Goal: Task Accomplishment & Management: Complete application form

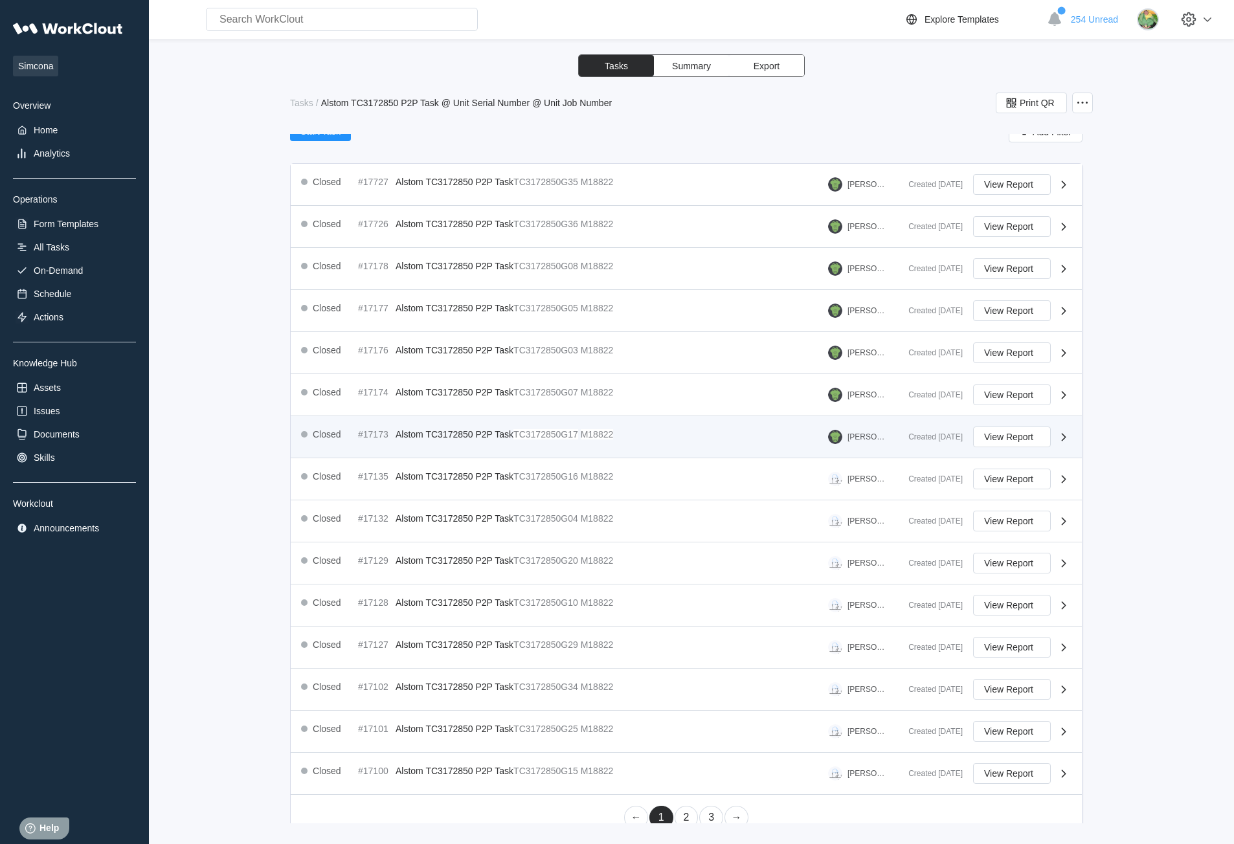
scroll to position [180, 0]
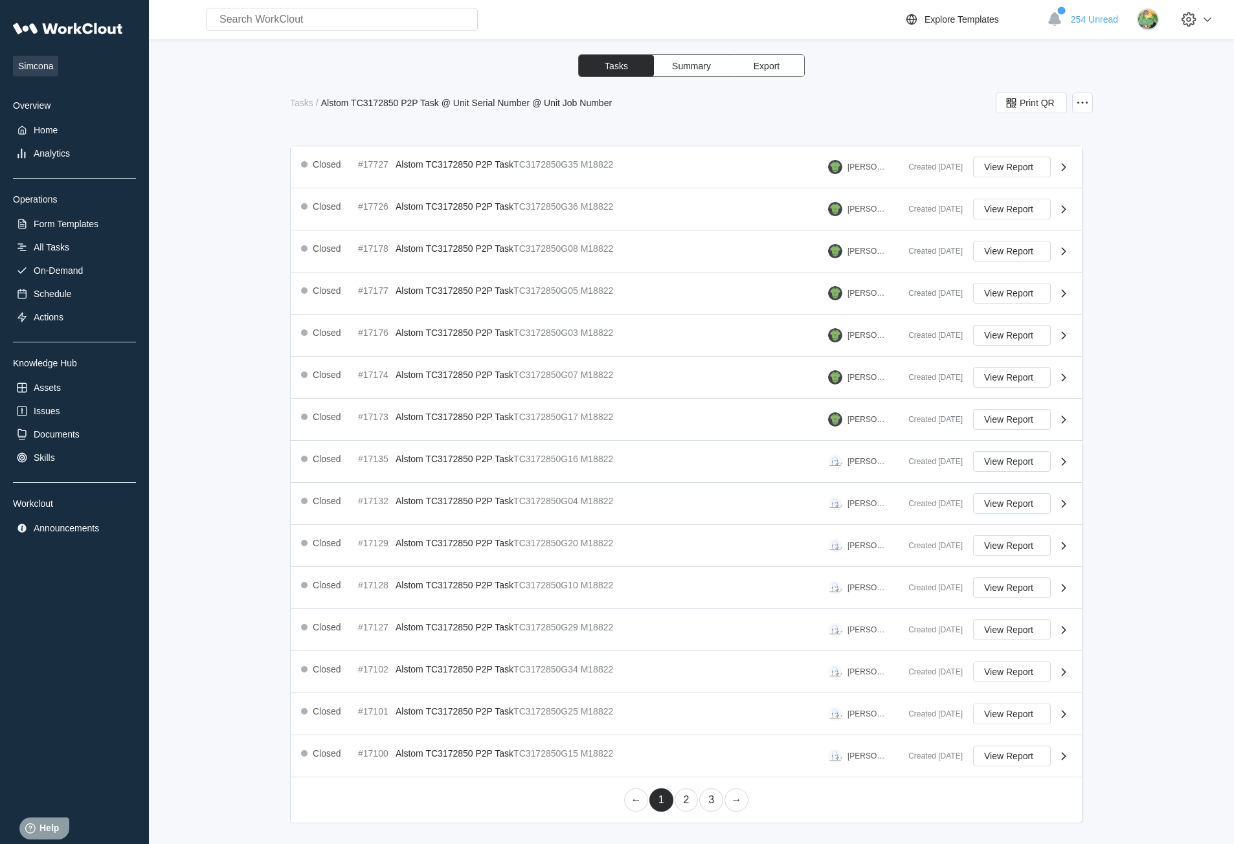
click at [678, 795] on link "2" at bounding box center [686, 799] width 24 height 23
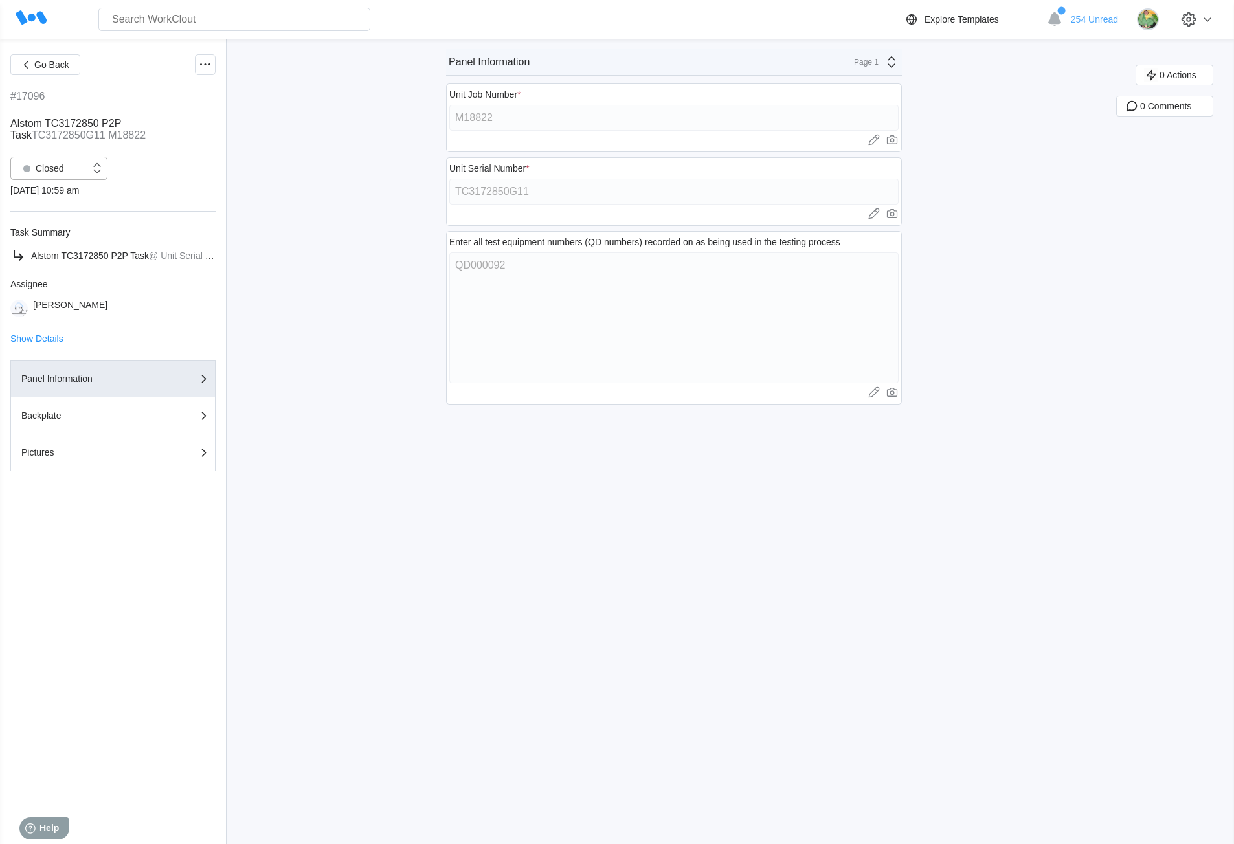
click at [81, 174] on div "Closed" at bounding box center [50, 168] width 79 height 13
drag, startPoint x: 46, startPoint y: 196, endPoint x: 227, endPoint y: 218, distance: 182.5
click at [46, 196] on div "Open" at bounding box center [59, 202] width 82 height 18
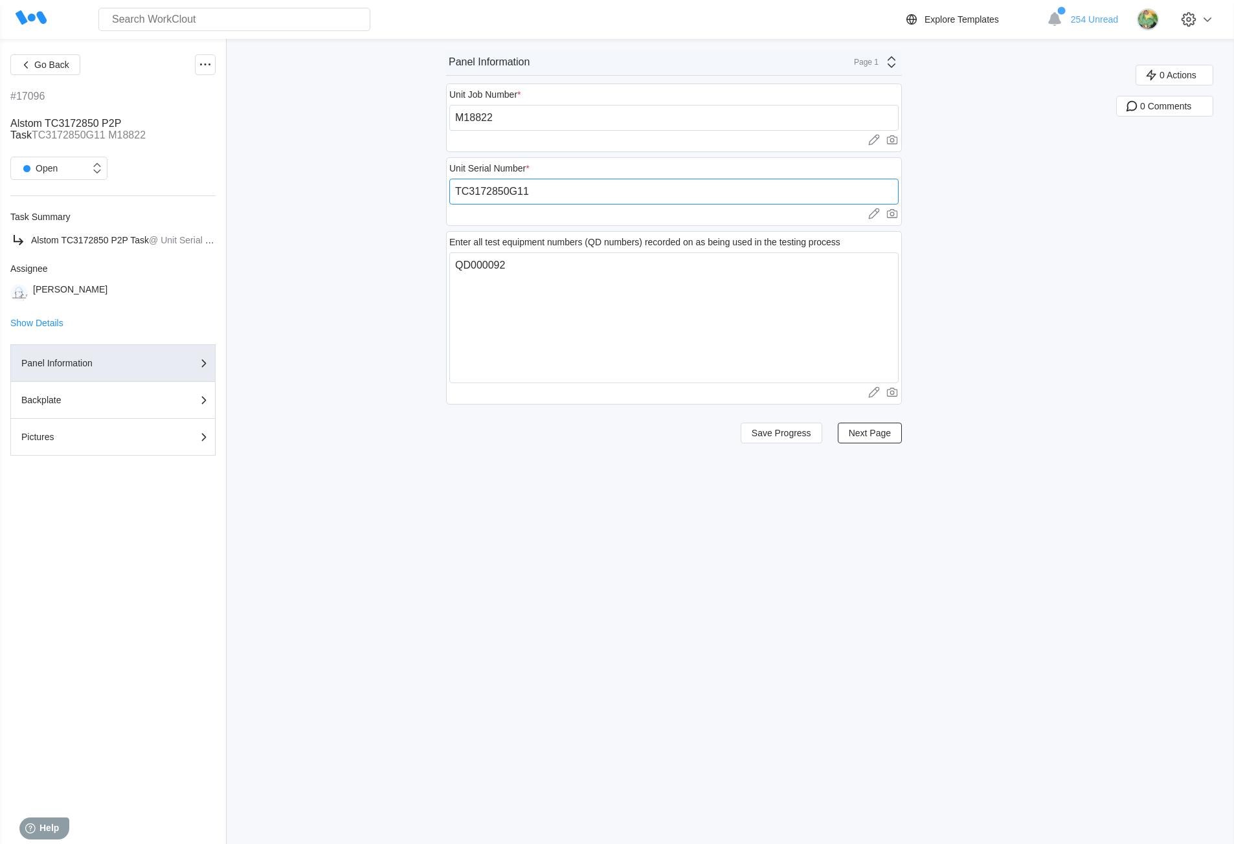
click at [540, 188] on input "TC3172850G11" at bounding box center [673, 192] width 449 height 26
drag, startPoint x: 545, startPoint y: 192, endPoint x: 456, endPoint y: 195, distance: 88.7
click at [456, 195] on input "TC3172850G11" at bounding box center [673, 192] width 449 height 26
paste input "251880011SM"
type input "251880011SM"
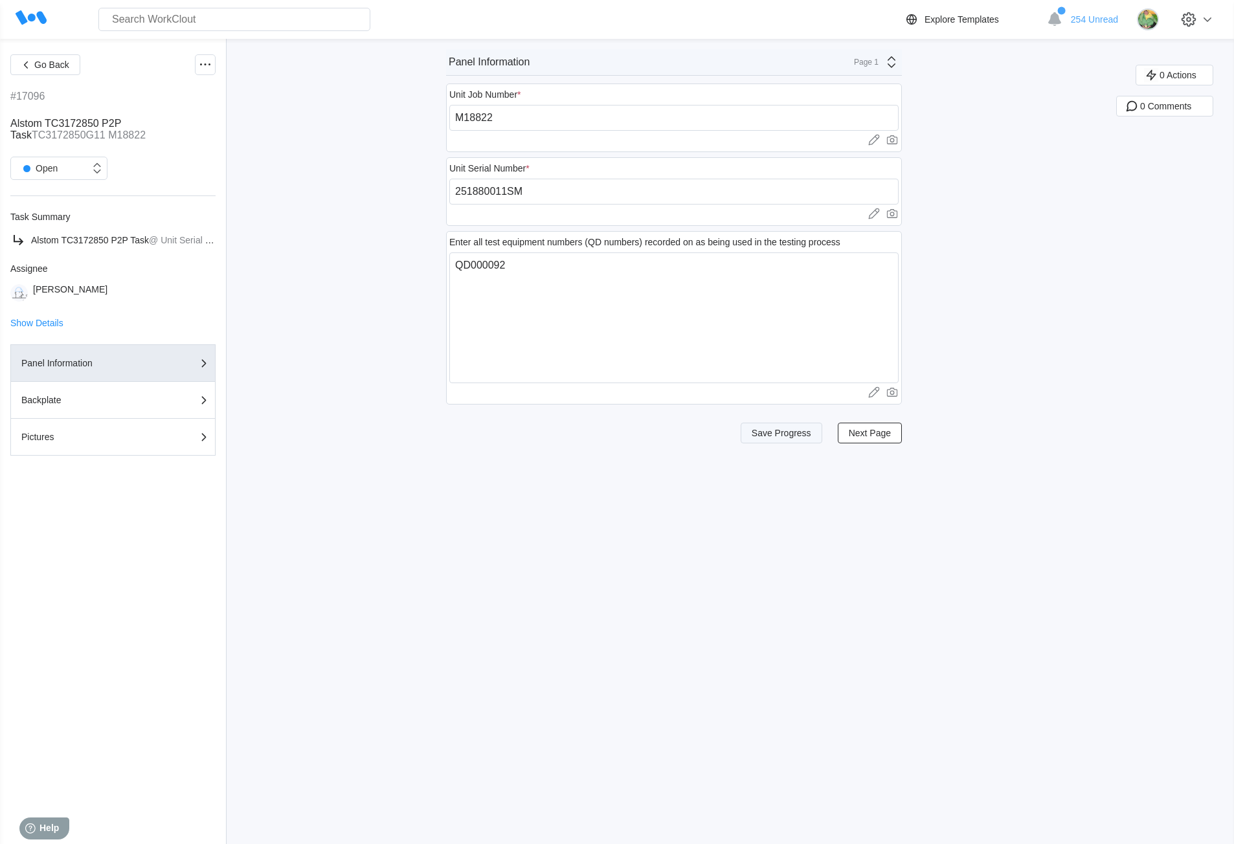
click at [768, 432] on span "Save Progress" at bounding box center [781, 432] width 60 height 9
click at [876, 60] on div "Page 1" at bounding box center [862, 62] width 32 height 9
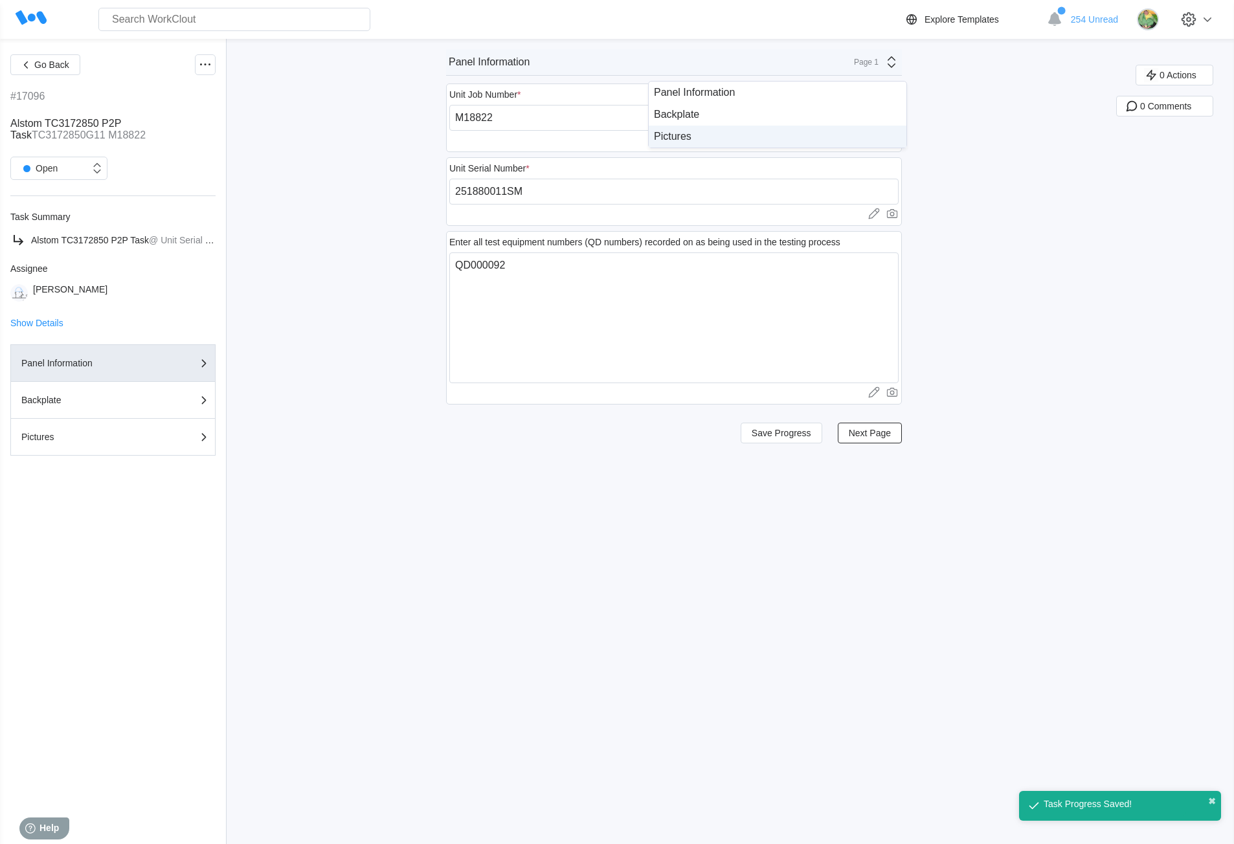
click at [740, 133] on div "Pictures" at bounding box center [777, 137] width 247 height 12
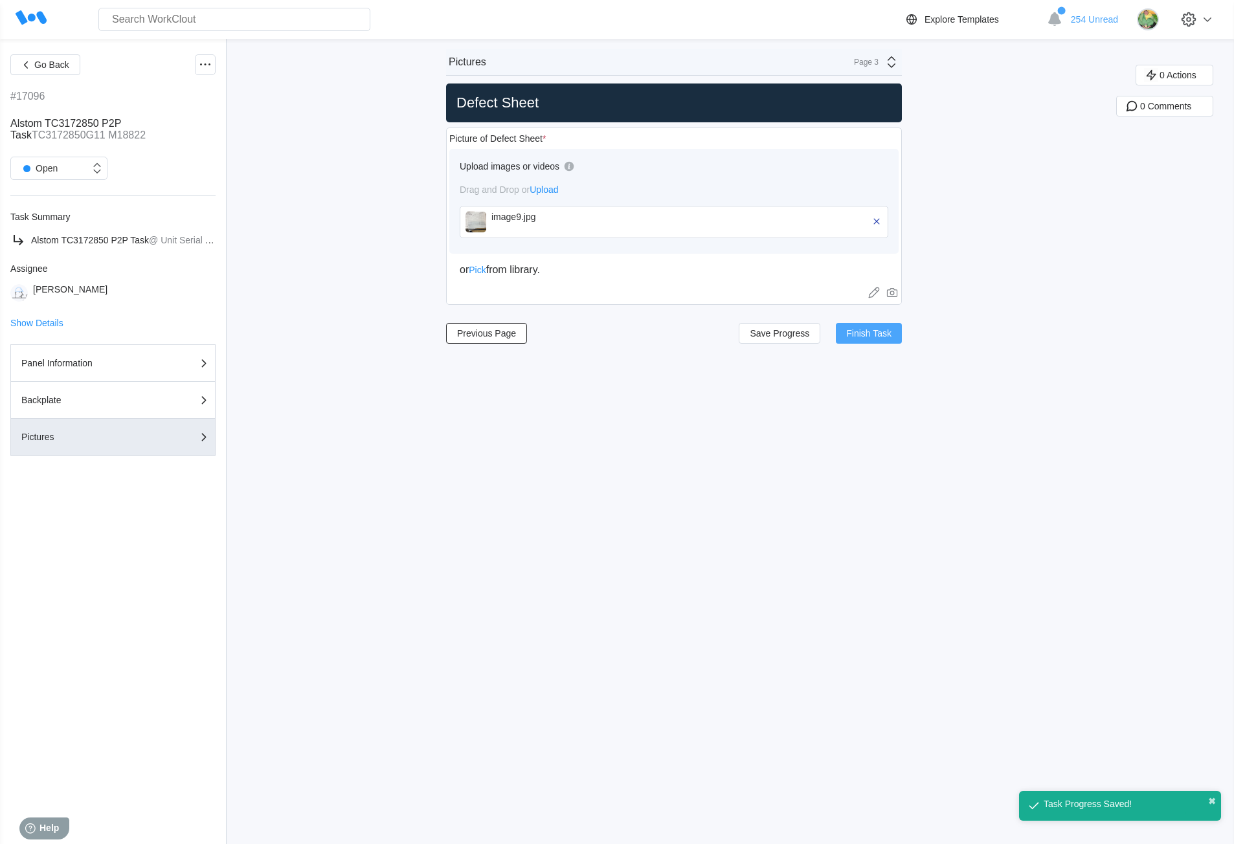
click at [868, 334] on span "Finish Task" at bounding box center [868, 333] width 45 height 9
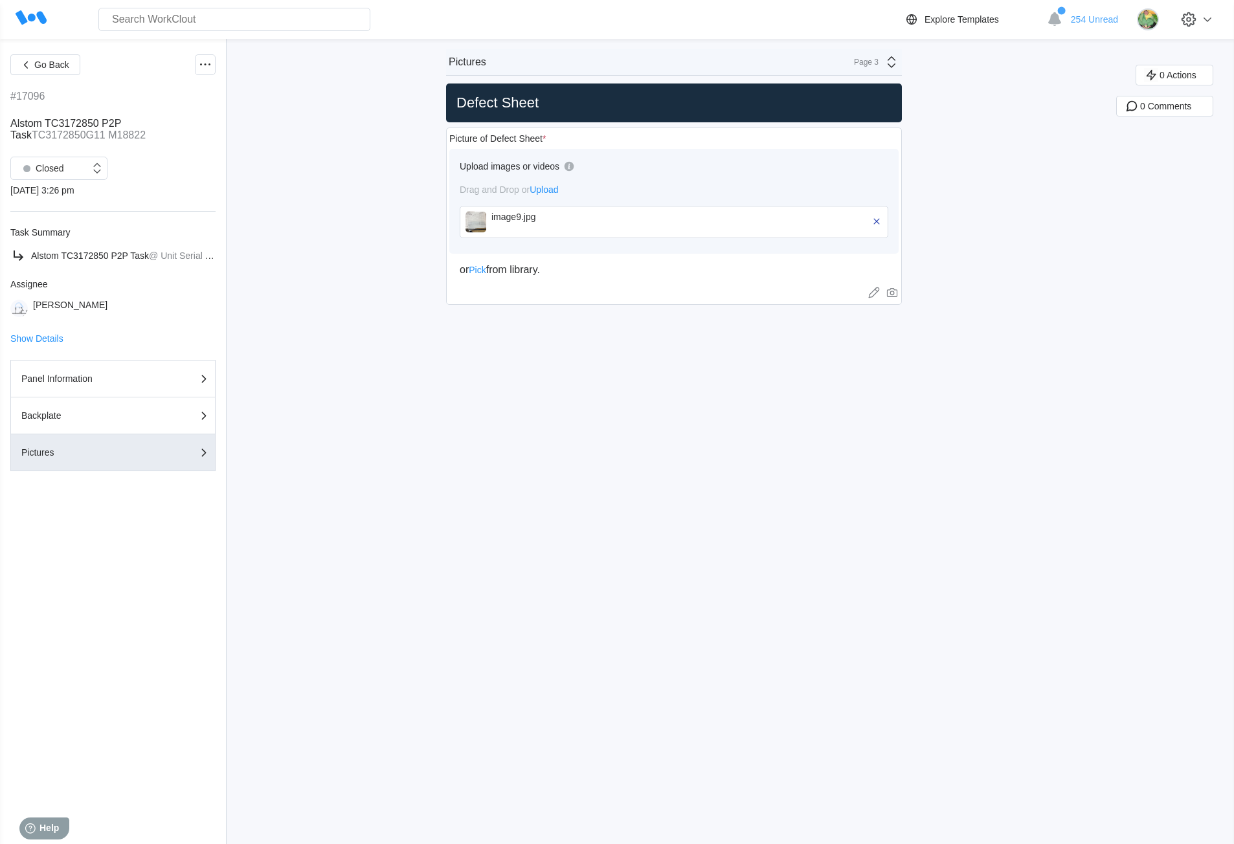
drag, startPoint x: 372, startPoint y: 568, endPoint x: 347, endPoint y: 553, distance: 29.3
click at [372, 568] on div "Go Back #17096 Alstom TC3172850 P2P Task TC3172850G11 M18822 Closed 09/30/25 - …" at bounding box center [617, 441] width 1234 height 805
click at [129, 377] on div "Panel Information" at bounding box center [85, 378] width 129 height 9
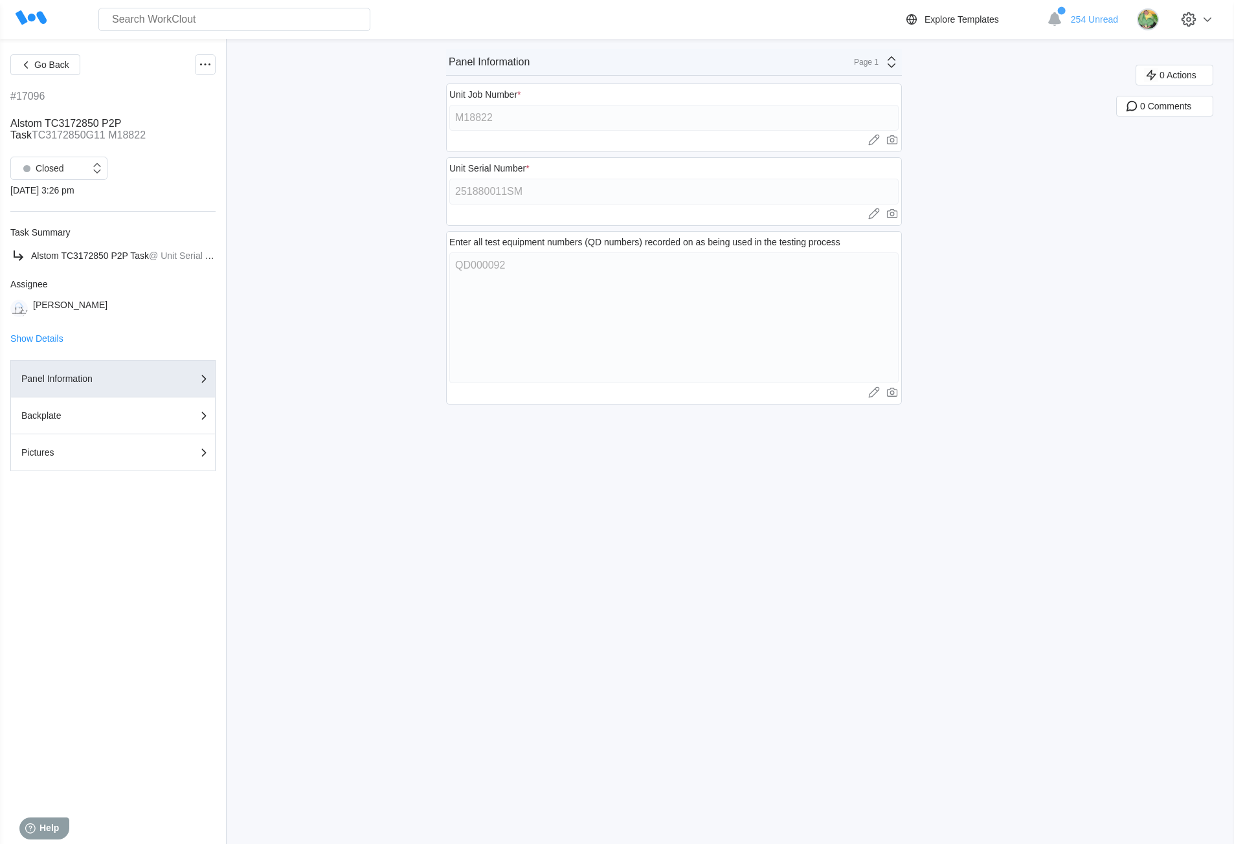
click at [445, 196] on div "Go Back #17096 Alstom TC3172850 P2P Task TC3172850G11 M18822 Closed 09/30/25 - …" at bounding box center [617, 441] width 1234 height 805
click at [205, 67] on icon at bounding box center [205, 65] width 16 height 16
click at [157, 164] on div "Export XLS" at bounding box center [151, 158] width 118 height 21
click at [628, 621] on div "Go Back #17096 Alstom TC3172850 P2P Task TC3172850G11 M18822 Closed 09/30/25 - …" at bounding box center [617, 441] width 1234 height 805
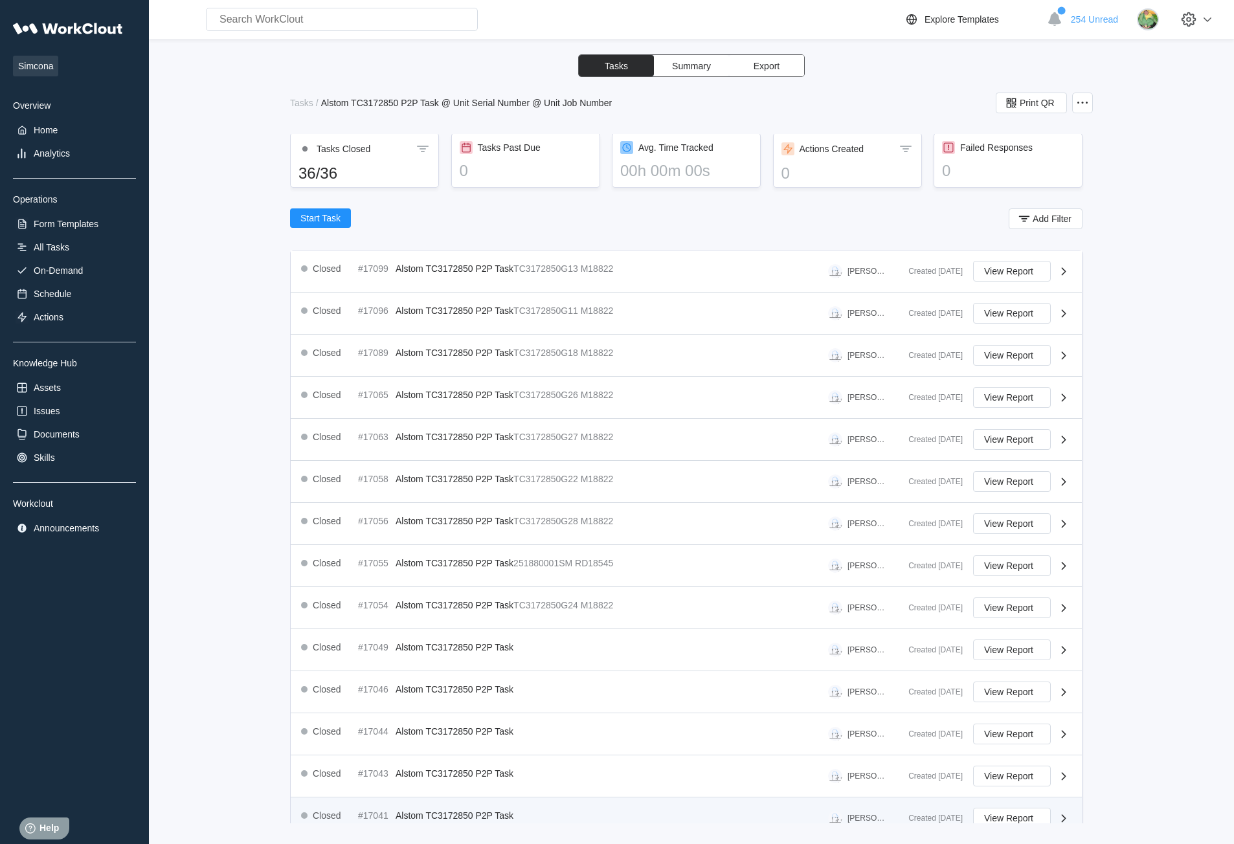
scroll to position [180, 0]
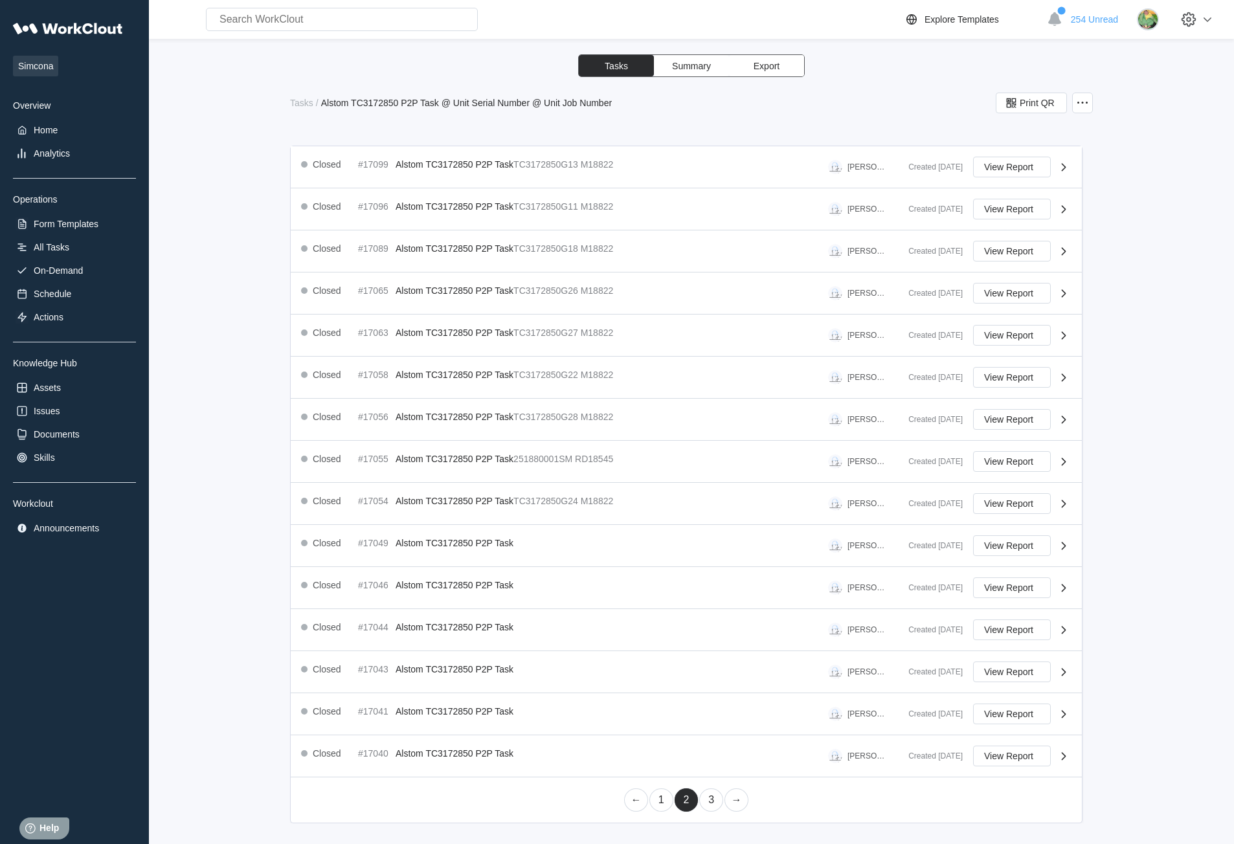
click at [654, 803] on link "1" at bounding box center [661, 799] width 24 height 23
click at [678, 804] on link "2" at bounding box center [686, 799] width 24 height 23
click at [658, 805] on link "1" at bounding box center [661, 799] width 24 height 23
click at [681, 800] on link "2" at bounding box center [686, 799] width 24 height 23
click at [660, 801] on link "1" at bounding box center [661, 799] width 24 height 23
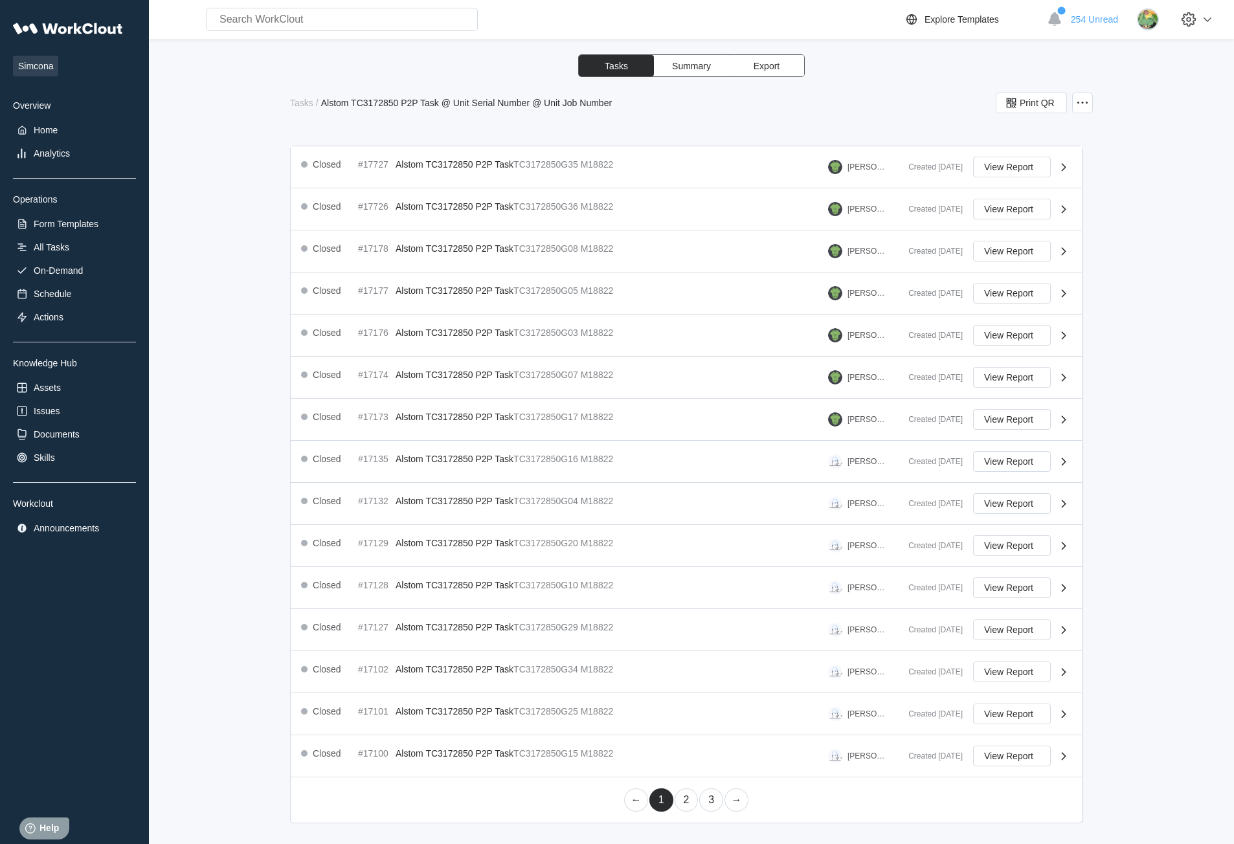
click at [680, 799] on link "2" at bounding box center [686, 799] width 24 height 23
click at [660, 793] on link "1" at bounding box center [661, 799] width 24 height 23
click at [683, 803] on link "2" at bounding box center [686, 799] width 24 height 23
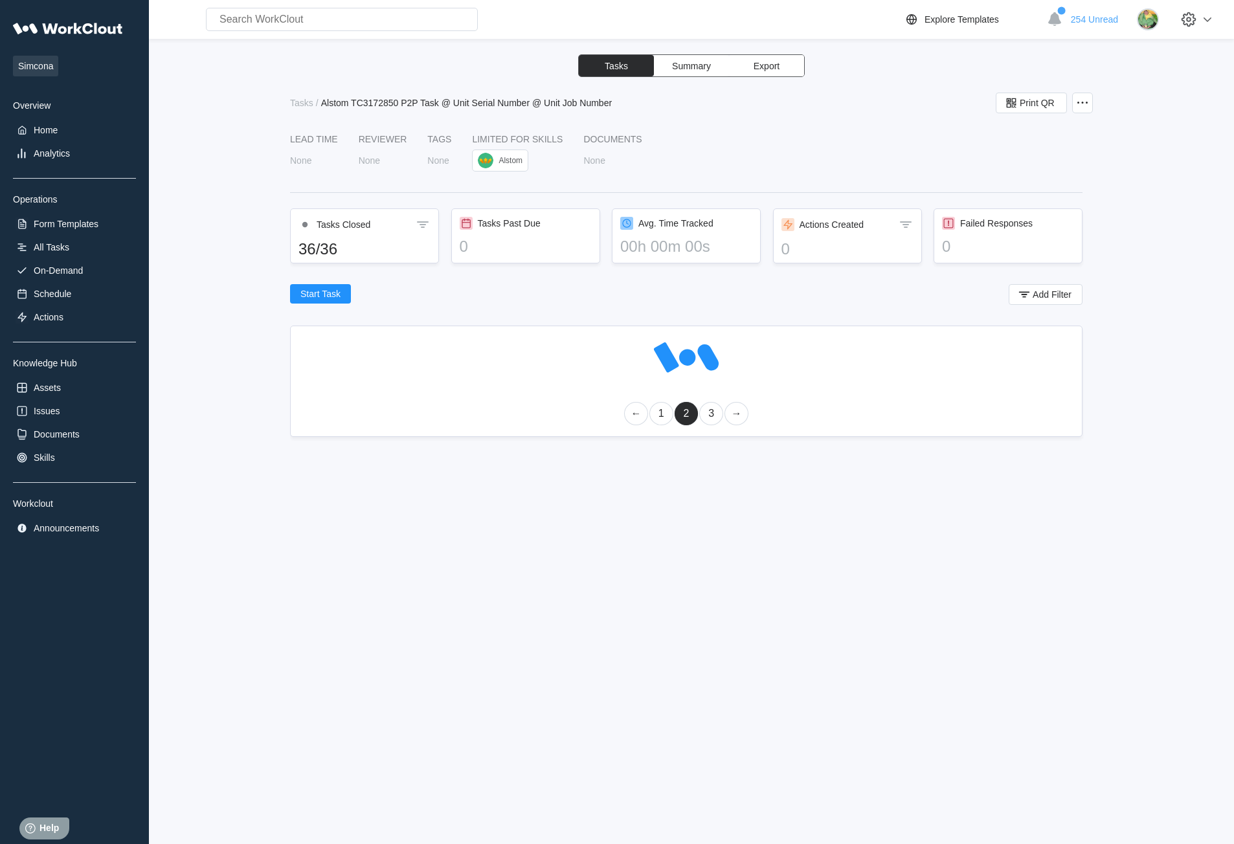
scroll to position [0, 0]
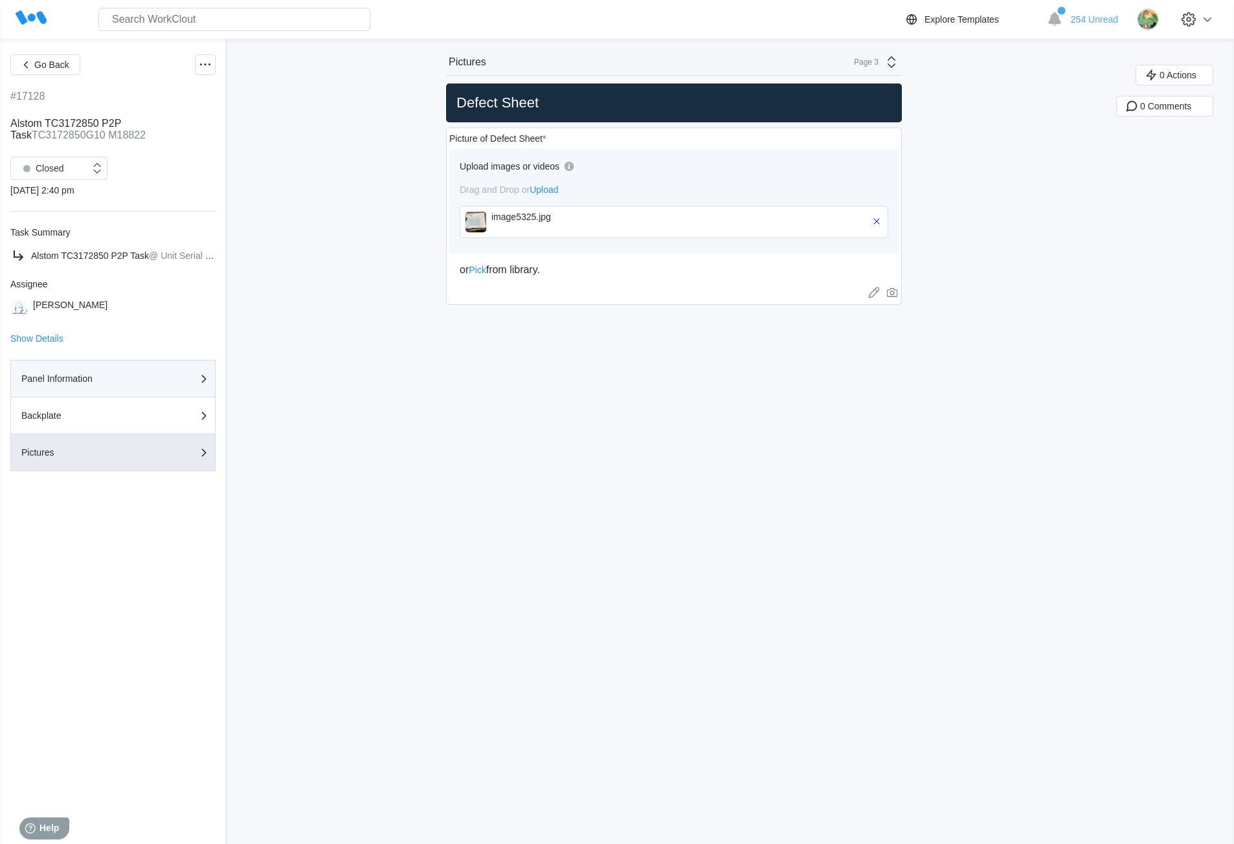
click at [91, 384] on div "Panel Information" at bounding box center [112, 379] width 183 height 16
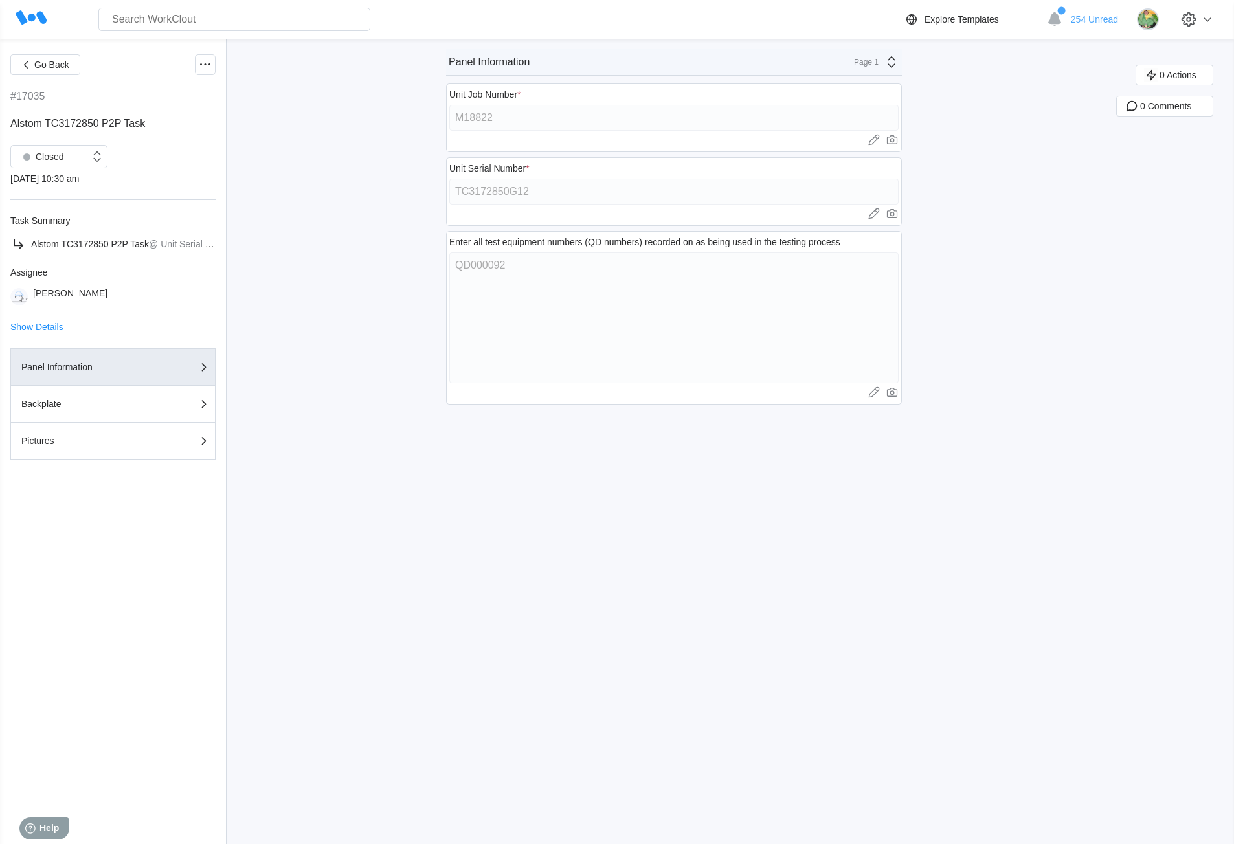
click at [447, 194] on div "Go Back #17035 Alstom TC3172850 P2P Task Closed [DATE] 10:30 am Task Summary Al…" at bounding box center [617, 441] width 1234 height 805
click at [47, 158] on div "Closed" at bounding box center [40, 157] width 47 height 18
click at [58, 194] on div "Open" at bounding box center [59, 190] width 82 height 18
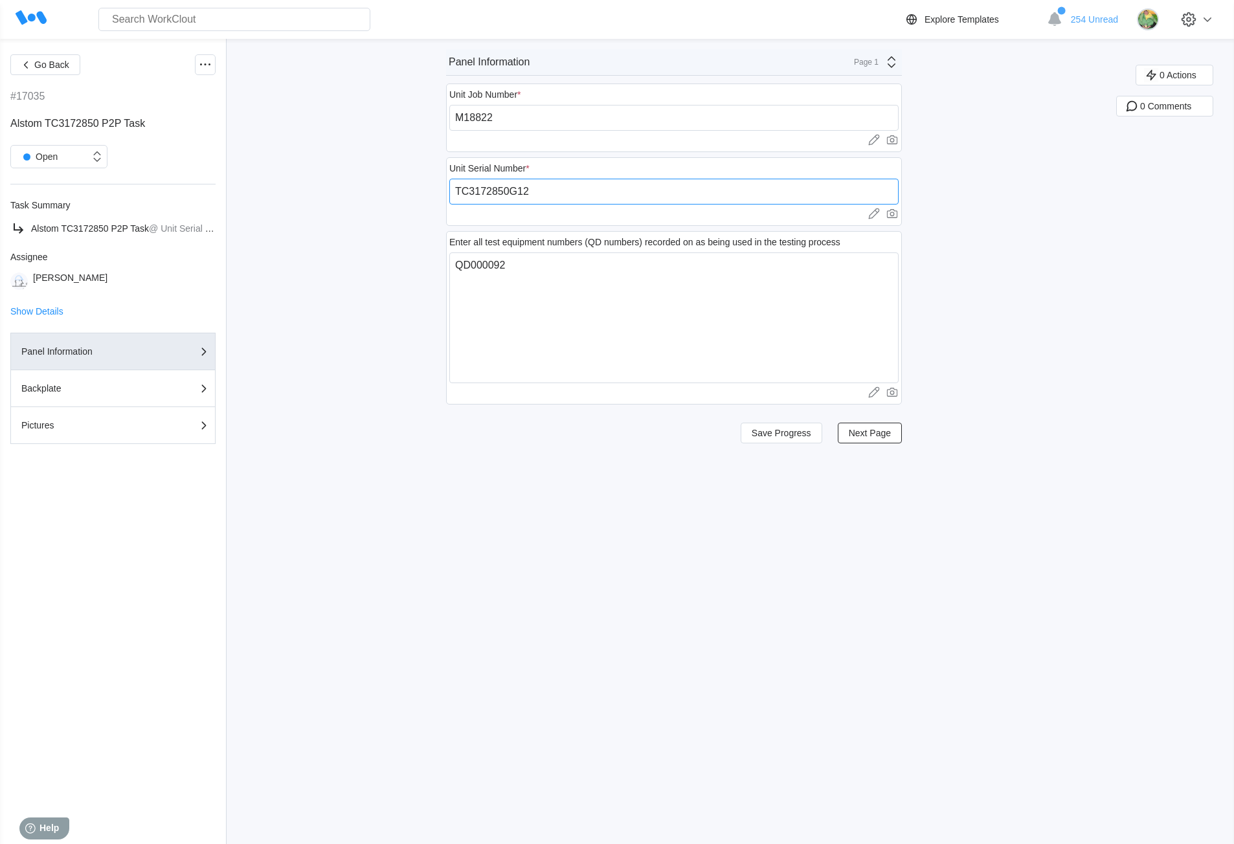
drag, startPoint x: 545, startPoint y: 188, endPoint x: 430, endPoint y: 191, distance: 114.6
click at [430, 191] on div "Go Back #17035 Alstom TC3172850 P2P Task Open Task Summary Alstom TC3172850 P2P…" at bounding box center [617, 441] width 1234 height 805
paste input "251880012SM"
type input "251880012SM"
click at [811, 436] on span "Save Progress" at bounding box center [781, 432] width 60 height 9
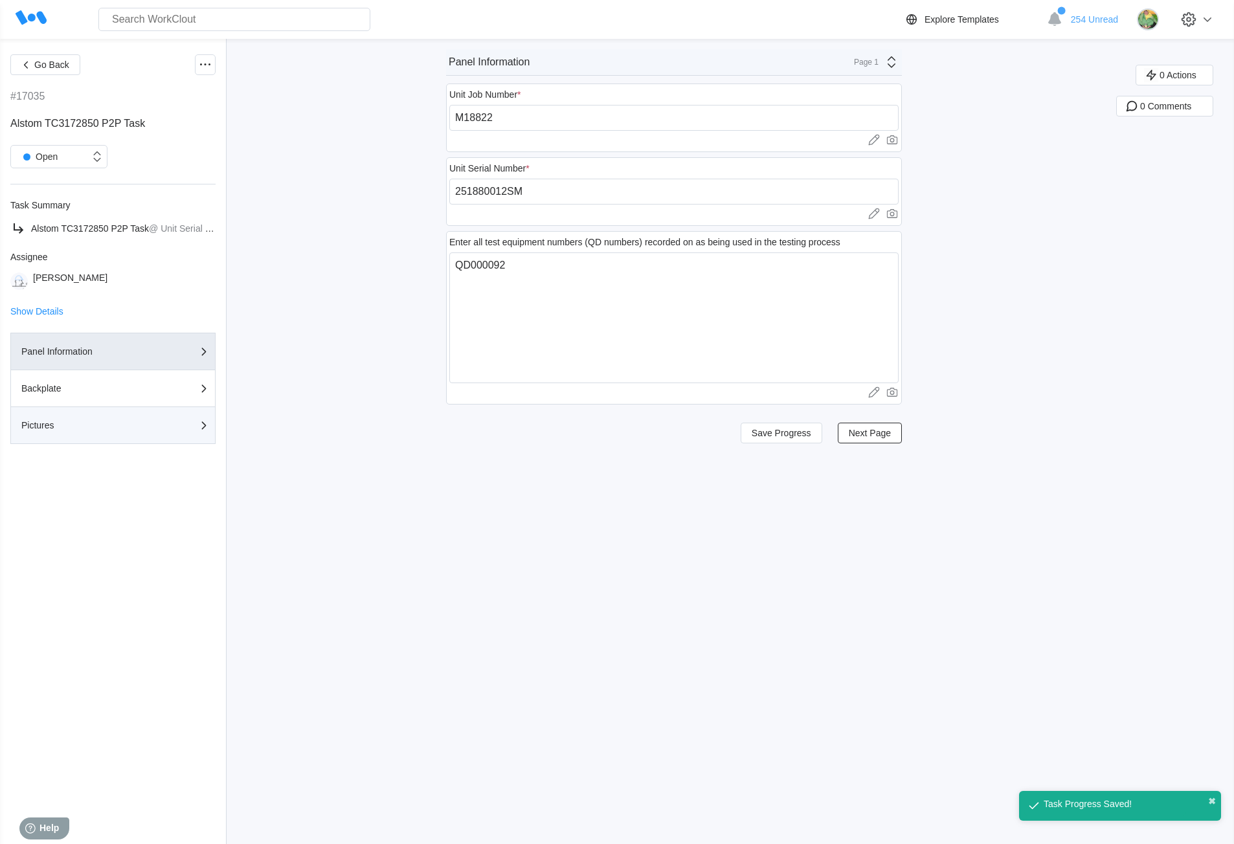
click at [149, 420] on div "Pictures" at bounding box center [112, 425] width 183 height 16
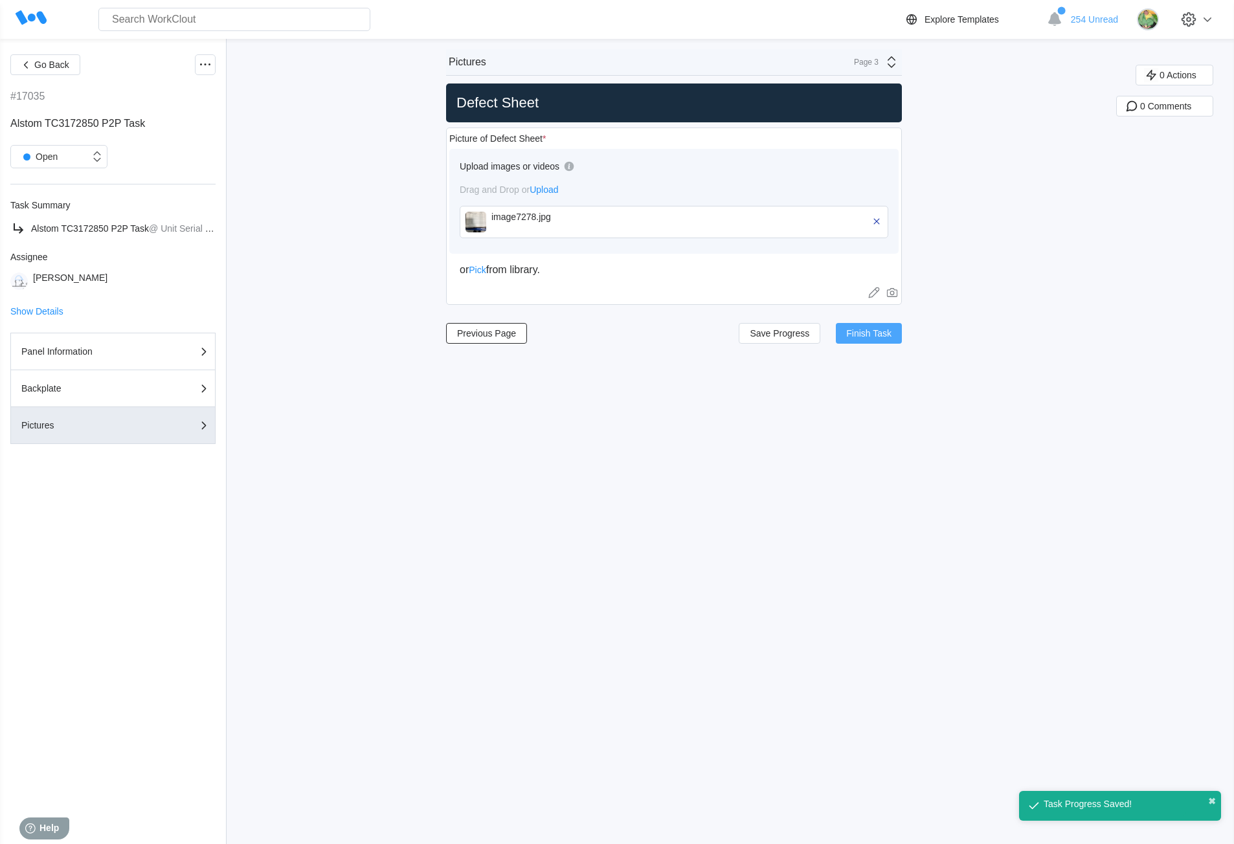
click at [876, 324] on button "Finish Task" at bounding box center [869, 333] width 66 height 21
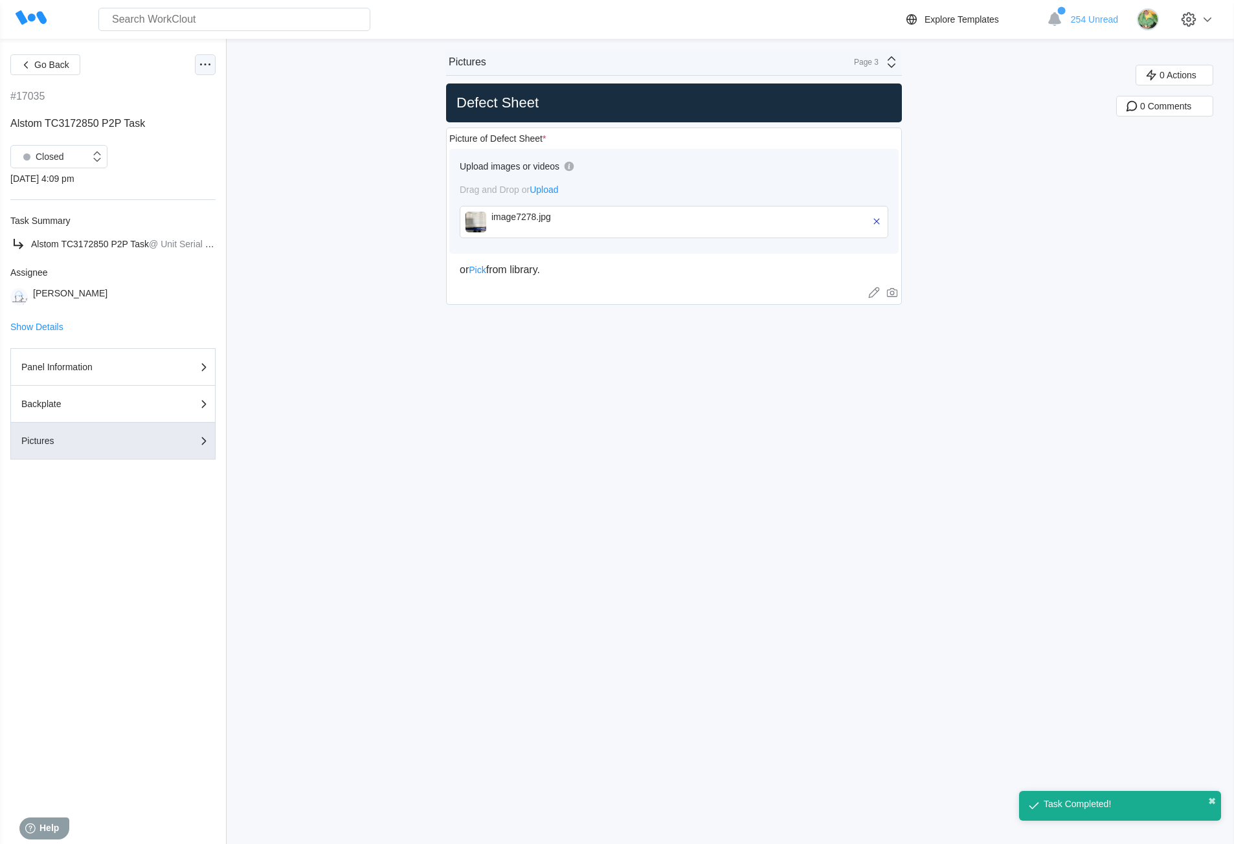
click at [206, 65] on circle at bounding box center [206, 64] width 2 height 2
click at [140, 162] on div "Export XLS" at bounding box center [136, 158] width 46 height 10
click at [107, 360] on div "Panel Information" at bounding box center [112, 367] width 183 height 16
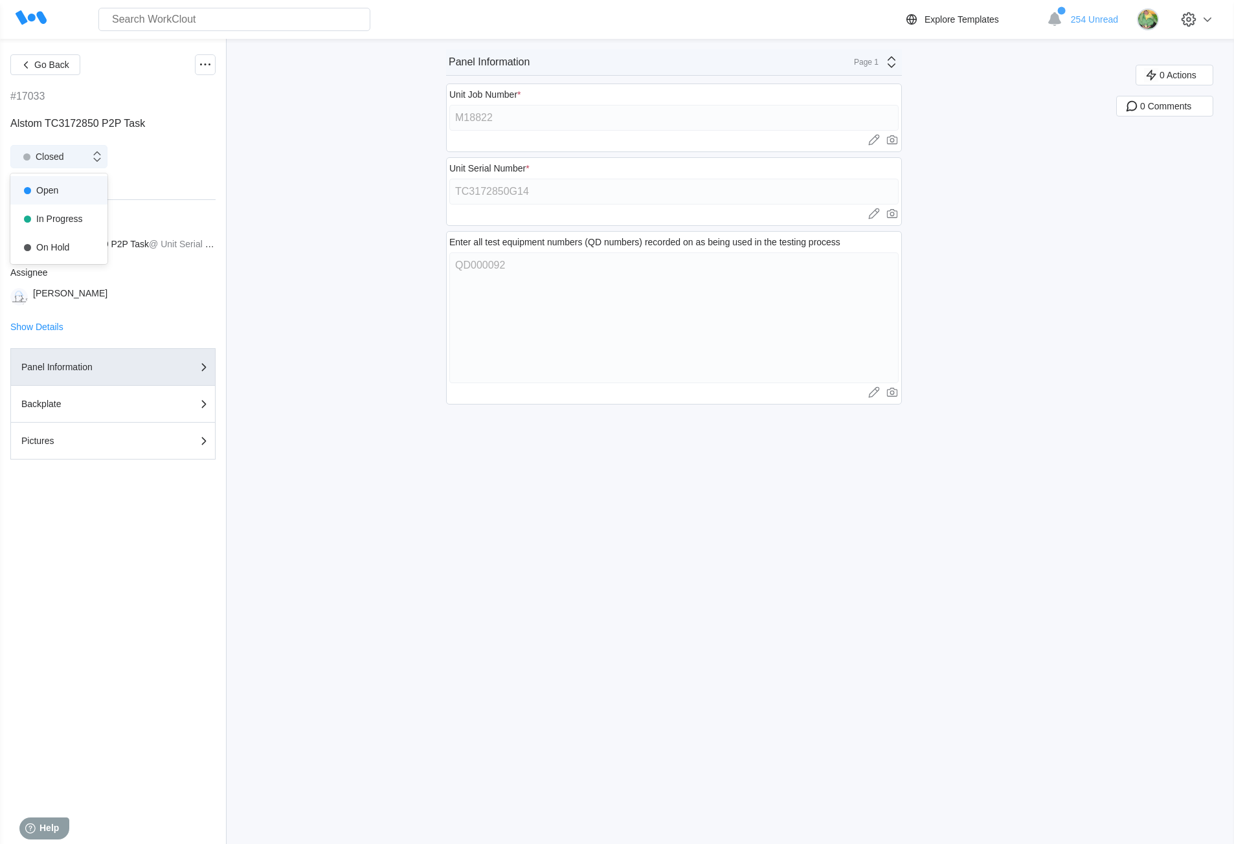
click at [67, 156] on div "Closed" at bounding box center [50, 156] width 79 height 13
click at [58, 196] on div "Open" at bounding box center [59, 190] width 82 height 18
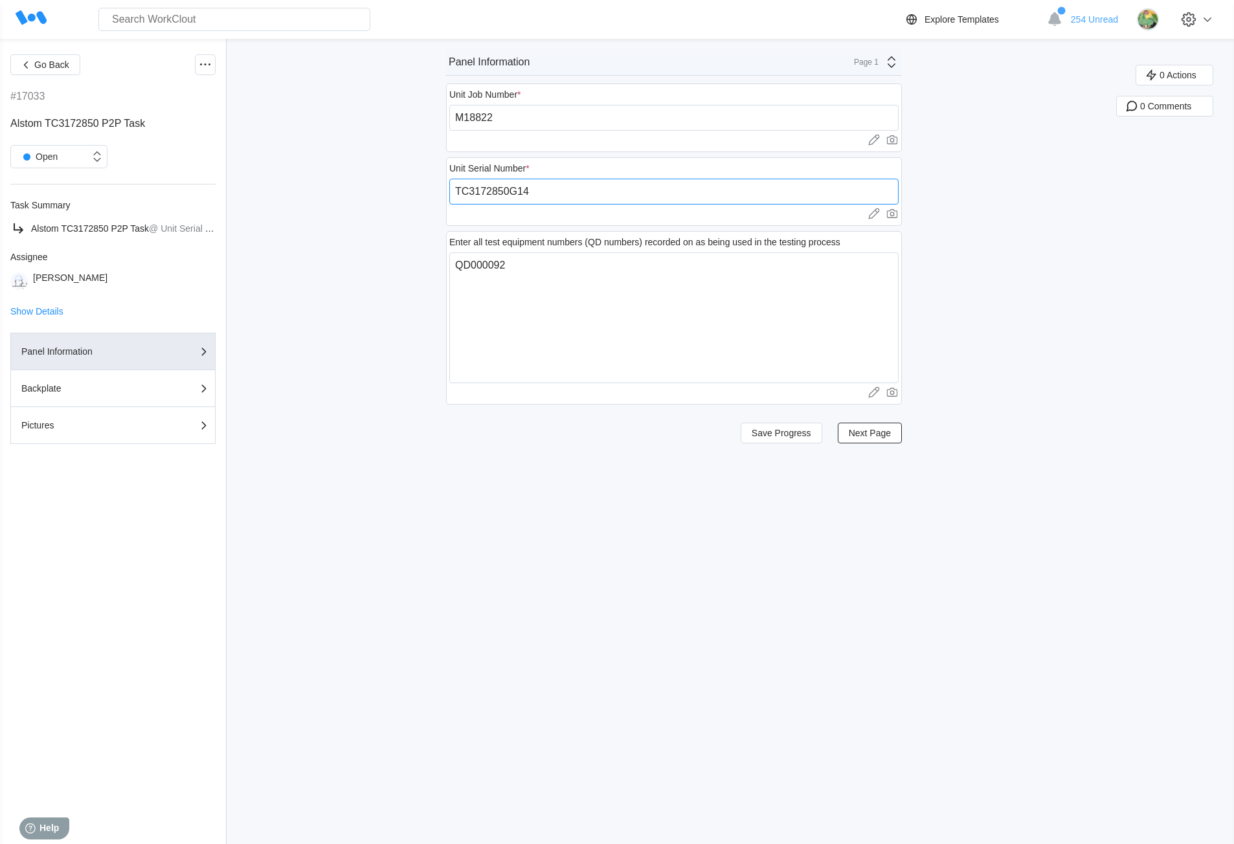
click at [559, 185] on input "TC3172850G14" at bounding box center [673, 192] width 449 height 26
paste input "251880014SM"
type input "251880014SM"
click at [760, 436] on span "Save Progress" at bounding box center [781, 432] width 60 height 9
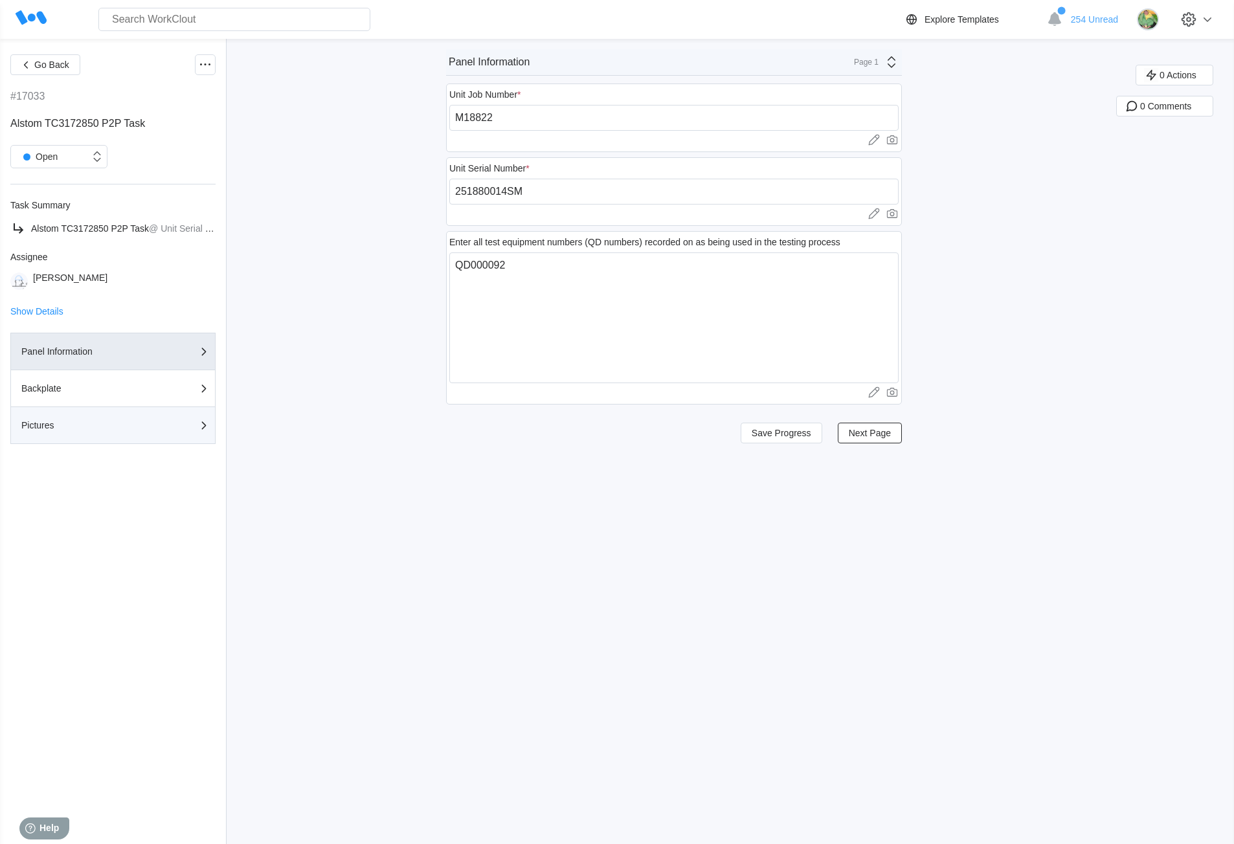
click at [144, 427] on div "Pictures" at bounding box center [85, 425] width 129 height 9
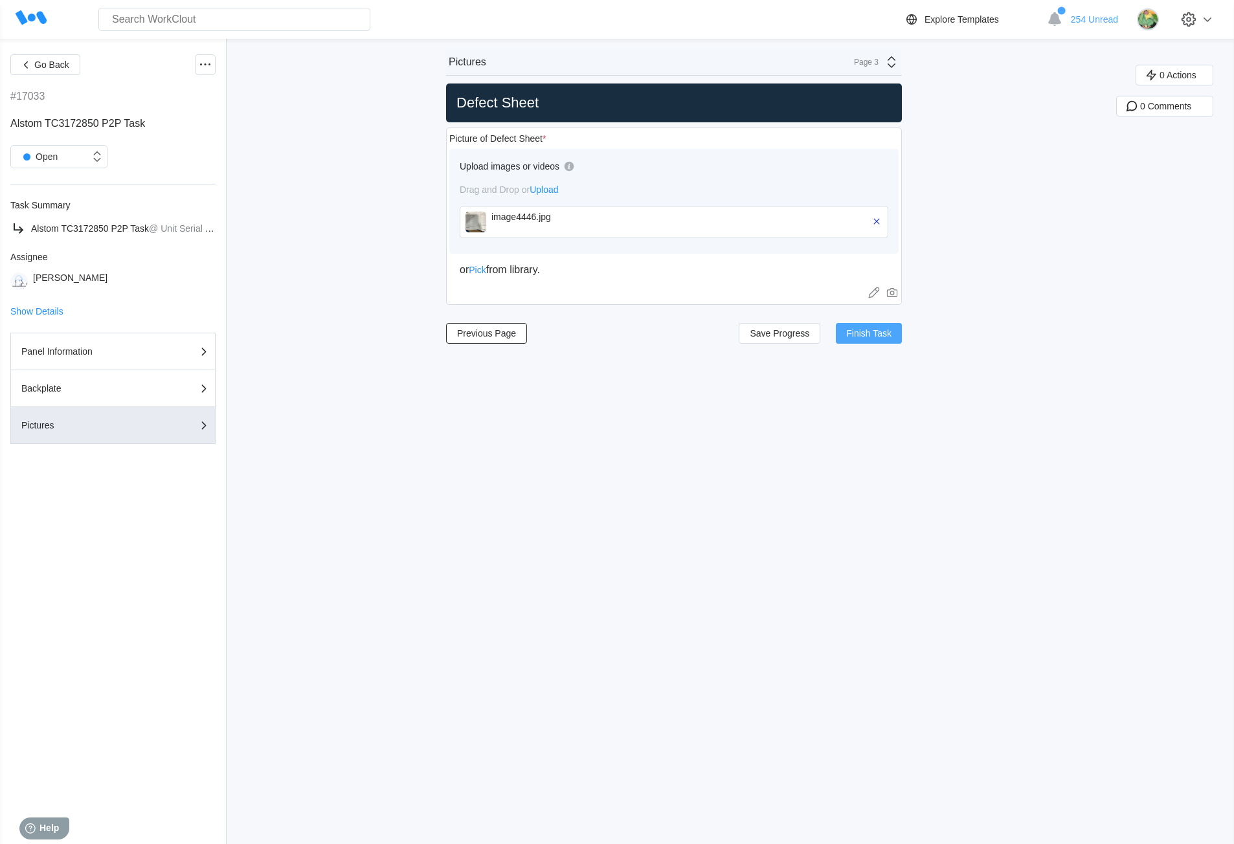
click at [878, 336] on span "Finish Task" at bounding box center [868, 333] width 45 height 9
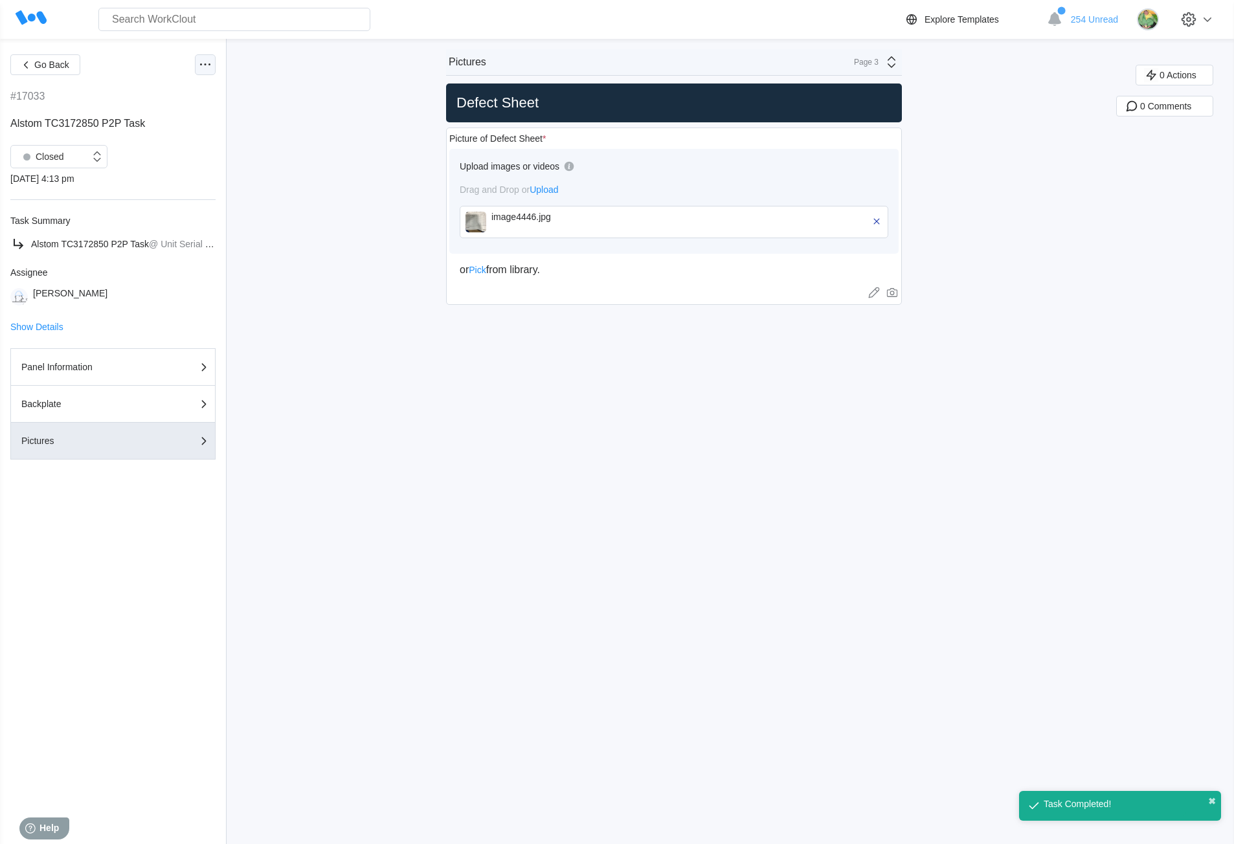
click at [201, 62] on icon at bounding box center [205, 65] width 16 height 16
click at [150, 161] on div "Export XLS" at bounding box center [136, 158] width 46 height 10
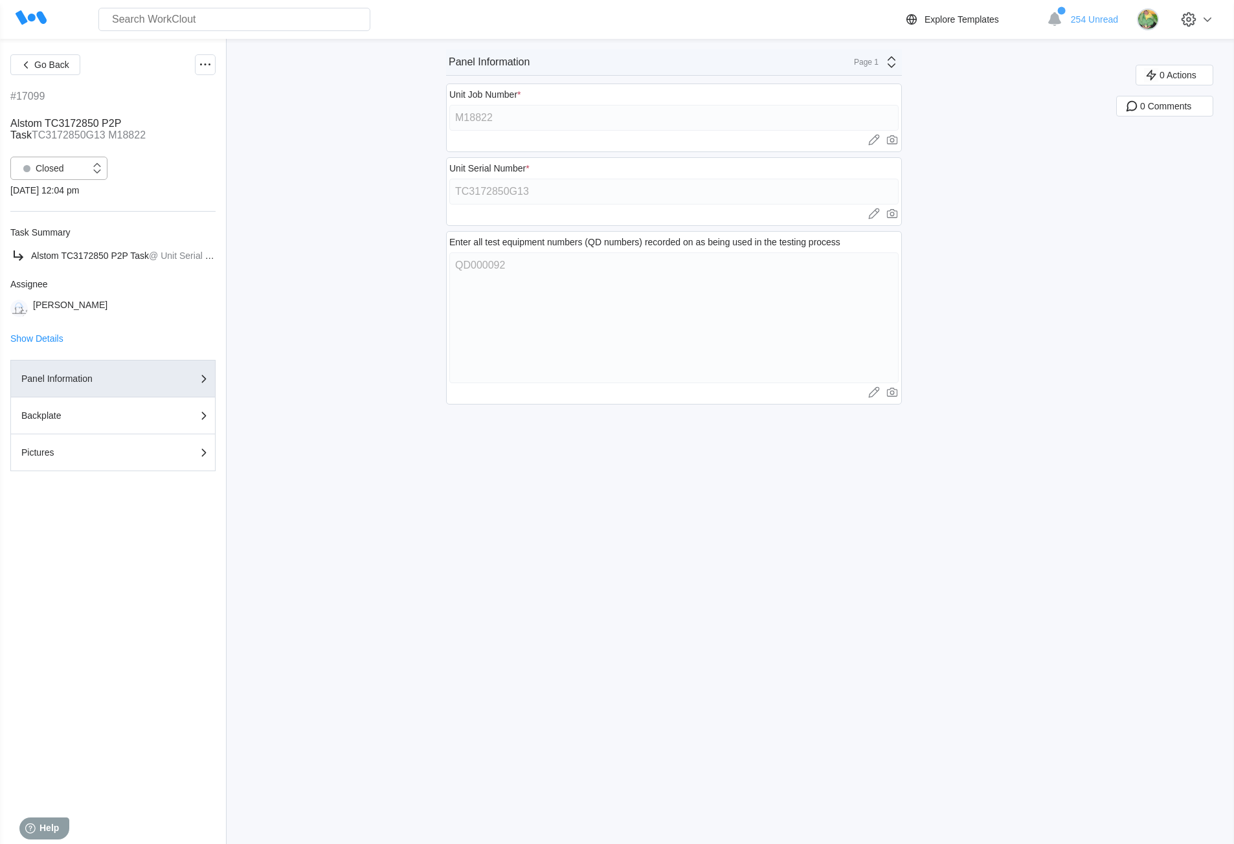
click at [66, 173] on div "Closed" at bounding box center [50, 168] width 79 height 13
click at [54, 206] on div "Open" at bounding box center [59, 202] width 82 height 18
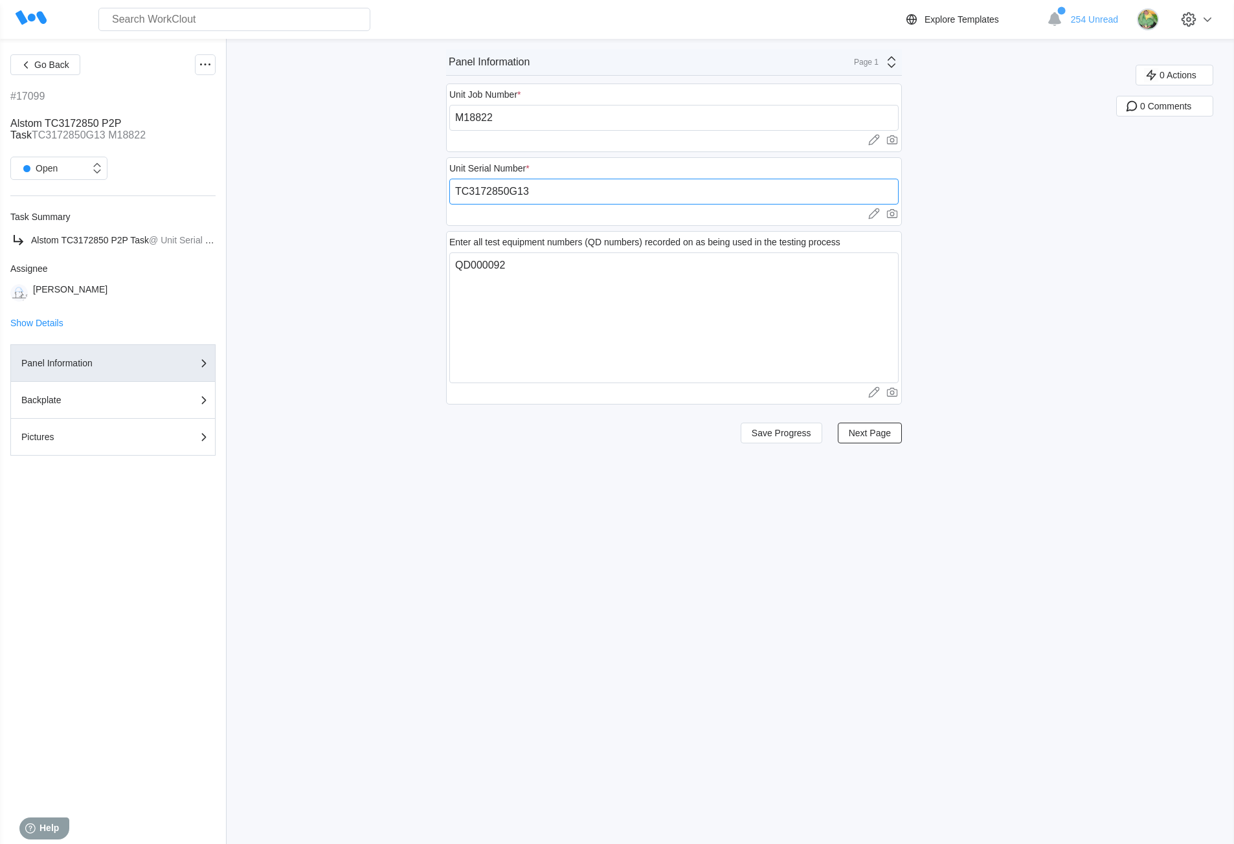
click at [538, 188] on input "TC3172850G13" at bounding box center [673, 192] width 449 height 26
drag, startPoint x: 544, startPoint y: 192, endPoint x: 447, endPoint y: 192, distance: 97.1
click at [447, 192] on div "Go Back #17099 Alstom TC3172850 P2P Task TC3172850G13 M18822 Open Task Summary …" at bounding box center [617, 441] width 1234 height 805
paste input "251880013SM"
type input "251880013SM"
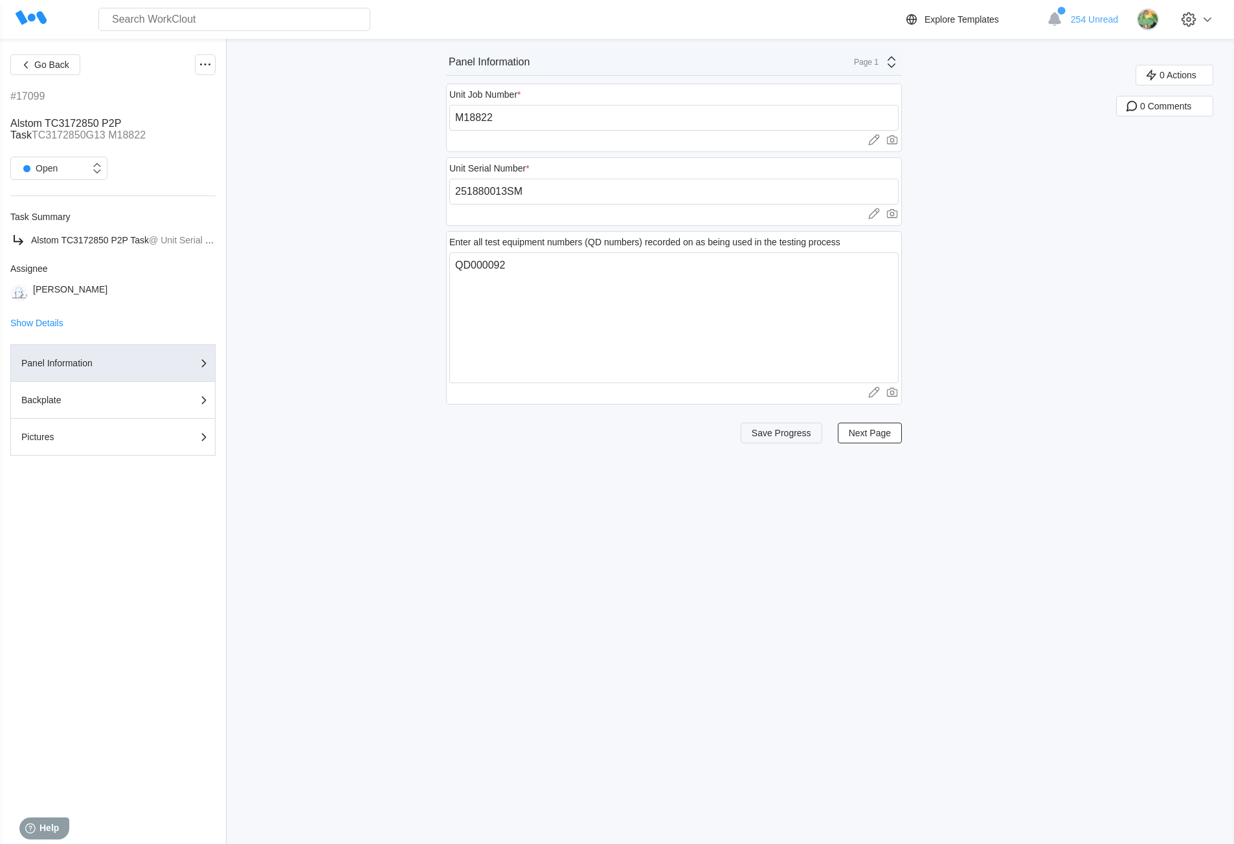
click at [775, 434] on span "Save Progress" at bounding box center [781, 432] width 60 height 9
click at [149, 431] on div "Pictures" at bounding box center [112, 437] width 183 height 16
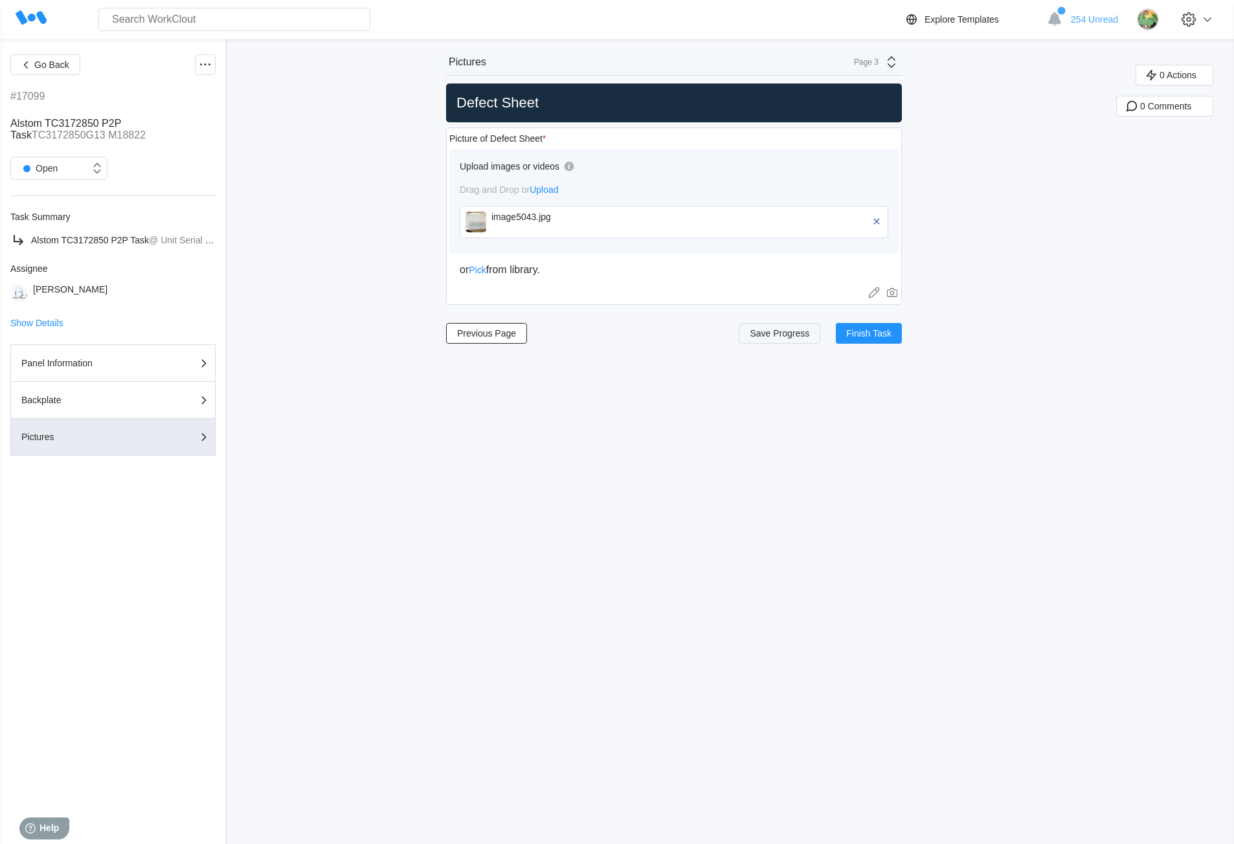
click at [803, 334] on span "Save Progress" at bounding box center [779, 333] width 60 height 9
click at [885, 330] on span "Finish Task" at bounding box center [868, 333] width 45 height 9
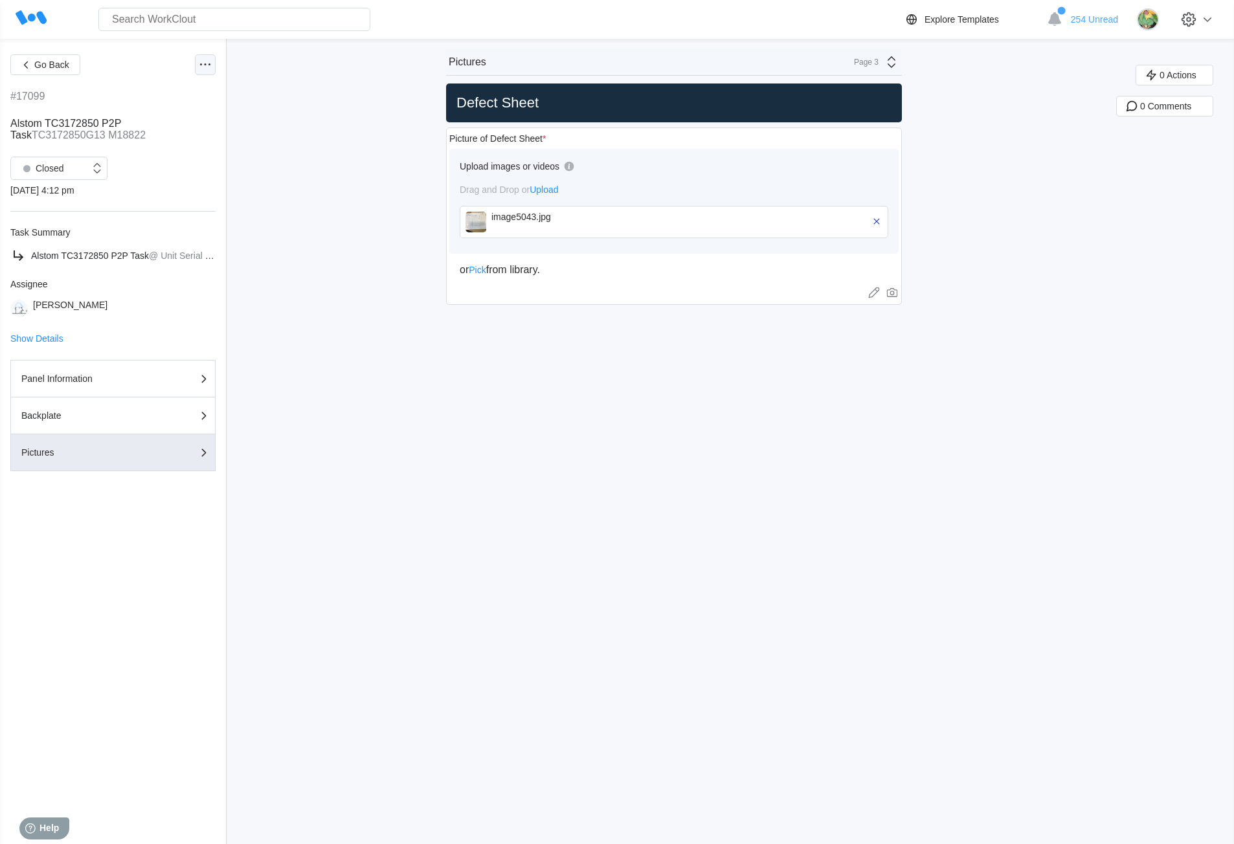
click at [208, 61] on icon at bounding box center [205, 65] width 16 height 16
click at [163, 155] on div "Export XLS" at bounding box center [151, 158] width 118 height 21
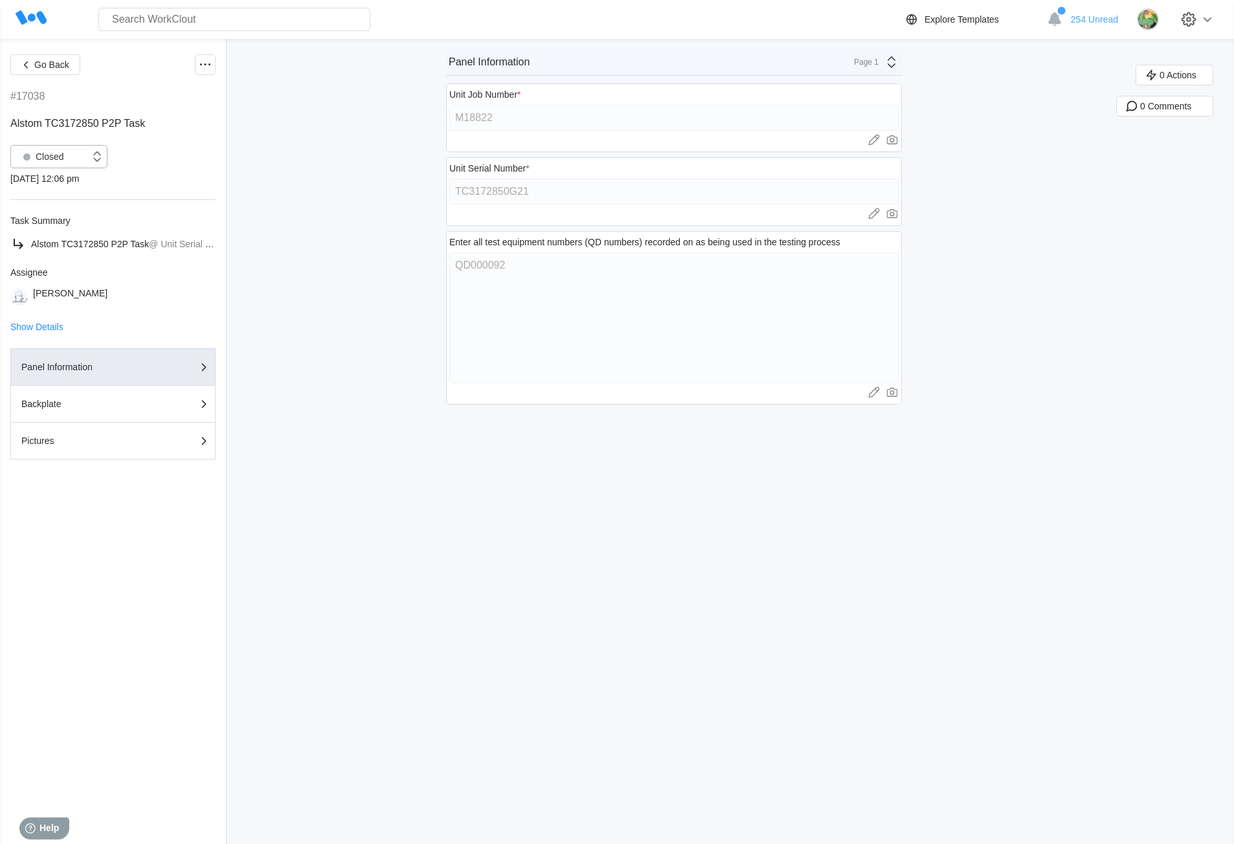
click at [53, 157] on div "Closed" at bounding box center [40, 157] width 47 height 18
click at [58, 193] on div "Open" at bounding box center [59, 190] width 82 height 18
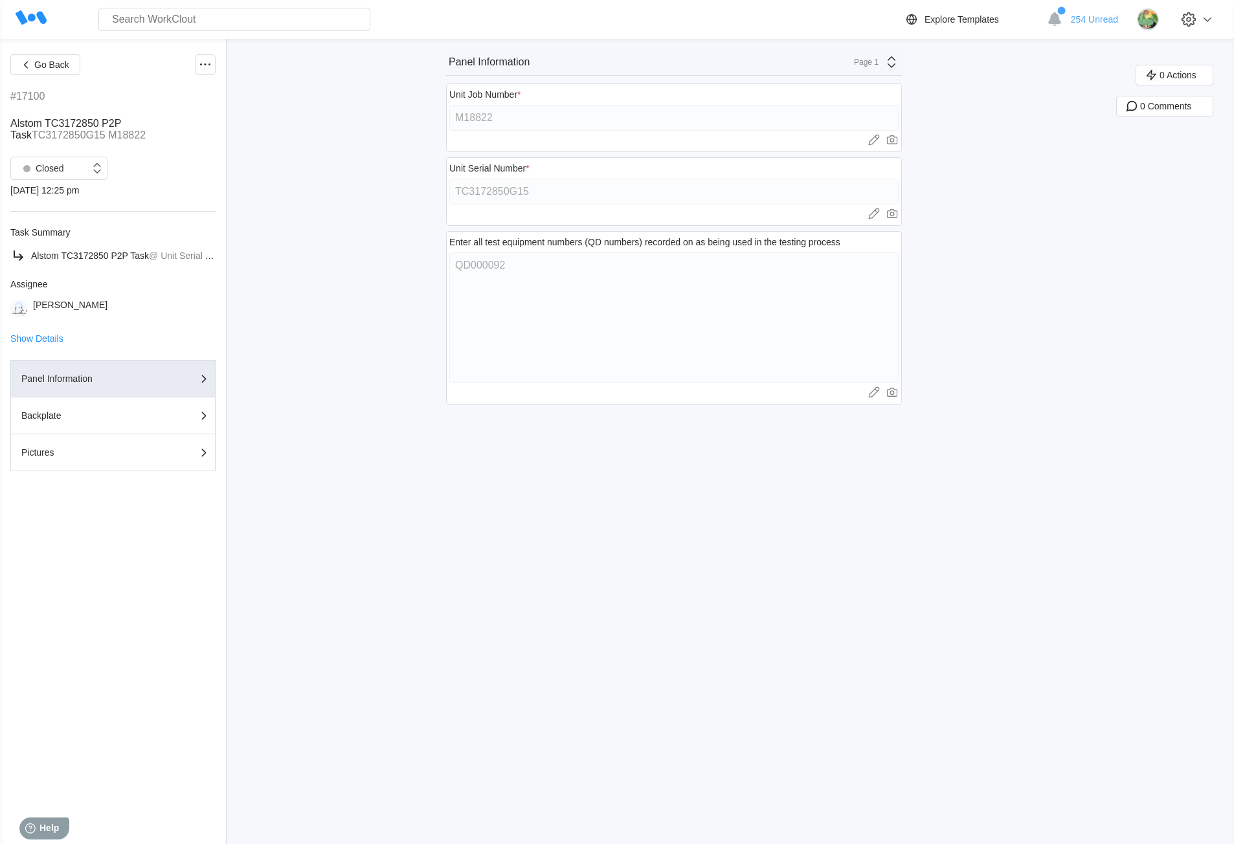
drag, startPoint x: 0, startPoint y: 0, endPoint x: 385, endPoint y: 225, distance: 445.8
click at [385, 225] on div "Go Back #17100 Alstom TC3172850 P2P Task TC3172850G15 M18822 Closed [DATE] 12:2…" at bounding box center [617, 441] width 1234 height 805
click at [54, 167] on div "Closed" at bounding box center [40, 168] width 47 height 18
click at [57, 208] on div "Open" at bounding box center [59, 202] width 82 height 18
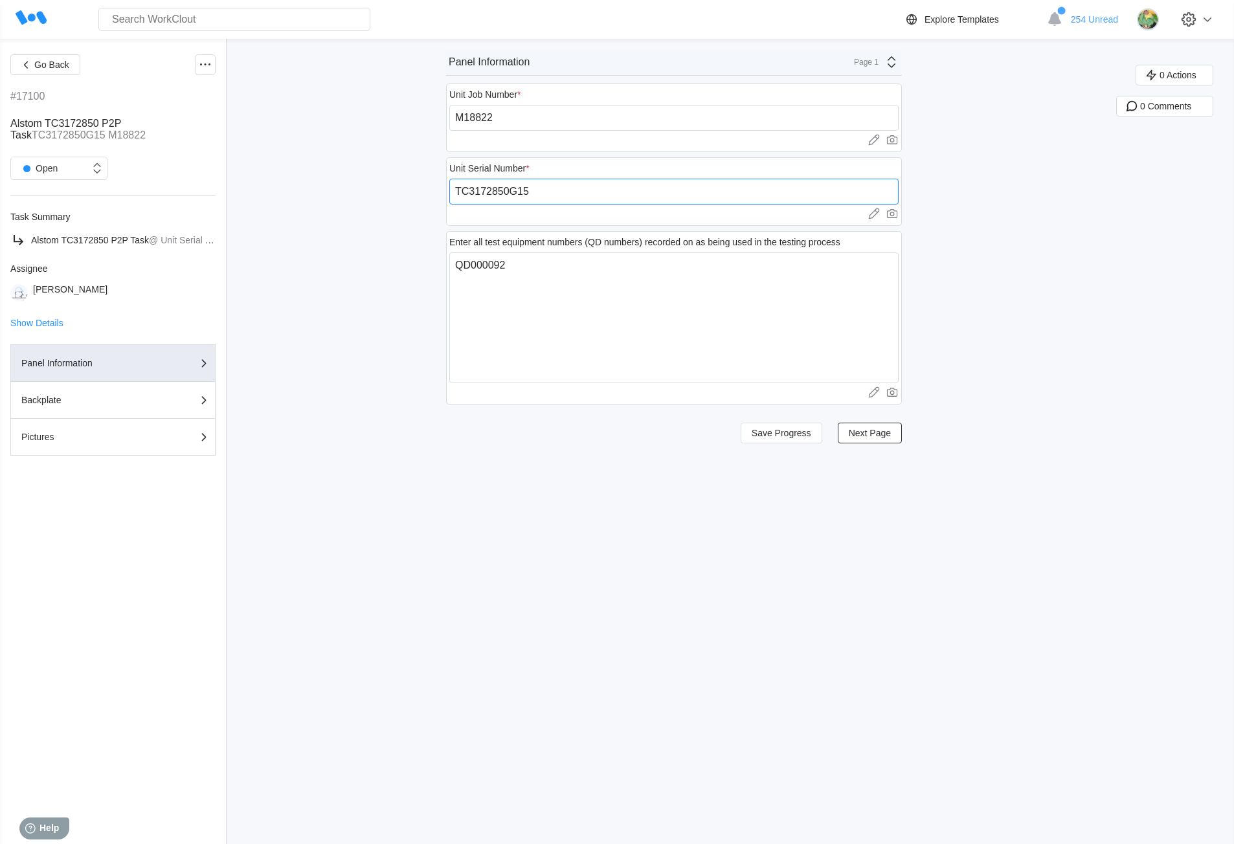
click at [550, 190] on input "TC3172850G15" at bounding box center [673, 192] width 449 height 26
paste input "251880015SM"
type input "251880015SM"
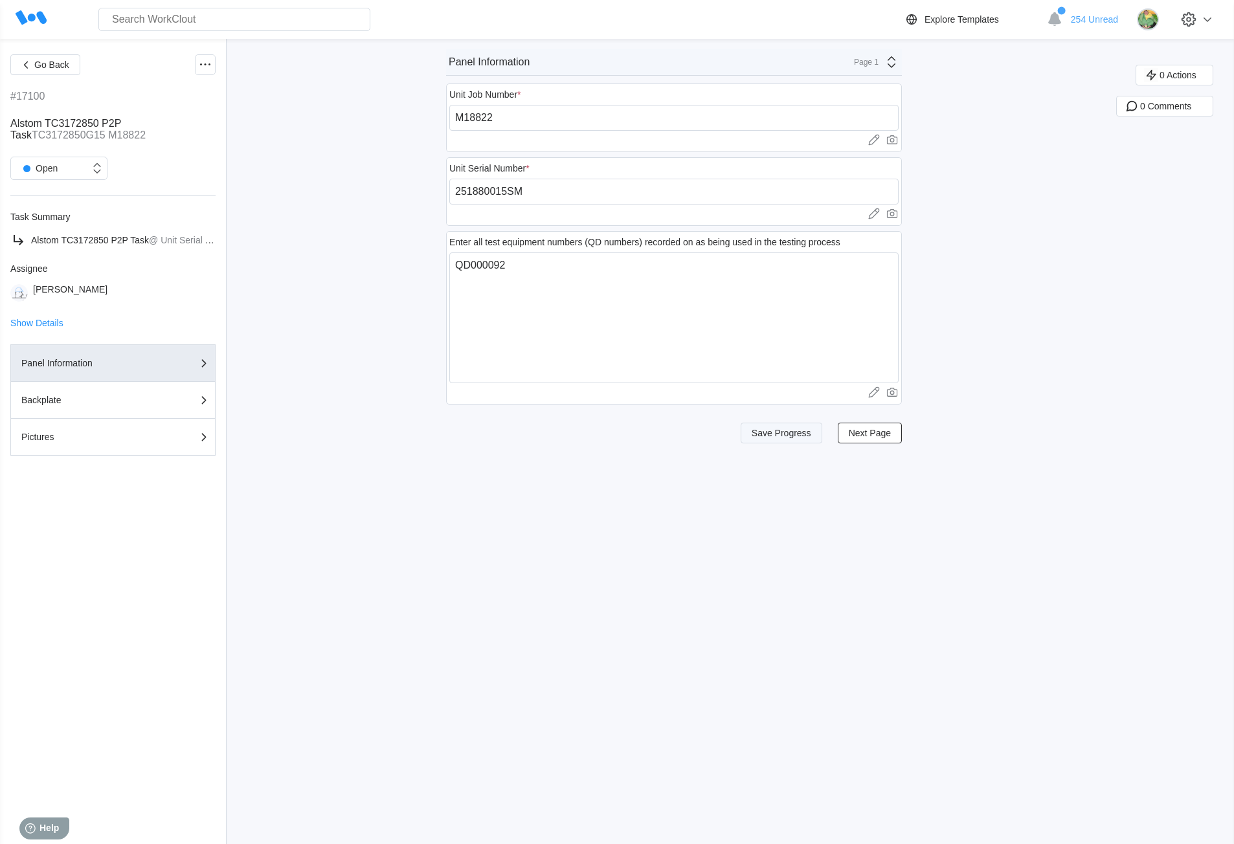
click at [782, 430] on span "Save Progress" at bounding box center [781, 432] width 60 height 9
click at [873, 432] on span "Next Page" at bounding box center [869, 432] width 42 height 9
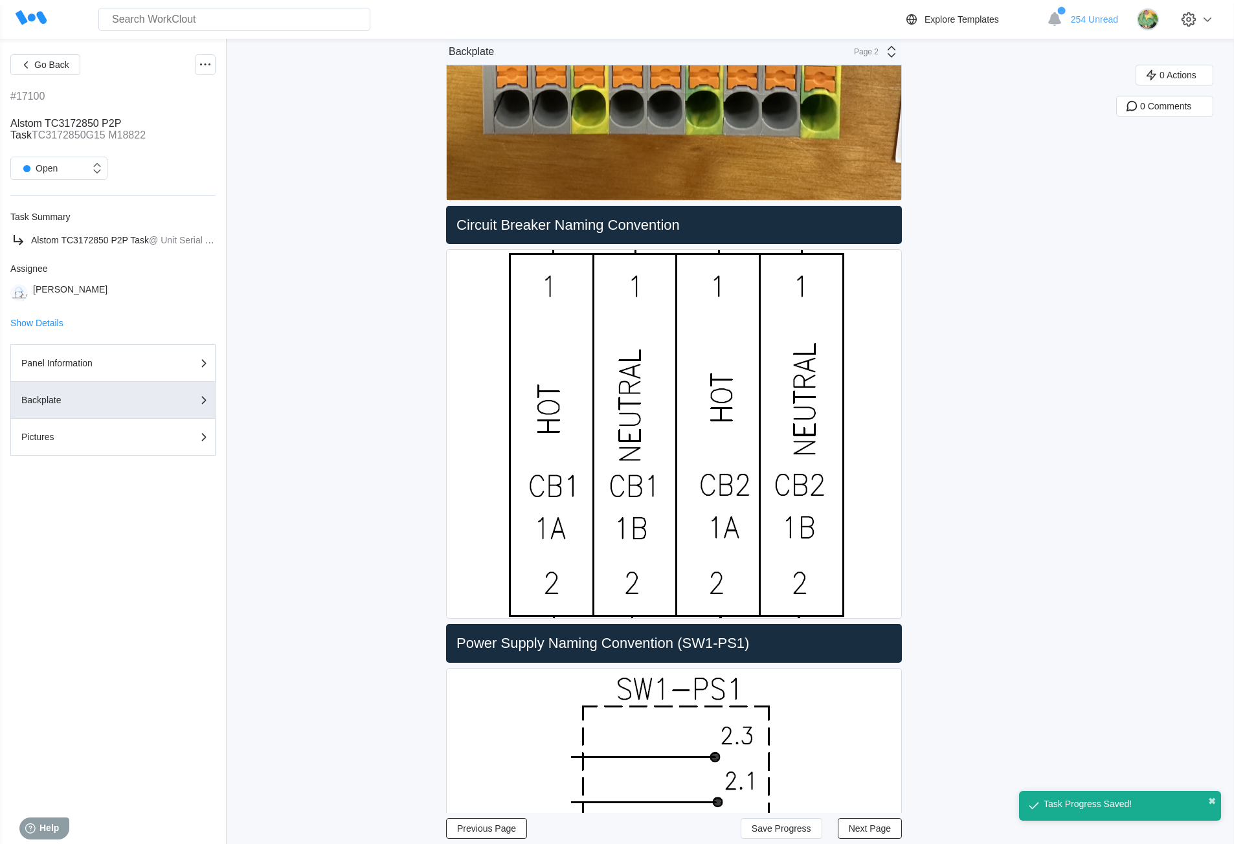
scroll to position [906, 0]
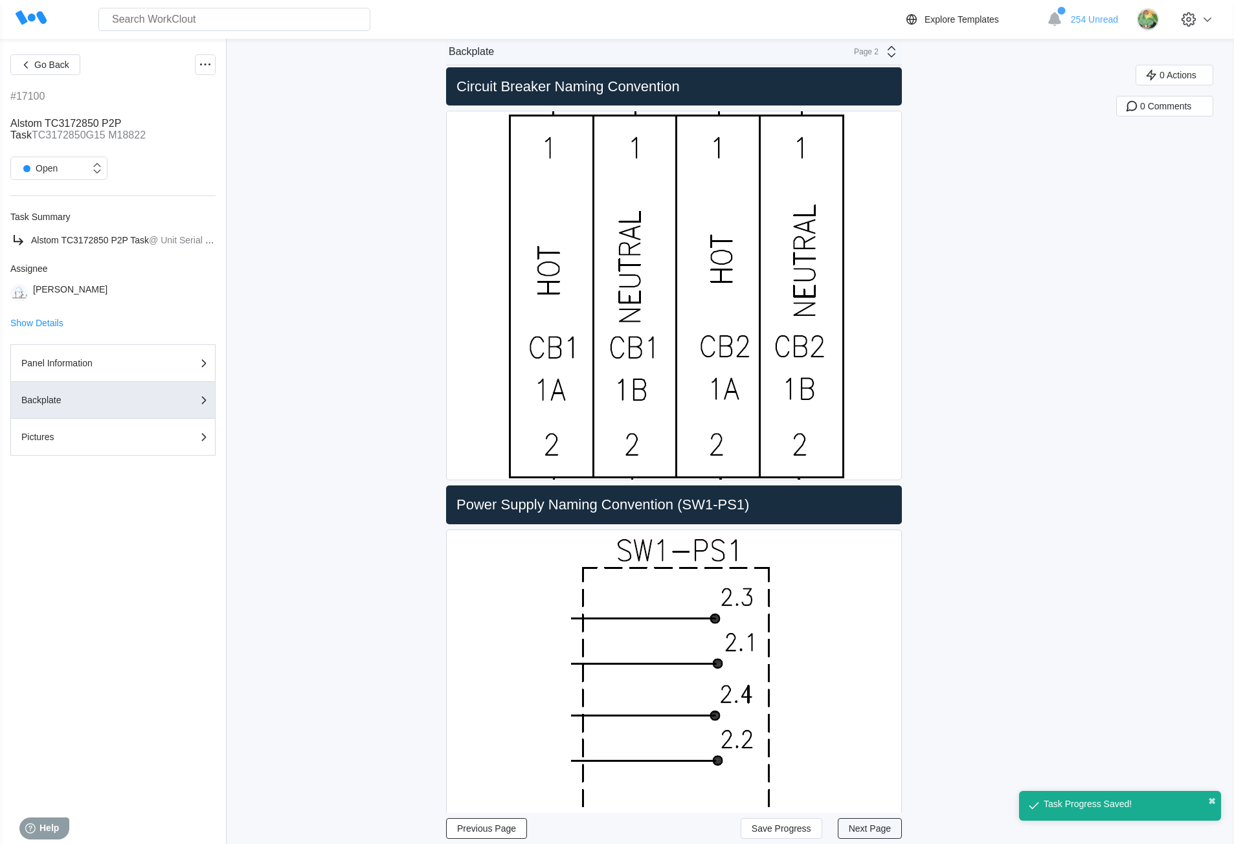
click at [865, 825] on span "Next Page" at bounding box center [869, 828] width 42 height 9
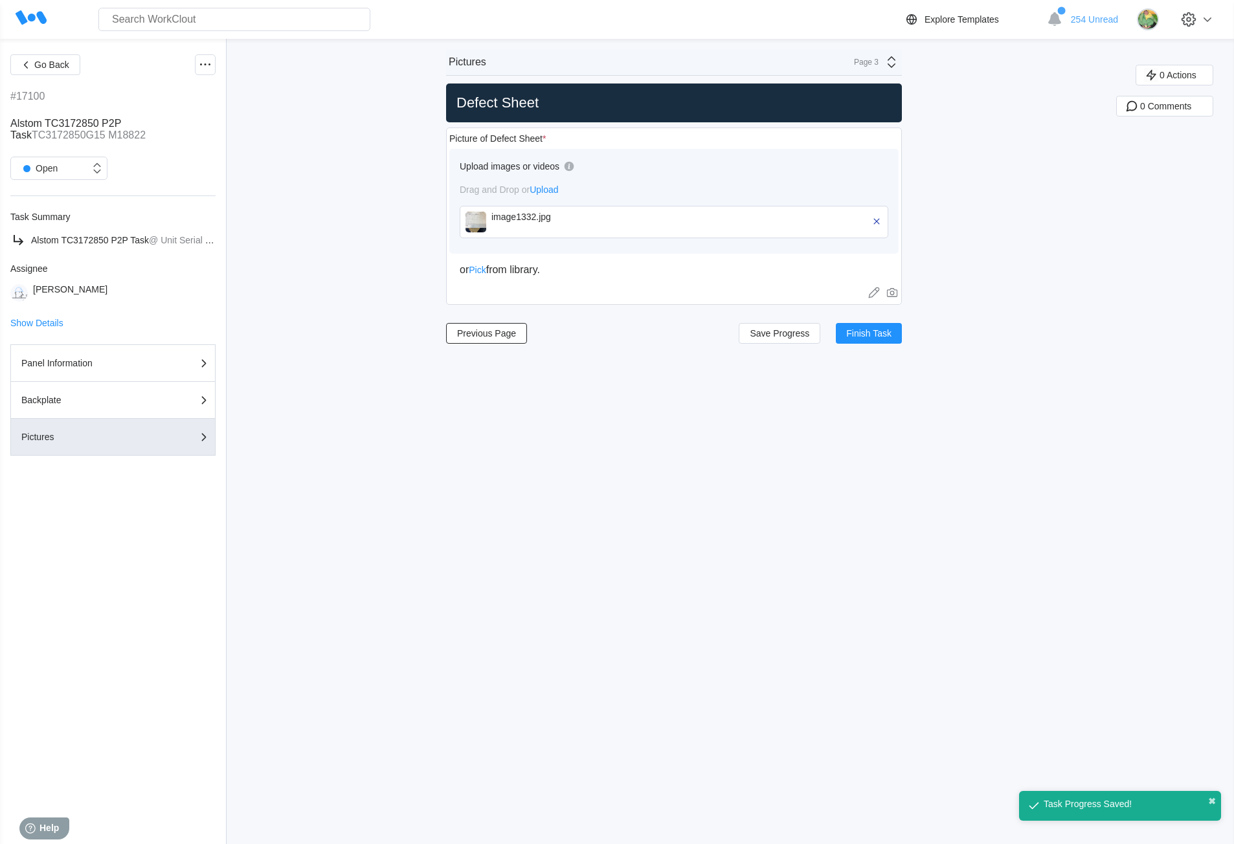
scroll to position [0, 0]
click at [885, 336] on span "Finish Task" at bounding box center [868, 333] width 45 height 9
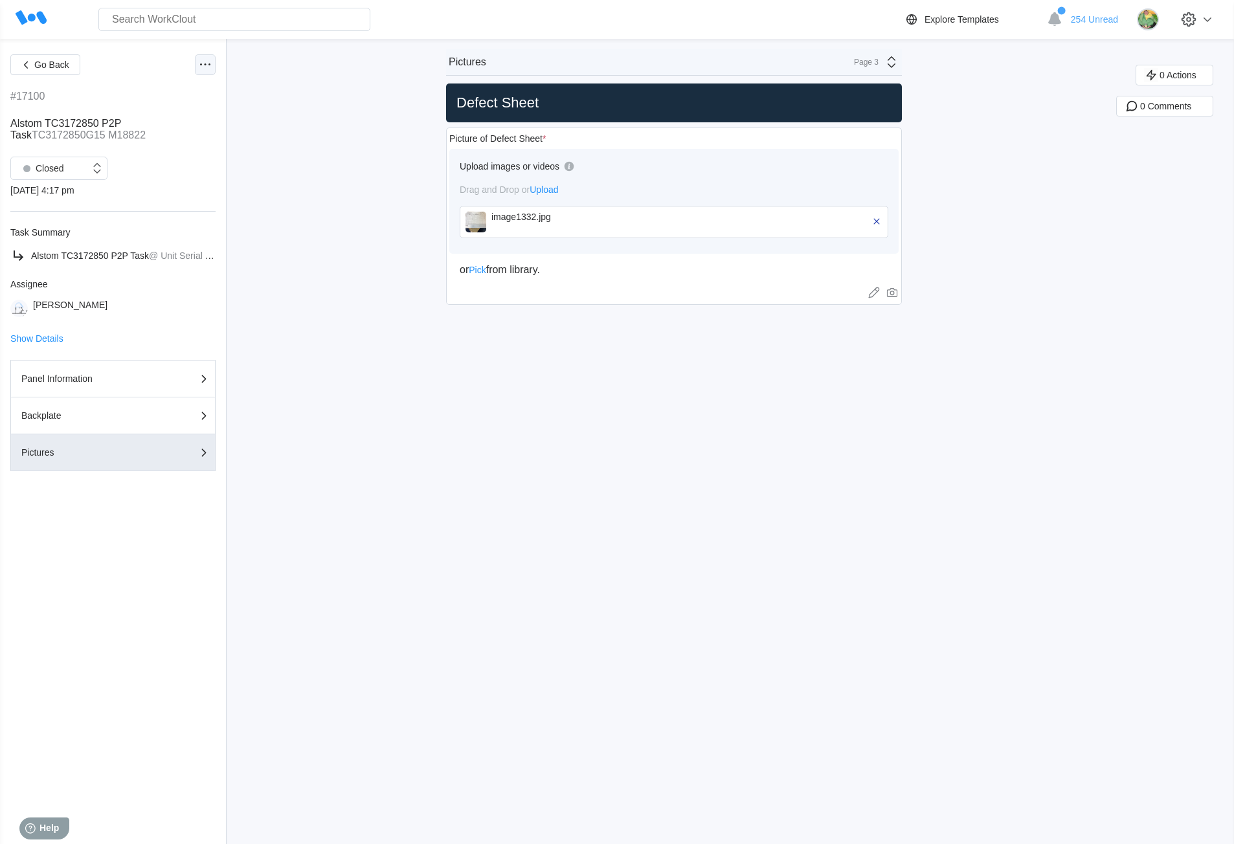
click at [202, 65] on icon at bounding box center [205, 65] width 16 height 16
click at [161, 161] on div "Export XLS" at bounding box center [151, 158] width 118 height 21
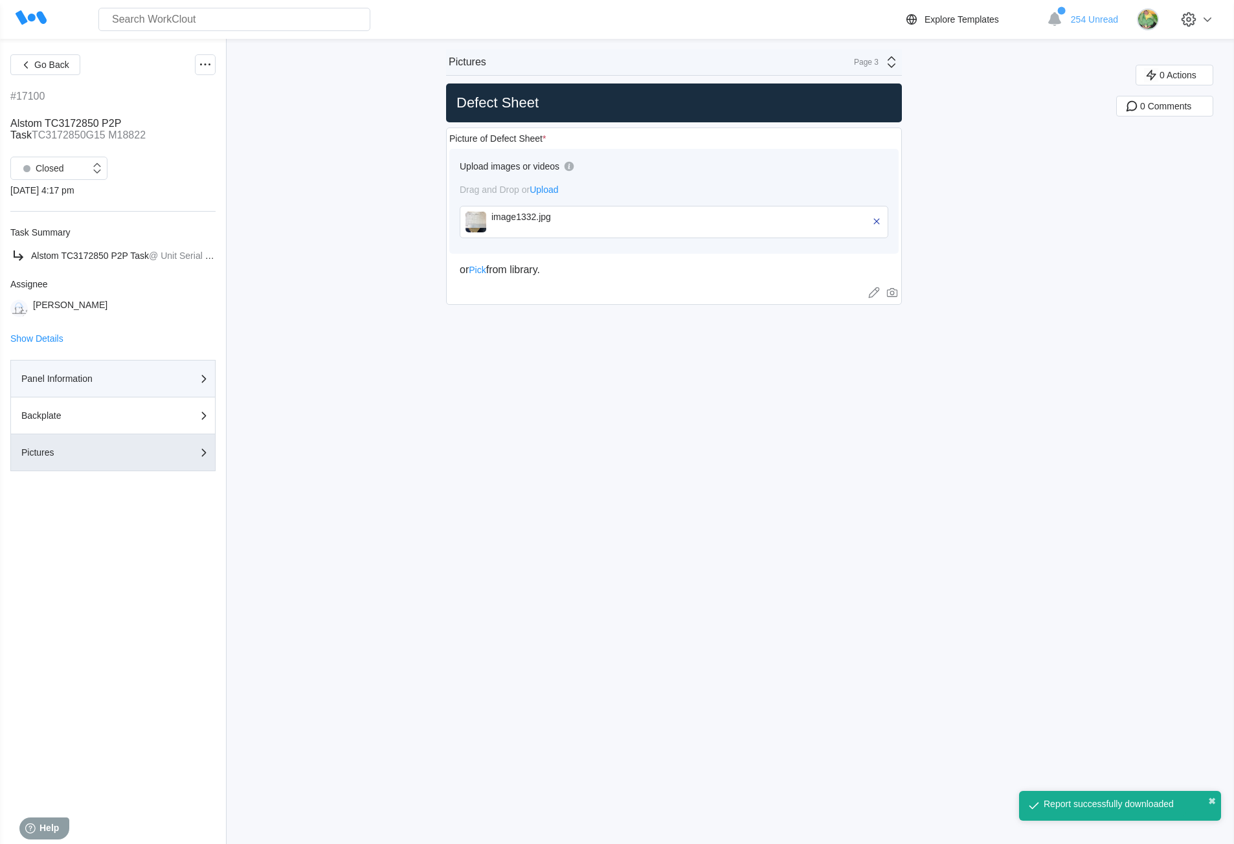
drag, startPoint x: 69, startPoint y: 377, endPoint x: 82, endPoint y: 368, distance: 15.8
click at [69, 377] on div "Panel Information" at bounding box center [85, 378] width 129 height 9
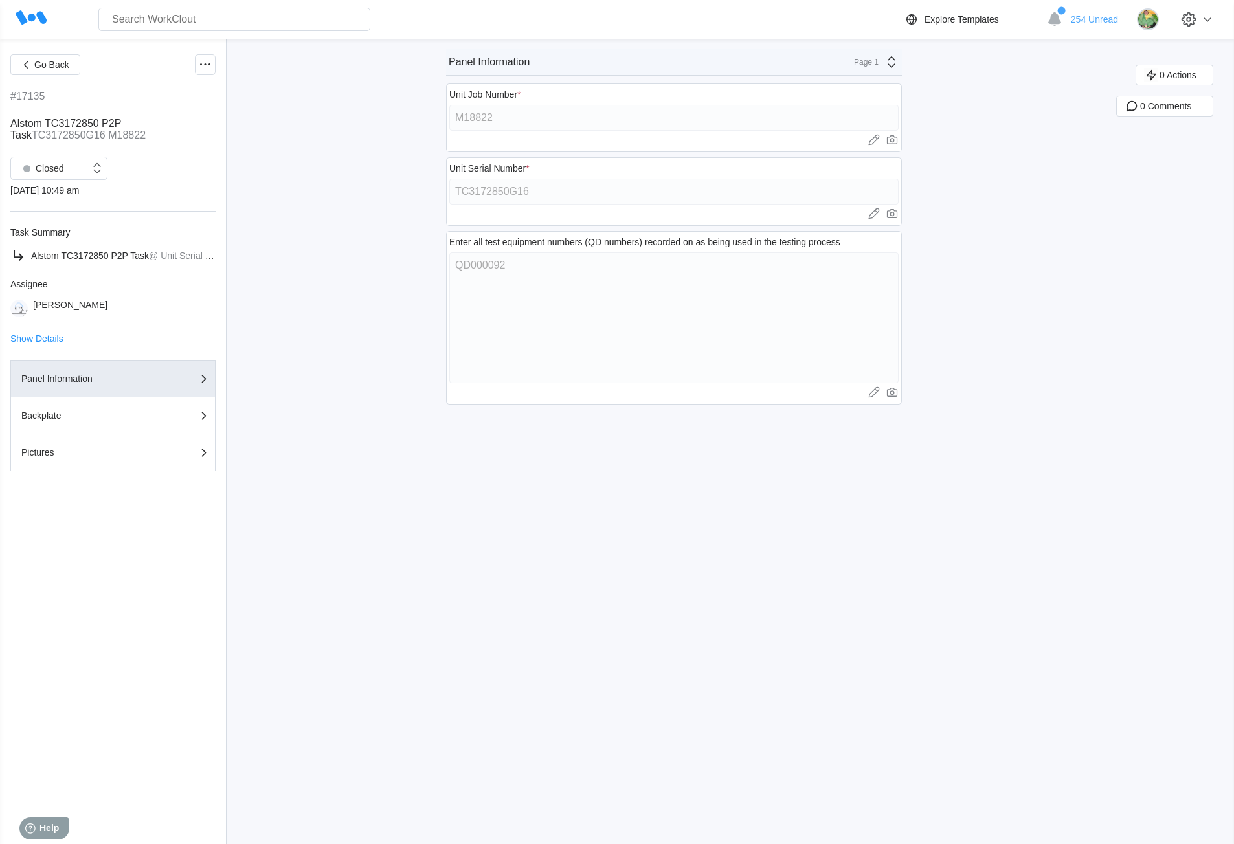
click at [76, 182] on div "Closed [DATE] 10:49 am" at bounding box center [112, 176] width 205 height 39
click at [69, 173] on div "Closed" at bounding box center [50, 168] width 79 height 13
click at [71, 201] on div "Open" at bounding box center [59, 202] width 82 height 18
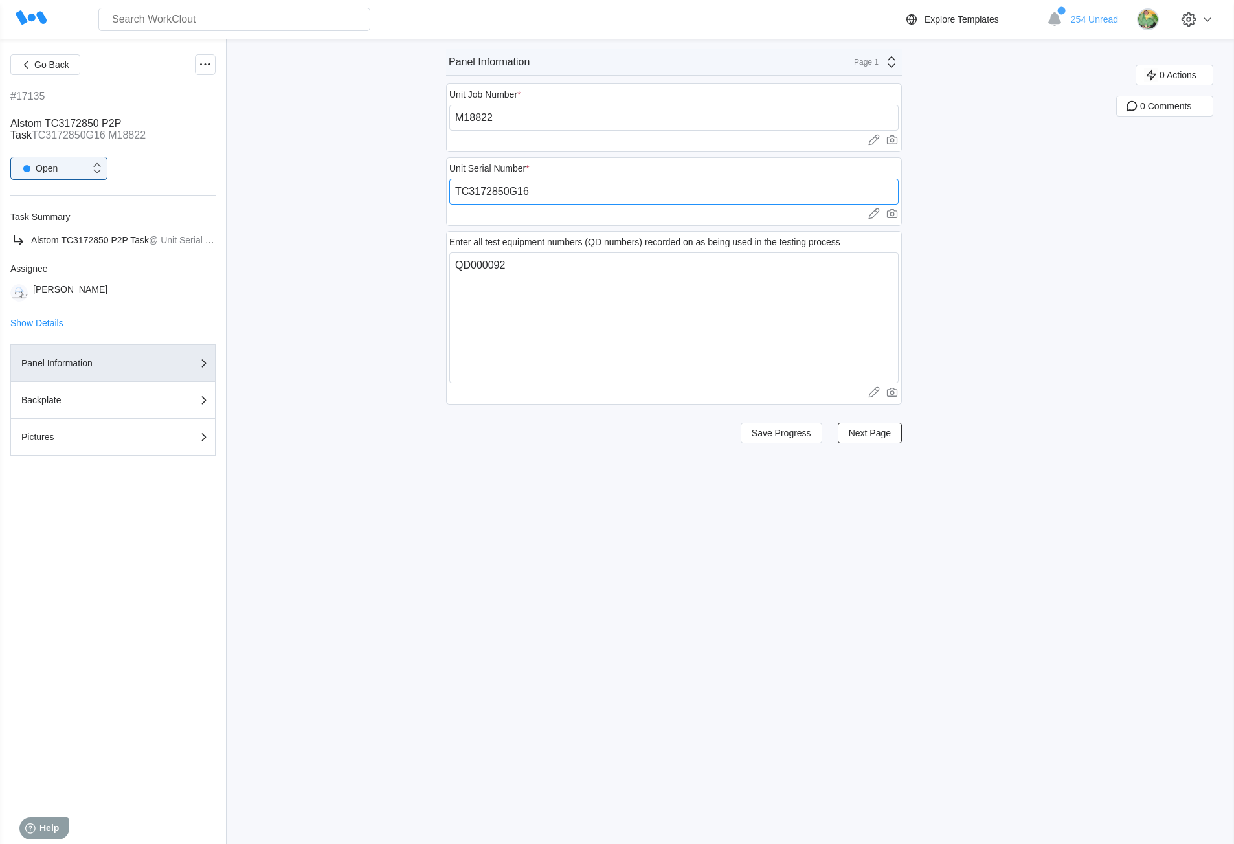
click at [557, 192] on input "TC3172850G16" at bounding box center [673, 192] width 449 height 26
paste input "251880016SM"
type input "251880016SM"
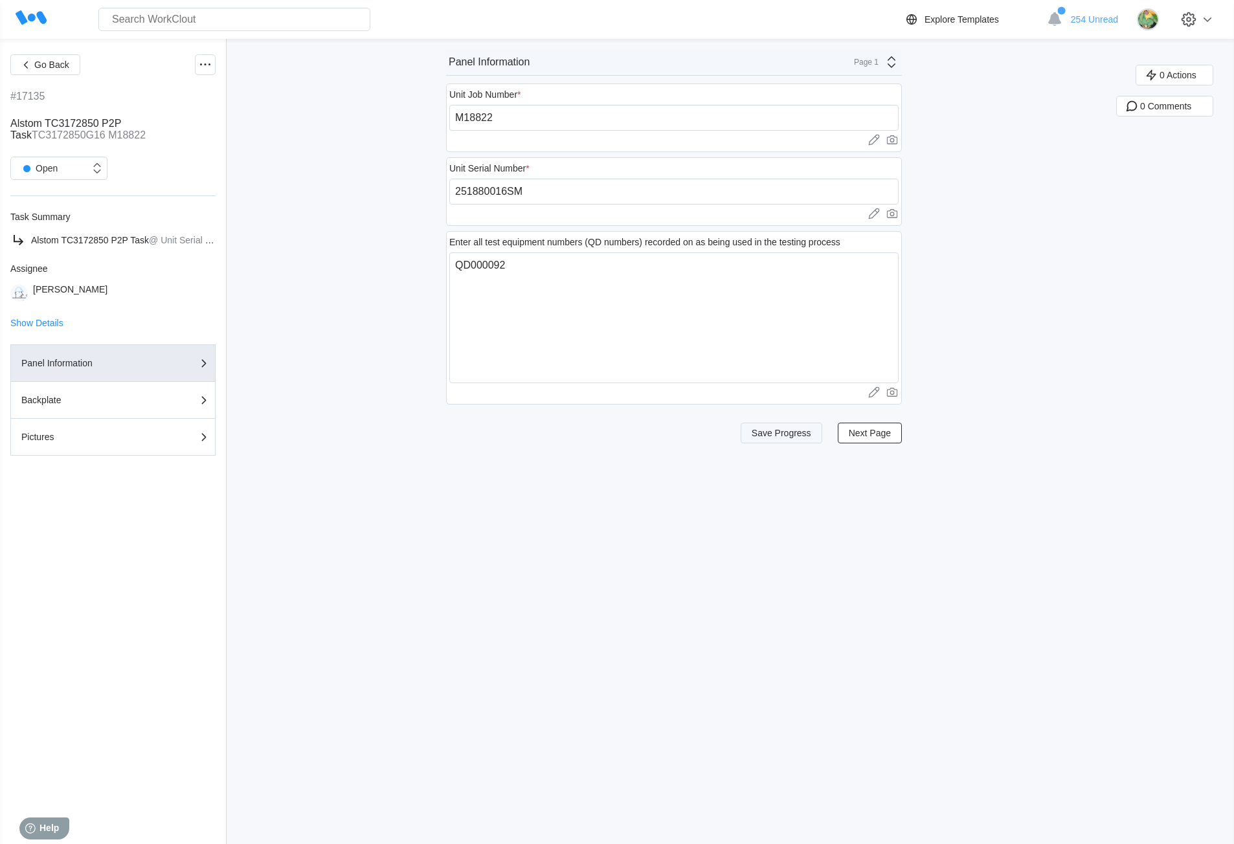
click at [781, 436] on span "Save Progress" at bounding box center [781, 432] width 60 height 9
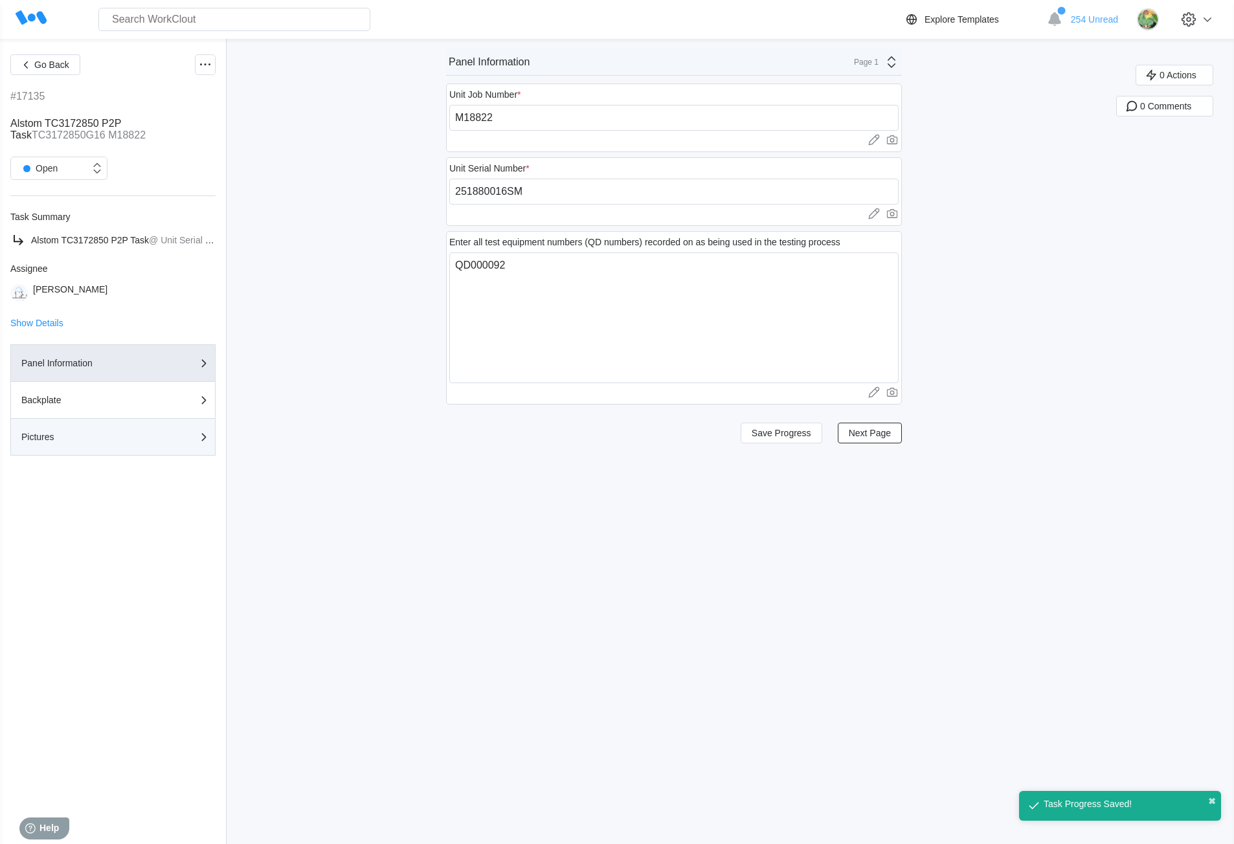
click at [175, 443] on div "button" at bounding box center [178, 437] width 54 height 16
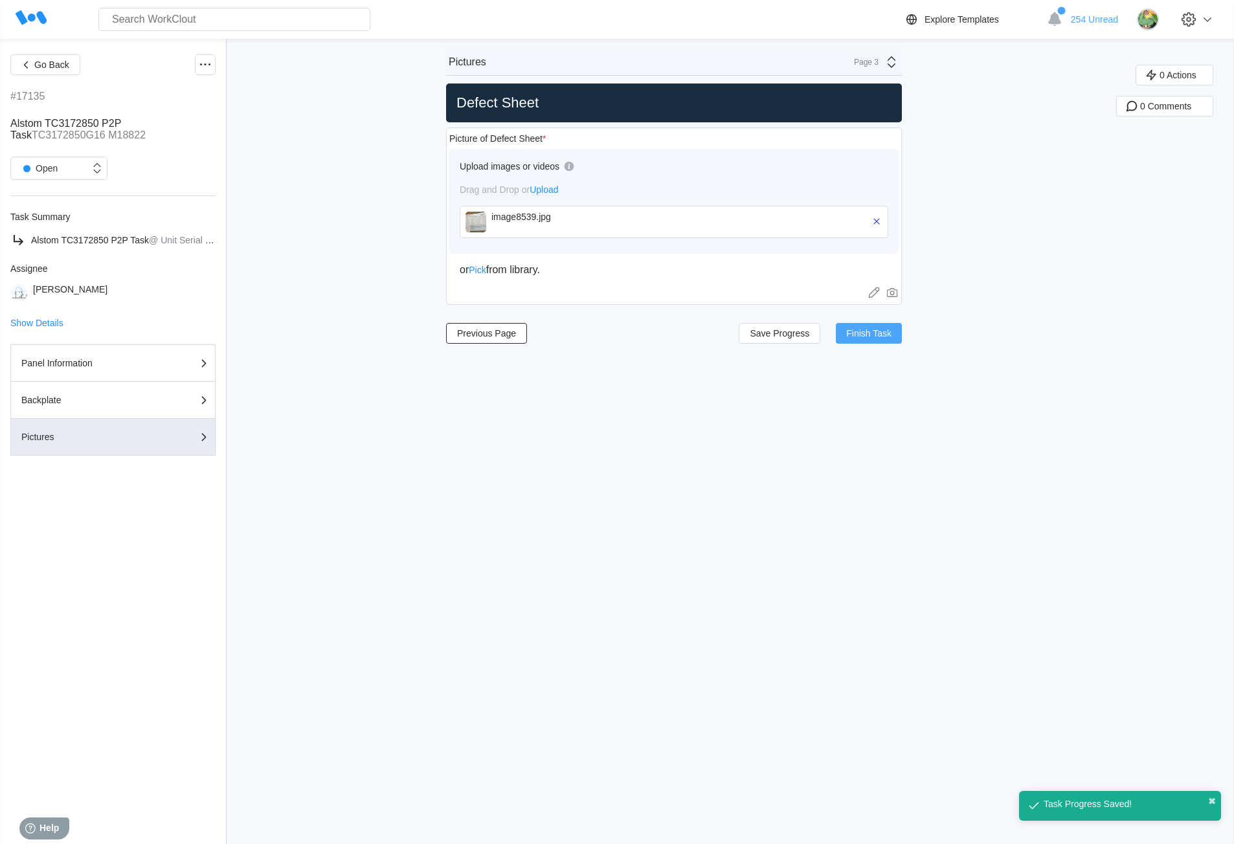
click at [863, 335] on span "Finish Task" at bounding box center [868, 333] width 45 height 9
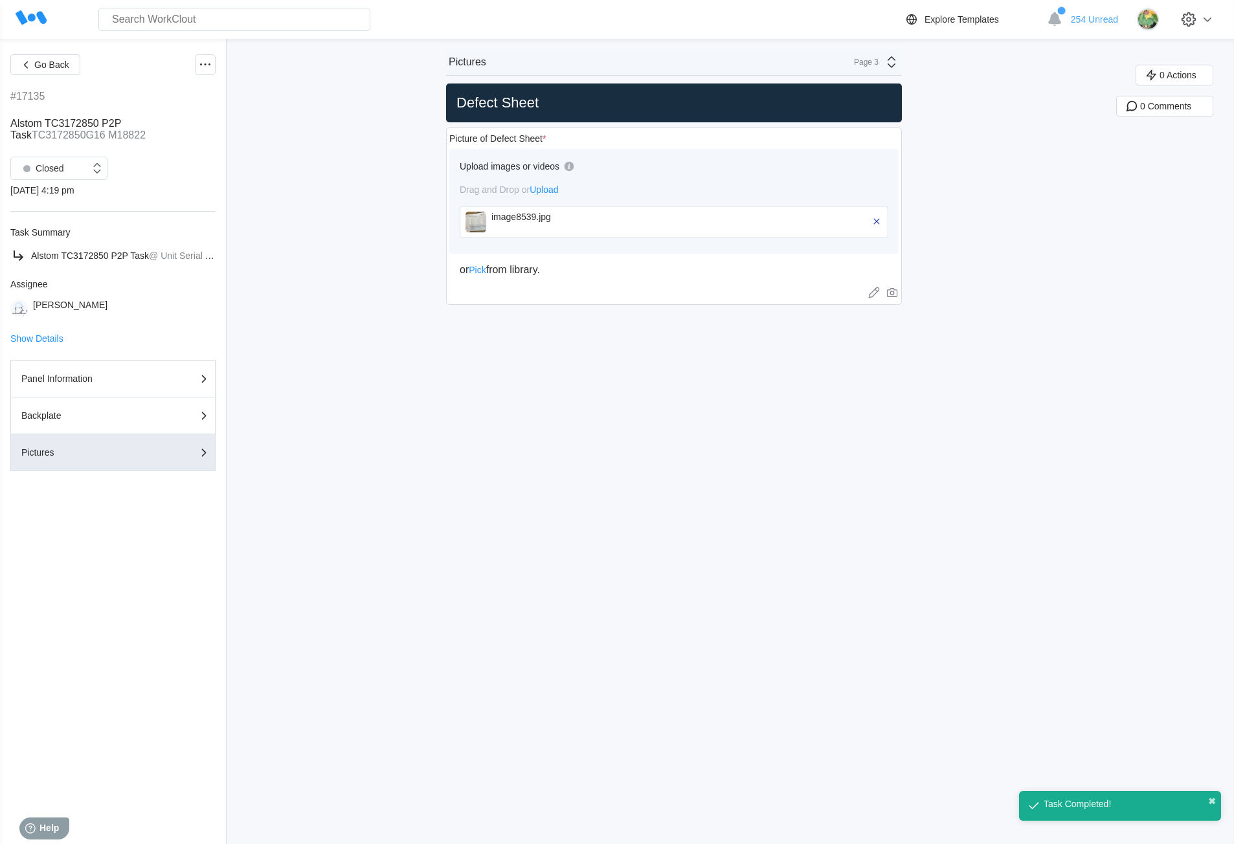
drag, startPoint x: 333, startPoint y: 213, endPoint x: 332, endPoint y: 135, distance: 78.3
click at [332, 135] on div "Go Back #17135 Alstom TC3172850 P2P Task TC3172850G16 M18822 Closed 09/30/25 - …" at bounding box center [617, 441] width 1234 height 805
drag, startPoint x: 211, startPoint y: 64, endPoint x: 210, endPoint y: 72, distance: 8.5
click at [211, 64] on icon at bounding box center [205, 65] width 16 height 16
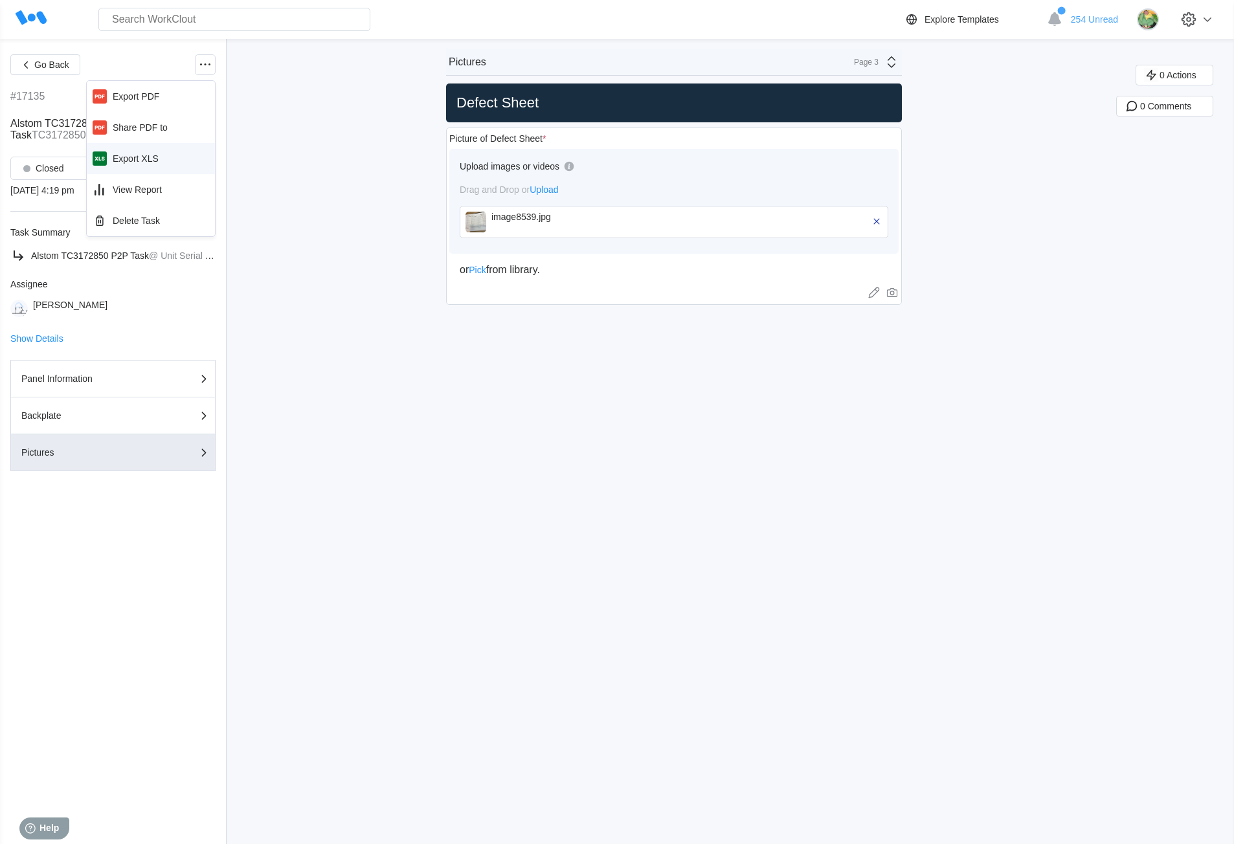
click at [130, 152] on div "Export XLS" at bounding box center [151, 158] width 118 height 21
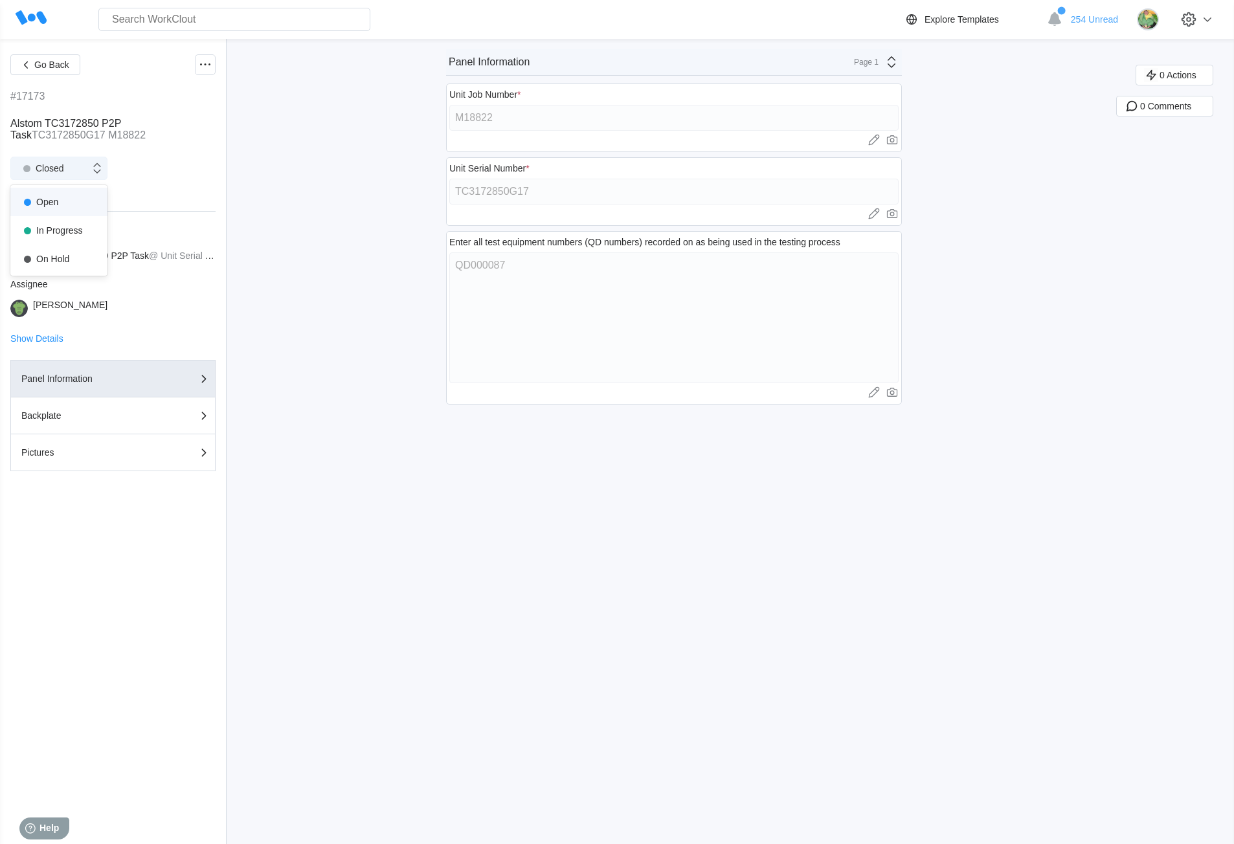
click at [41, 173] on div "Closed" at bounding box center [40, 168] width 47 height 18
click at [48, 201] on div "Open" at bounding box center [59, 202] width 82 height 18
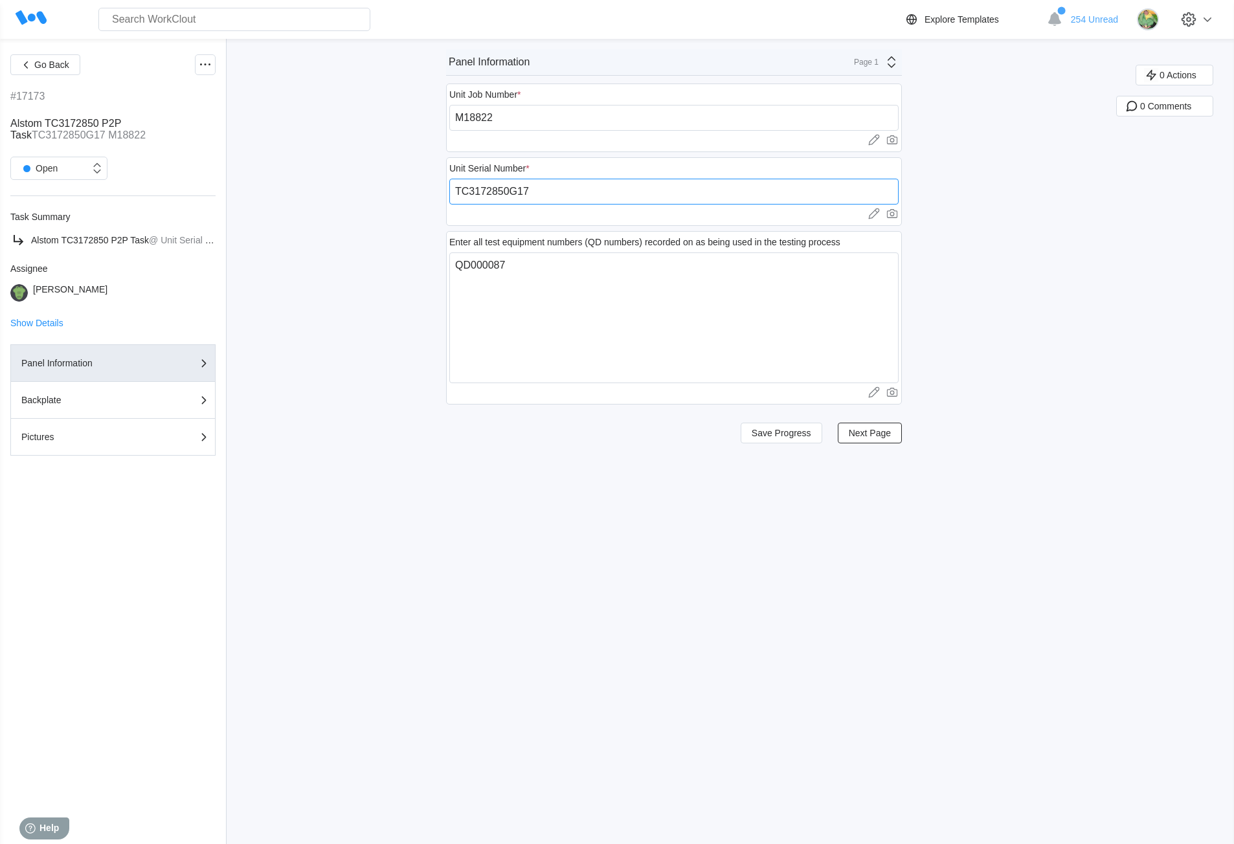
click at [557, 190] on input "TC3172850G17" at bounding box center [673, 192] width 449 height 26
drag, startPoint x: 554, startPoint y: 190, endPoint x: 449, endPoint y: 188, distance: 105.5
click at [449, 188] on div "Go Back #17173 Alstom TC3172850 P2P Task TC3172850G17 M18822 Open Task Summary …" at bounding box center [617, 441] width 1234 height 805
paste input "251880017SM"
type input "251880017SM"
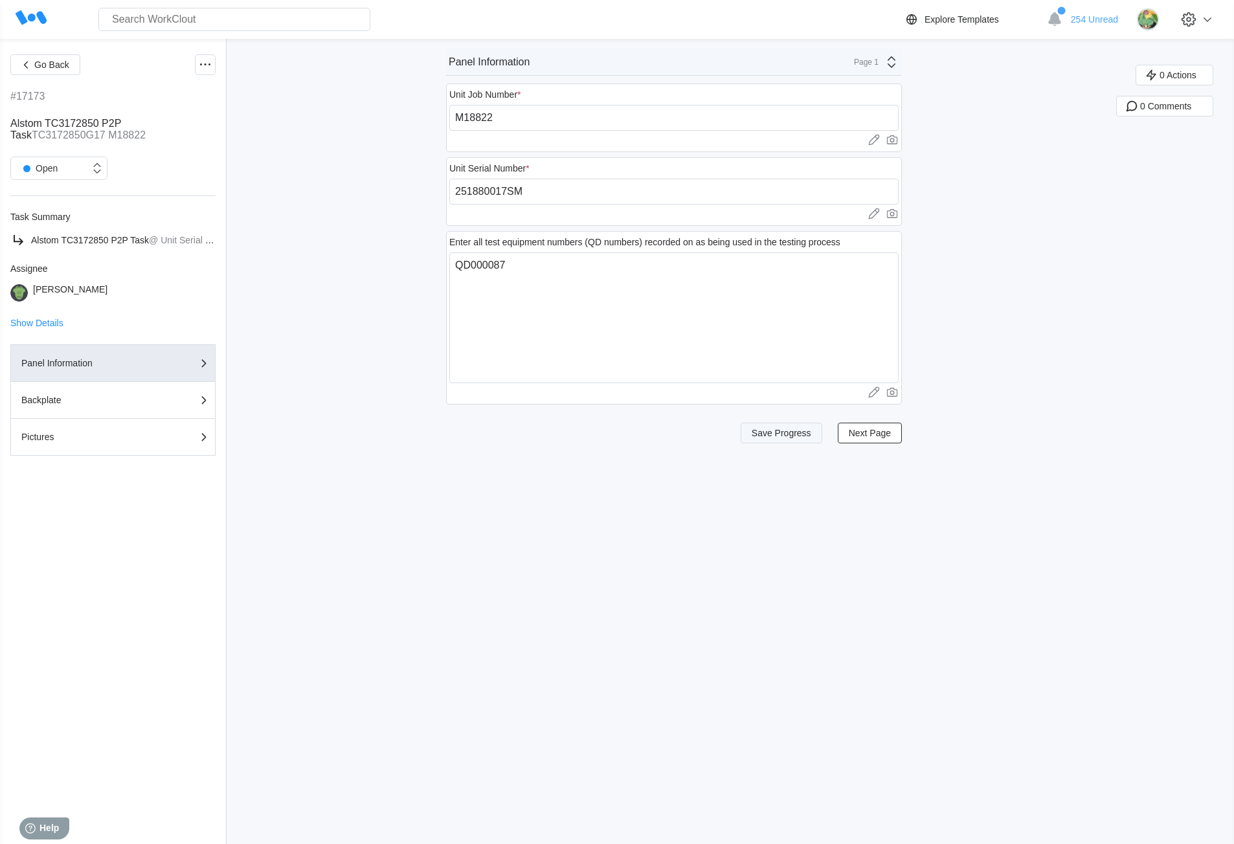
click at [790, 434] on span "Save Progress" at bounding box center [781, 432] width 60 height 9
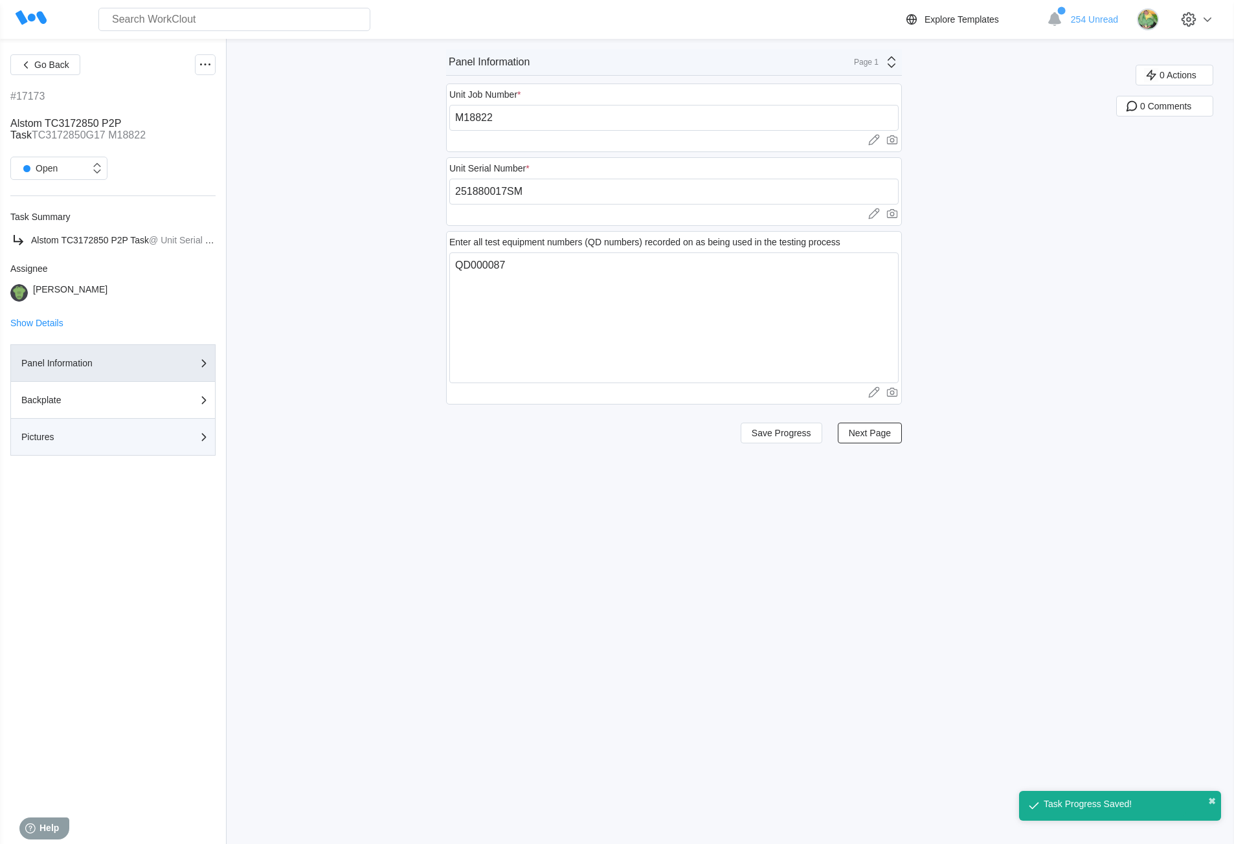
click at [128, 431] on div "Pictures" at bounding box center [112, 437] width 183 height 16
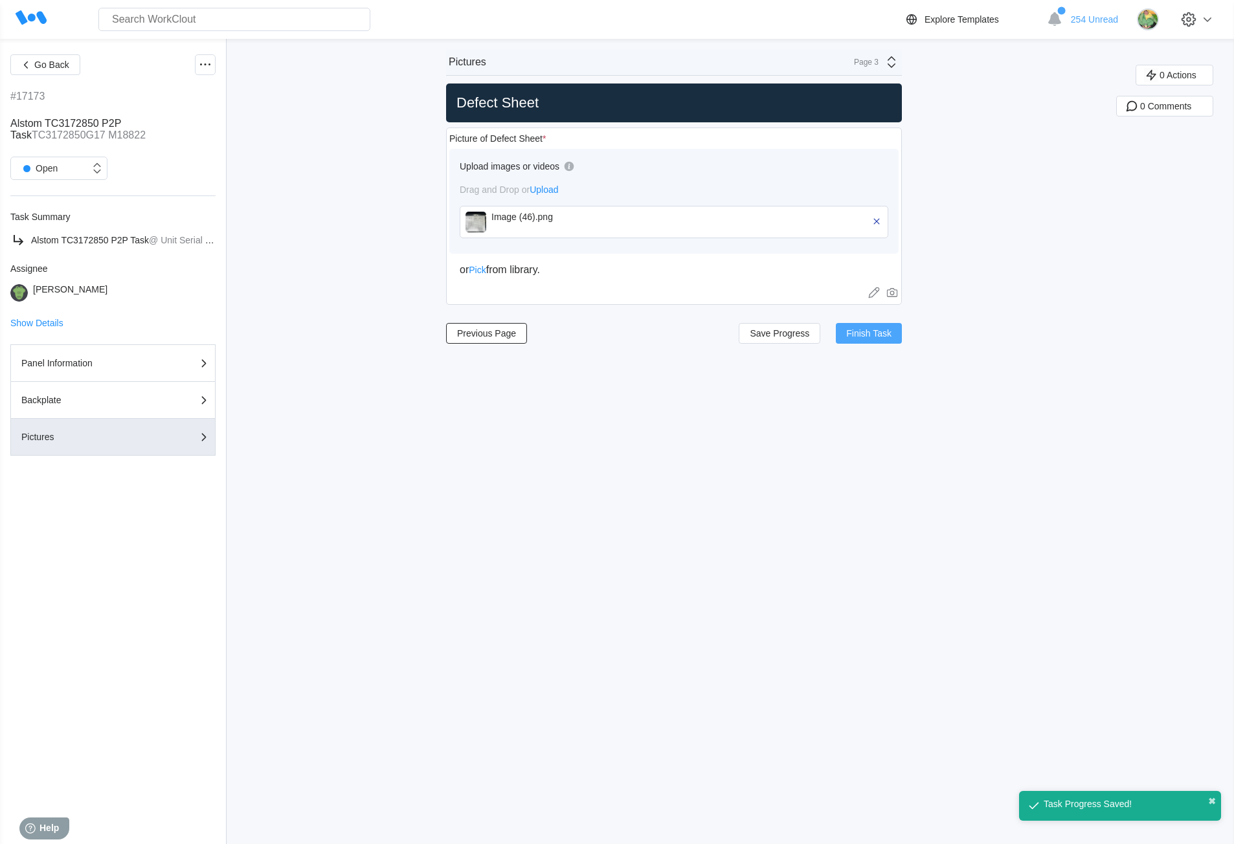
click at [880, 336] on span "Finish Task" at bounding box center [868, 333] width 45 height 9
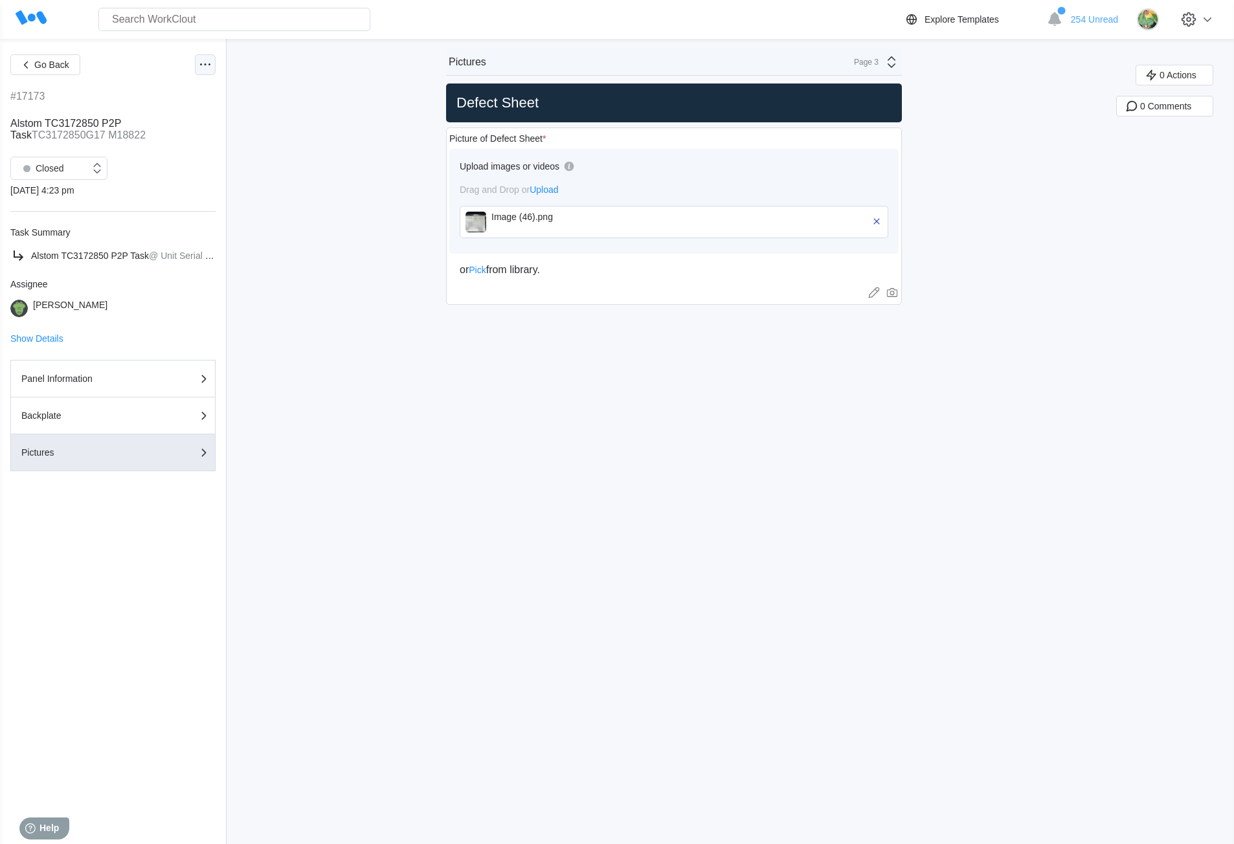
click at [209, 61] on icon at bounding box center [205, 65] width 16 height 16
click at [163, 159] on div "Export XLS" at bounding box center [151, 158] width 118 height 21
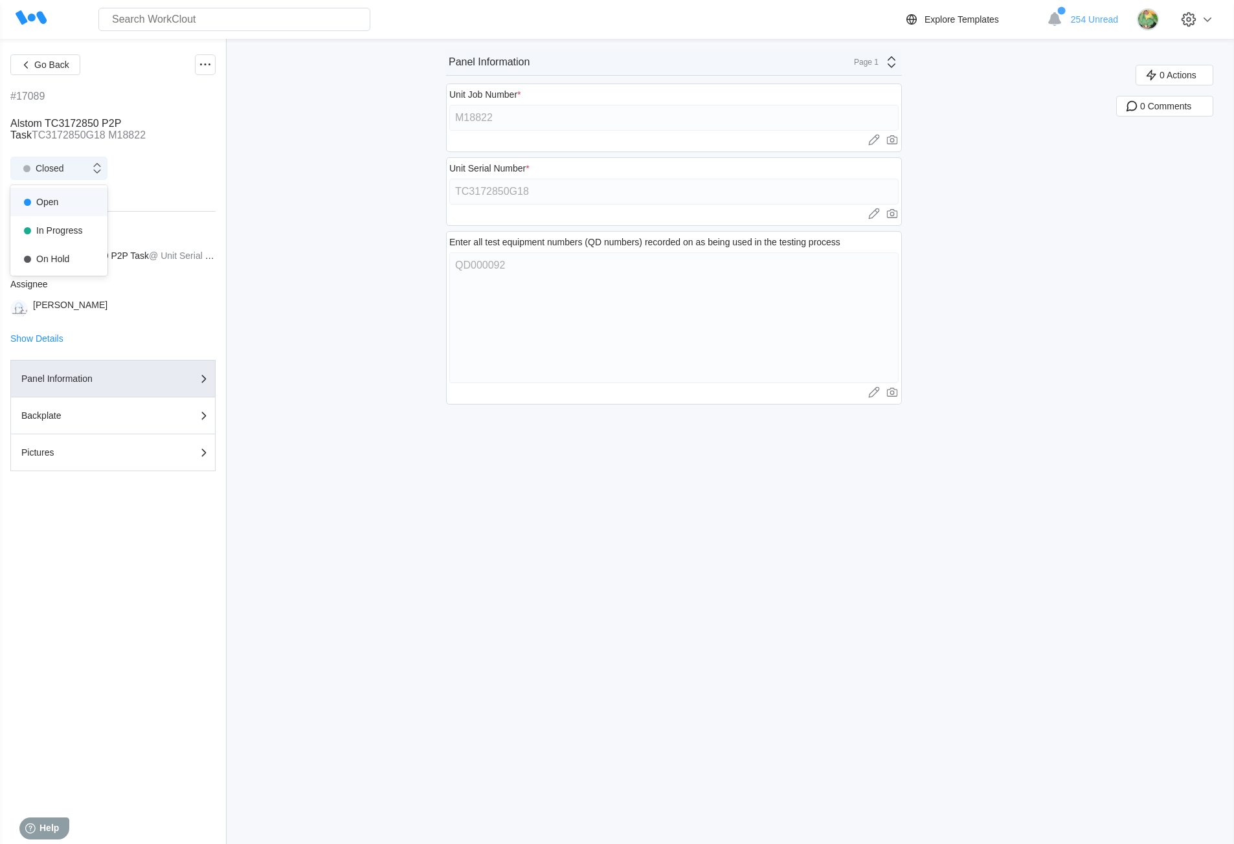
click at [64, 166] on div "Closed" at bounding box center [50, 168] width 79 height 13
click at [61, 207] on div "Open" at bounding box center [59, 202] width 82 height 18
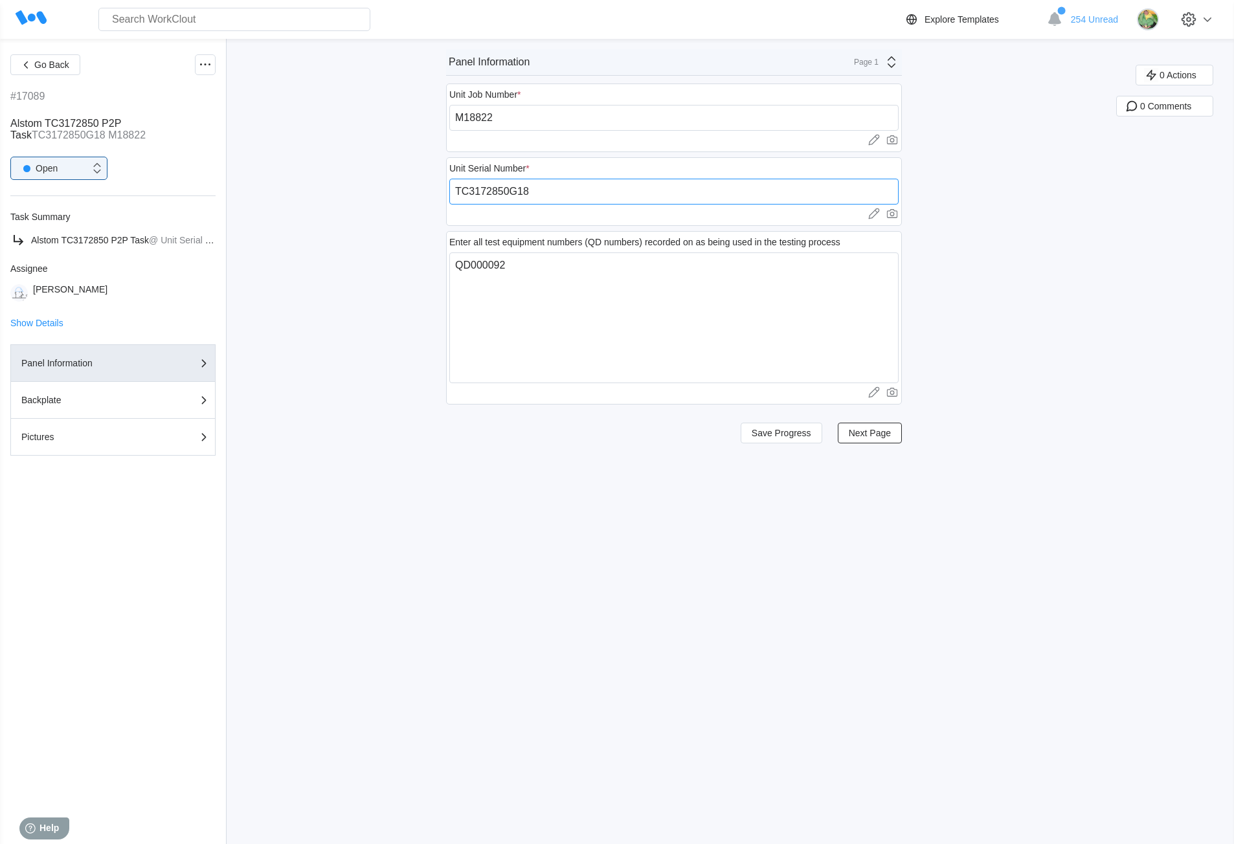
click at [560, 192] on input "TC3172850G18" at bounding box center [673, 192] width 449 height 26
paste input "251880018SM"
type input "251880018SM"
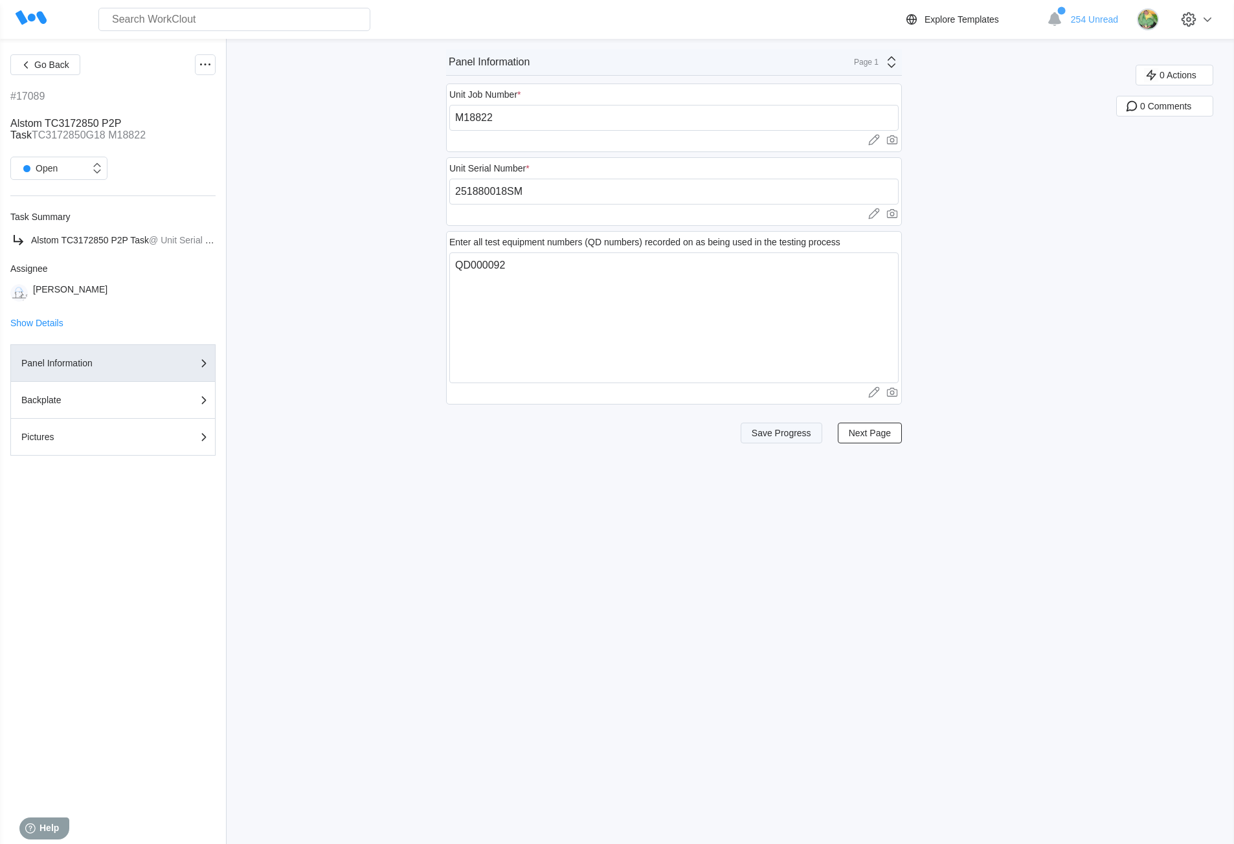
click at [784, 436] on span "Save Progress" at bounding box center [781, 432] width 60 height 9
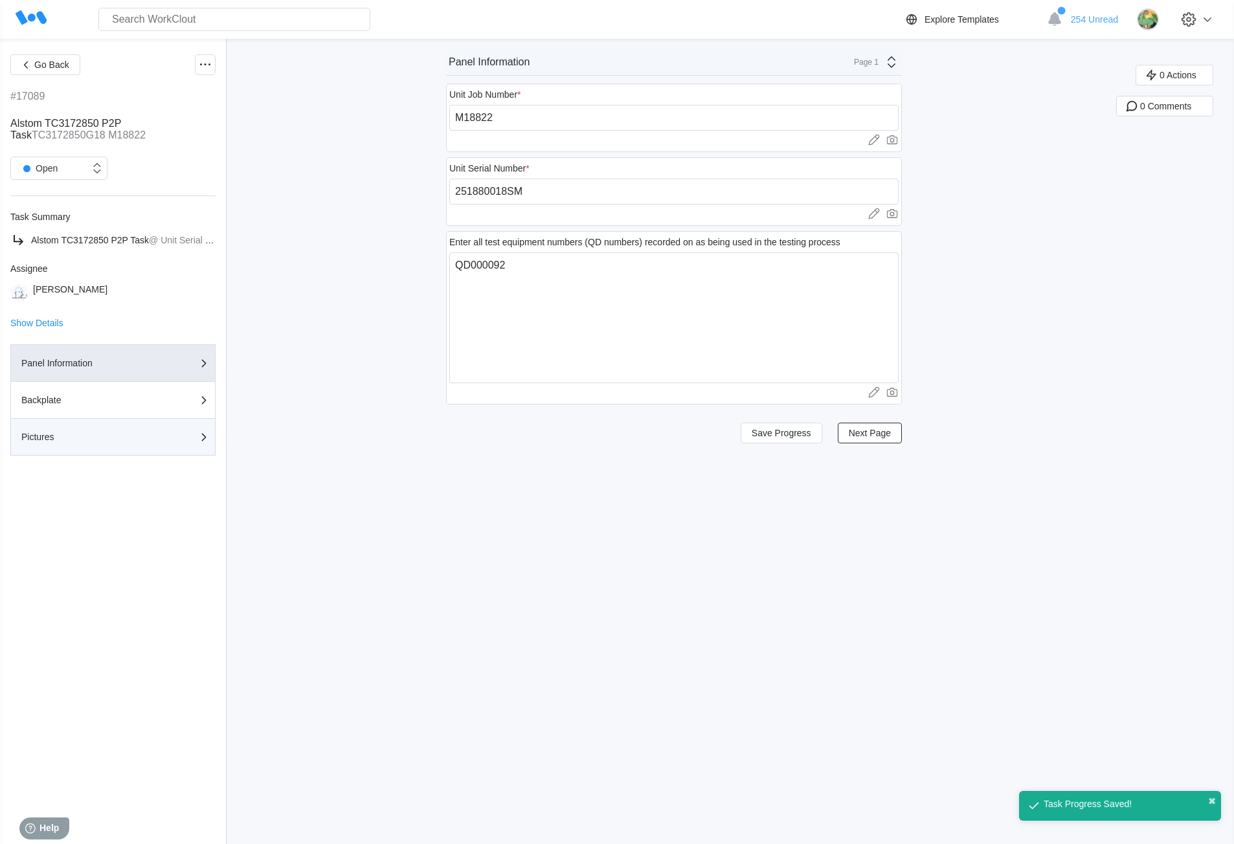
click at [100, 436] on div "Pictures" at bounding box center [85, 436] width 129 height 9
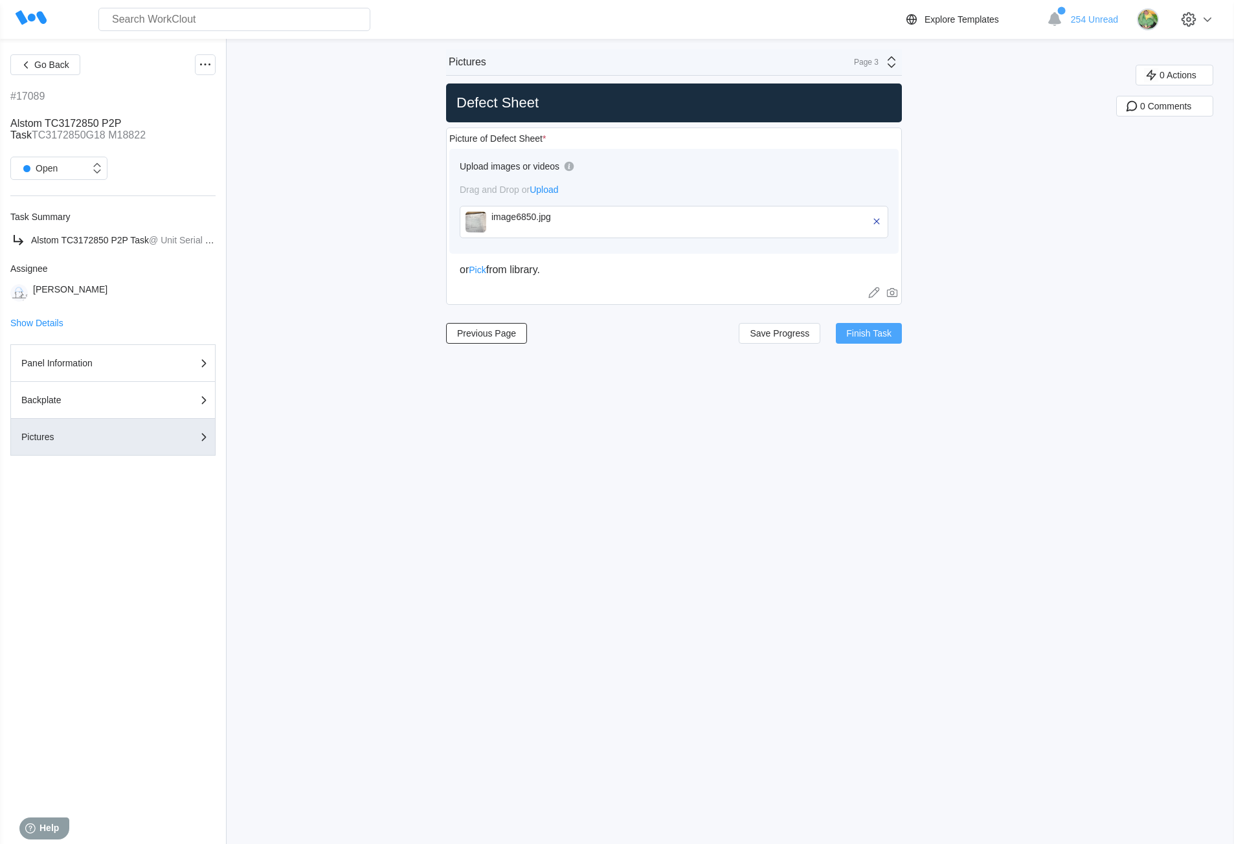
click at [863, 335] on span "Finish Task" at bounding box center [868, 333] width 45 height 9
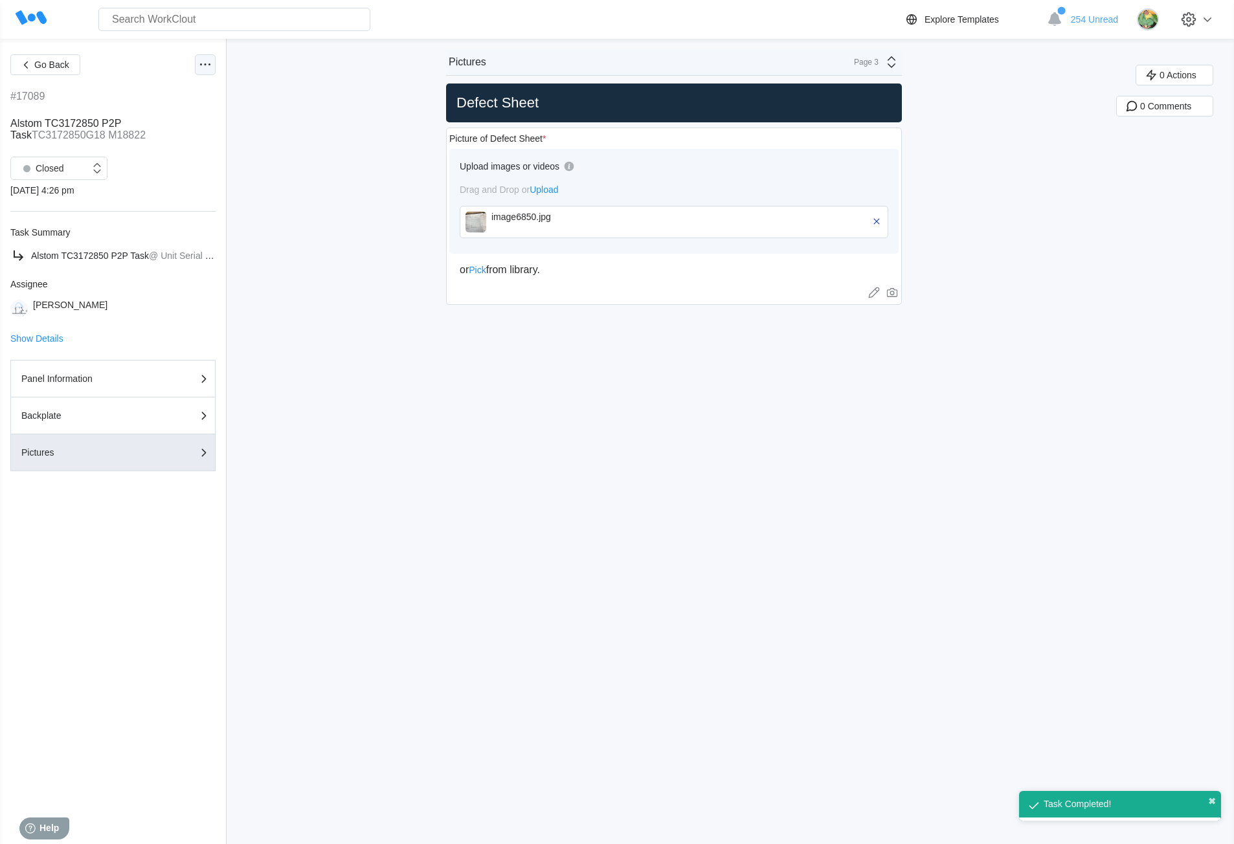
click at [210, 63] on icon at bounding box center [205, 65] width 16 height 16
click at [140, 155] on div "Export XLS" at bounding box center [136, 158] width 46 height 10
drag, startPoint x: 504, startPoint y: 443, endPoint x: 399, endPoint y: 506, distance: 122.5
click at [504, 443] on div "Go Back #17089 Alstom TC3172850 P2P Task TC3172850G18 M18822 Closed 09/30/25 - …" at bounding box center [617, 441] width 1234 height 805
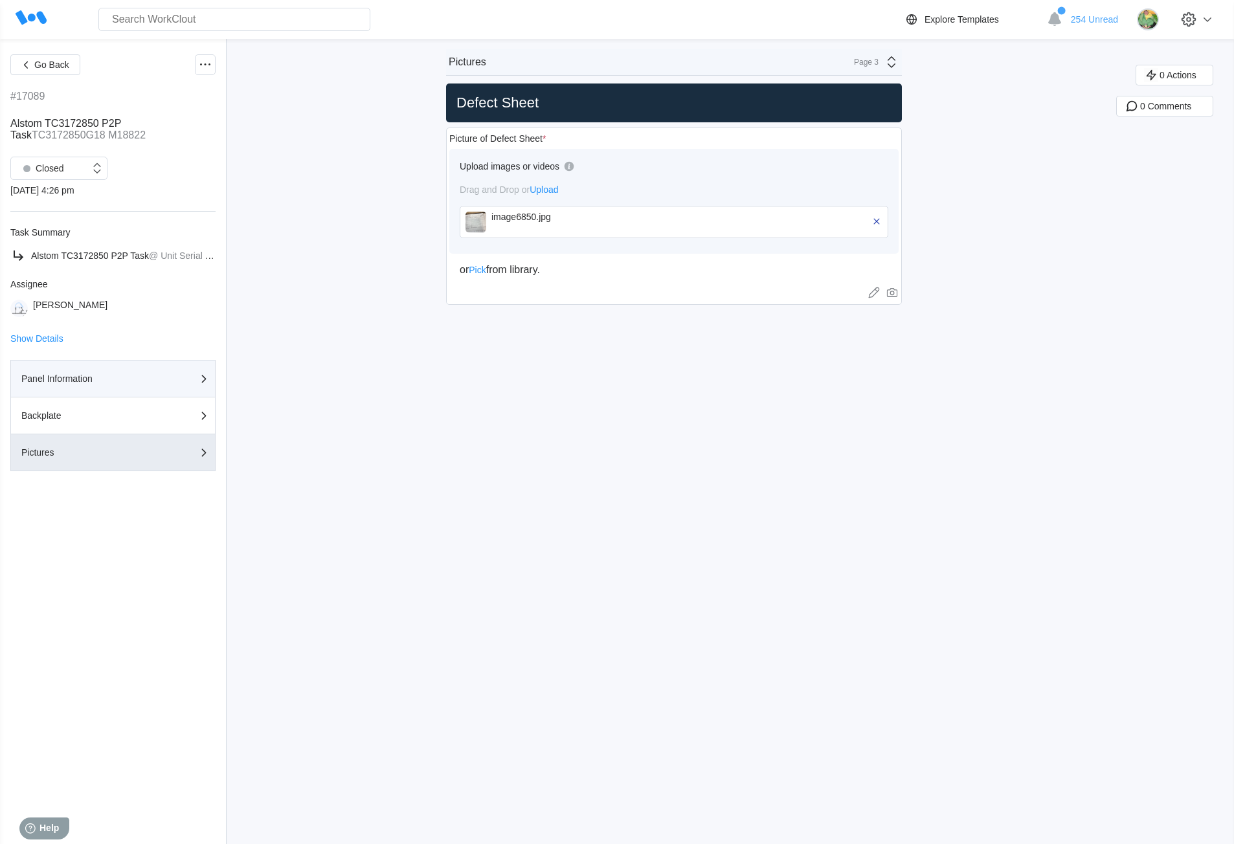
click at [44, 377] on div "Panel Information" at bounding box center [85, 378] width 129 height 9
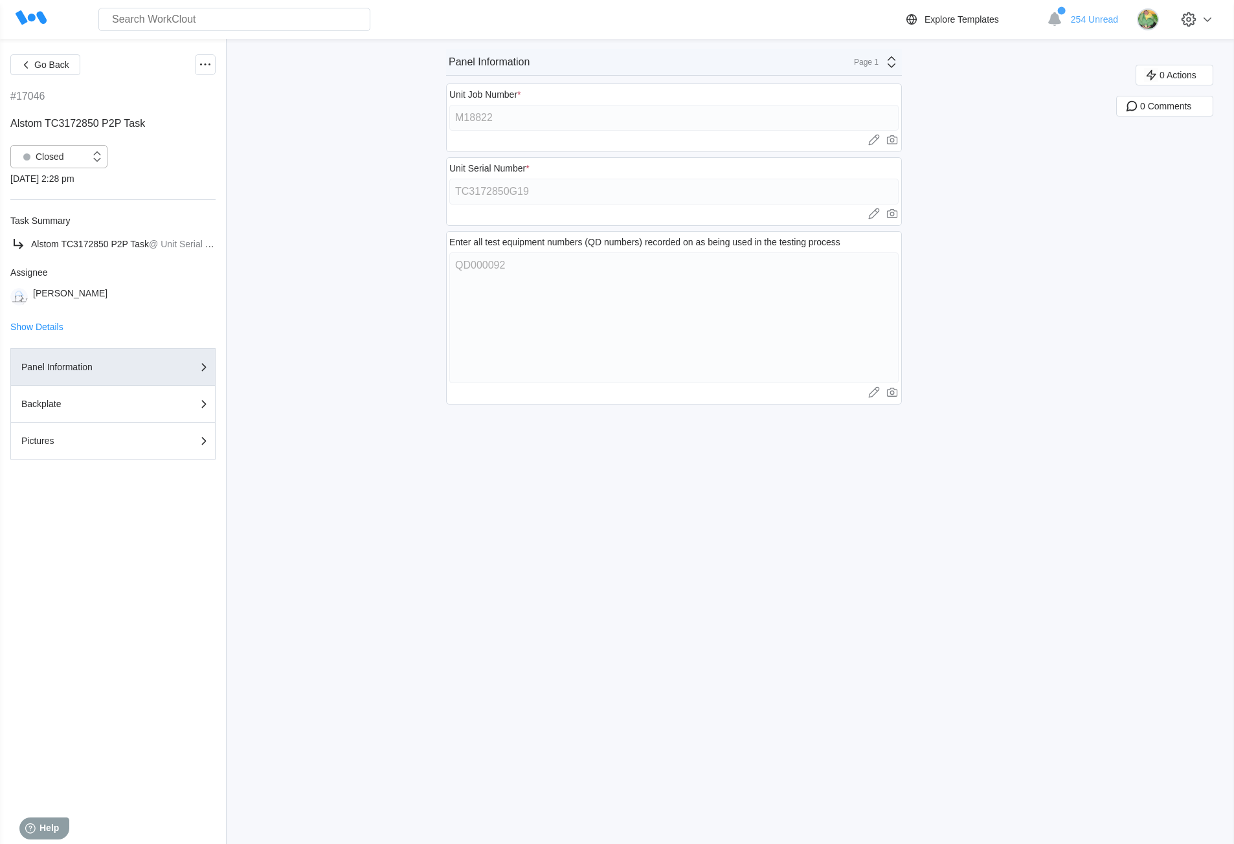
click at [83, 162] on div "Closed" at bounding box center [50, 156] width 79 height 13
click at [69, 195] on div "Open" at bounding box center [59, 190] width 82 height 18
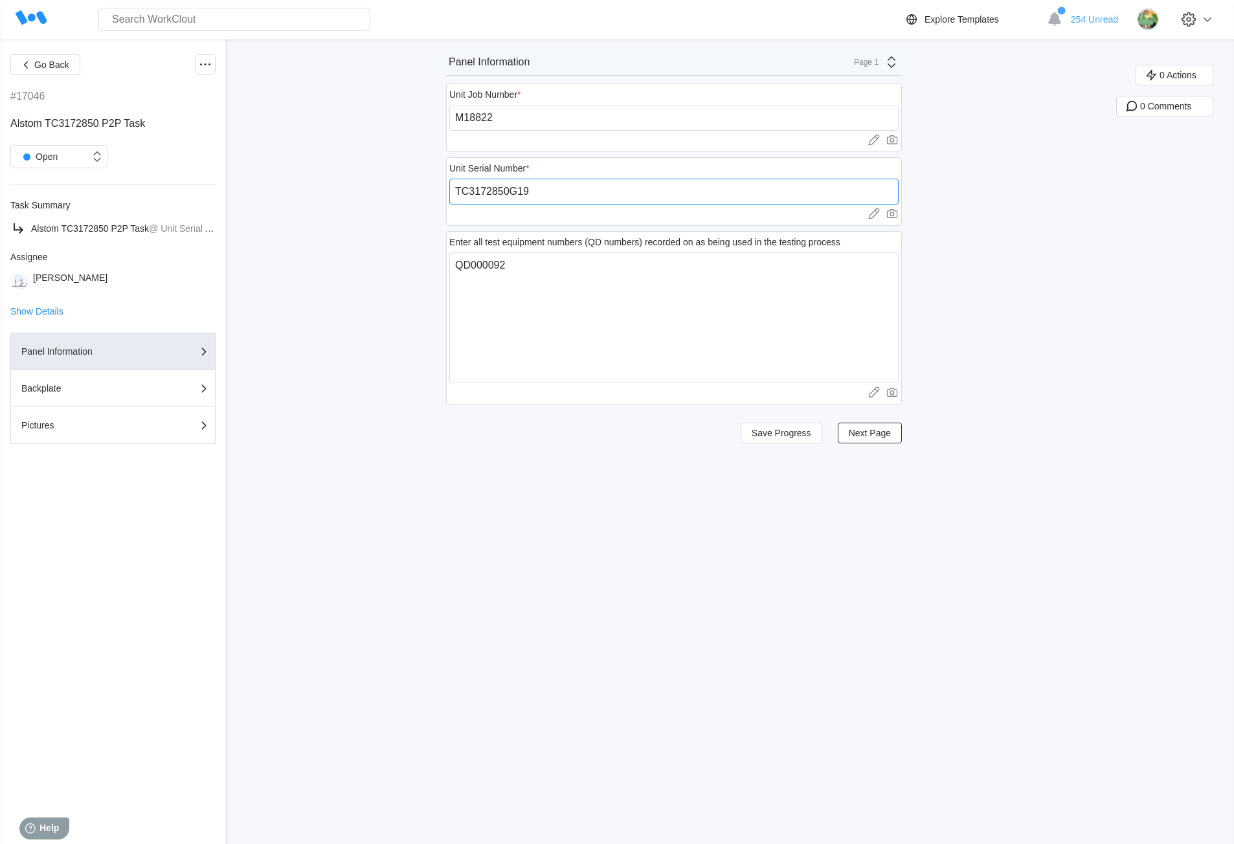
click at [547, 192] on input "TC3172850G19" at bounding box center [673, 192] width 449 height 26
paste input "251880019SM"
type input "251880019SM"
click at [793, 429] on span "Save Progress" at bounding box center [781, 432] width 60 height 9
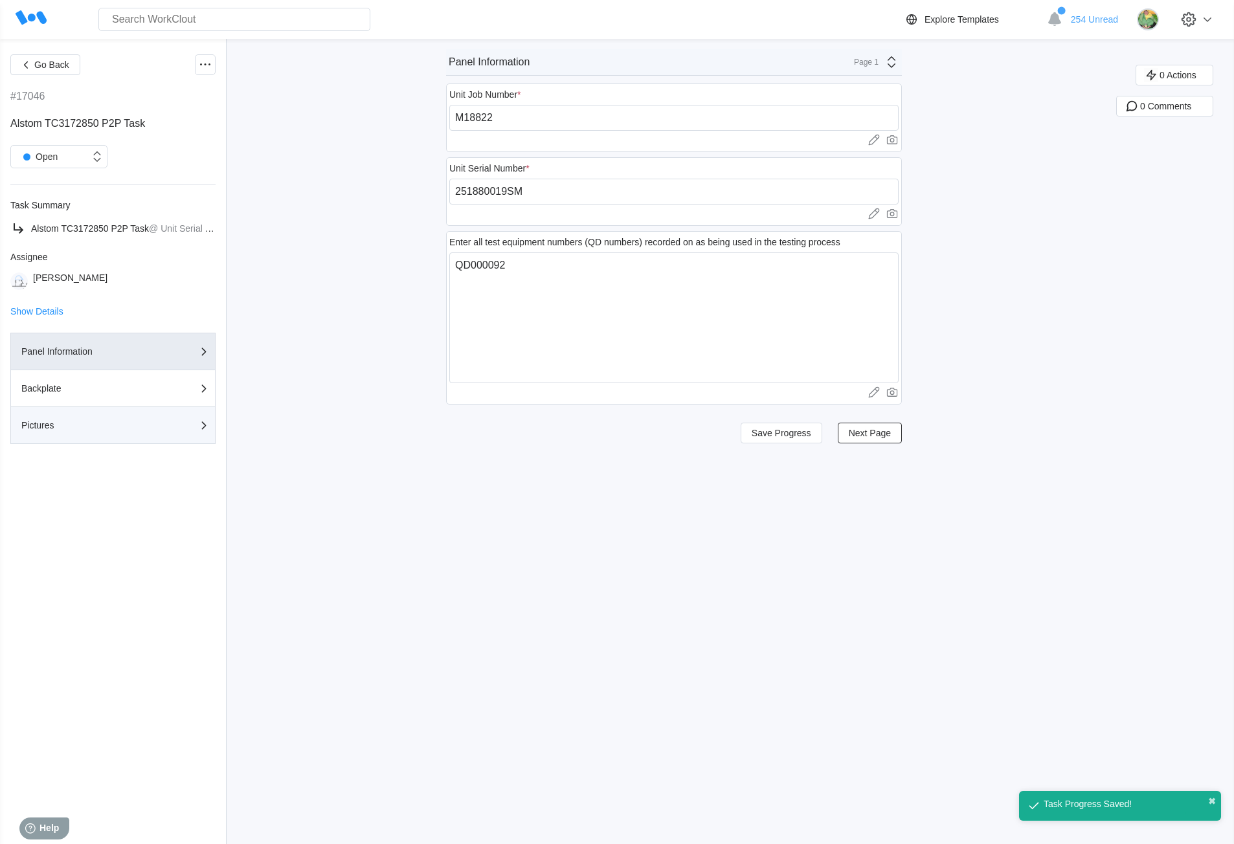
click at [97, 428] on div "Pictures" at bounding box center [85, 425] width 129 height 9
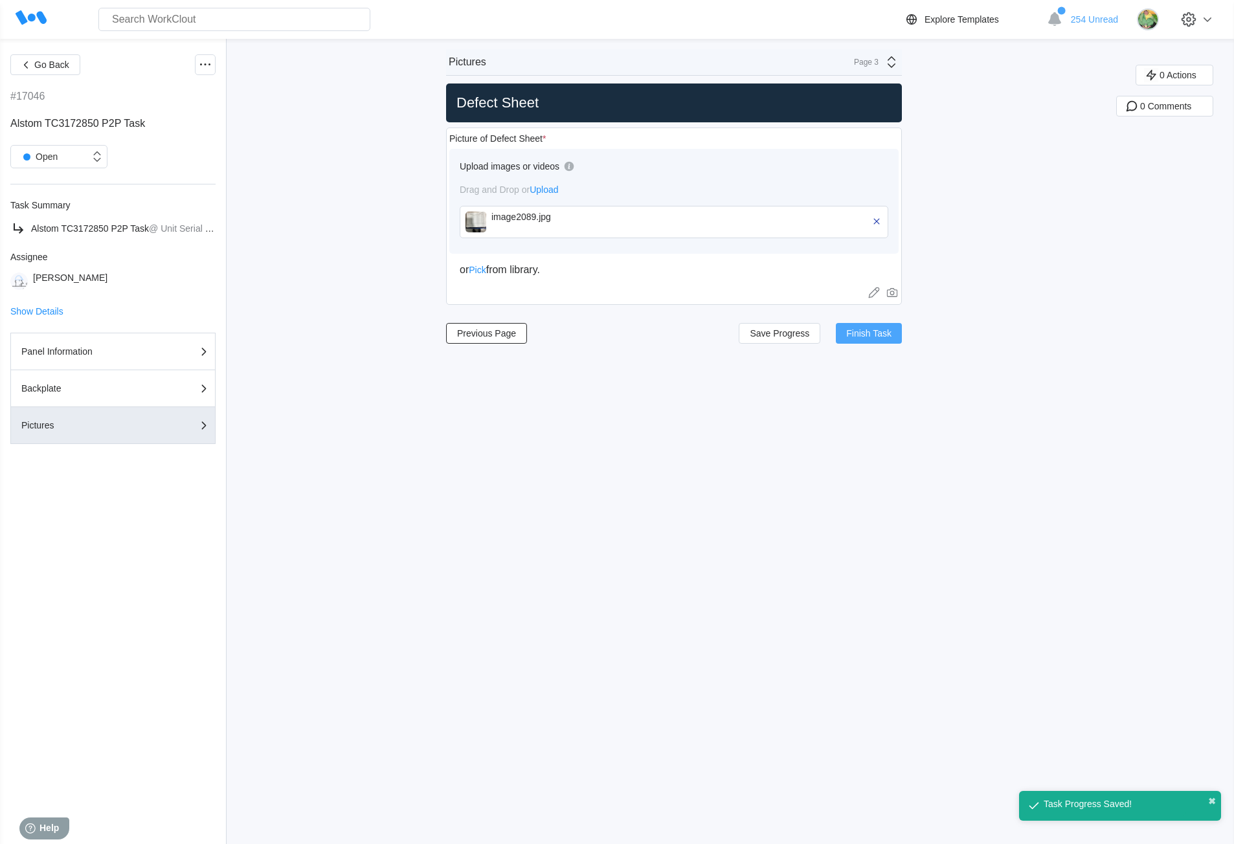
click at [872, 331] on span "Finish Task" at bounding box center [868, 333] width 45 height 9
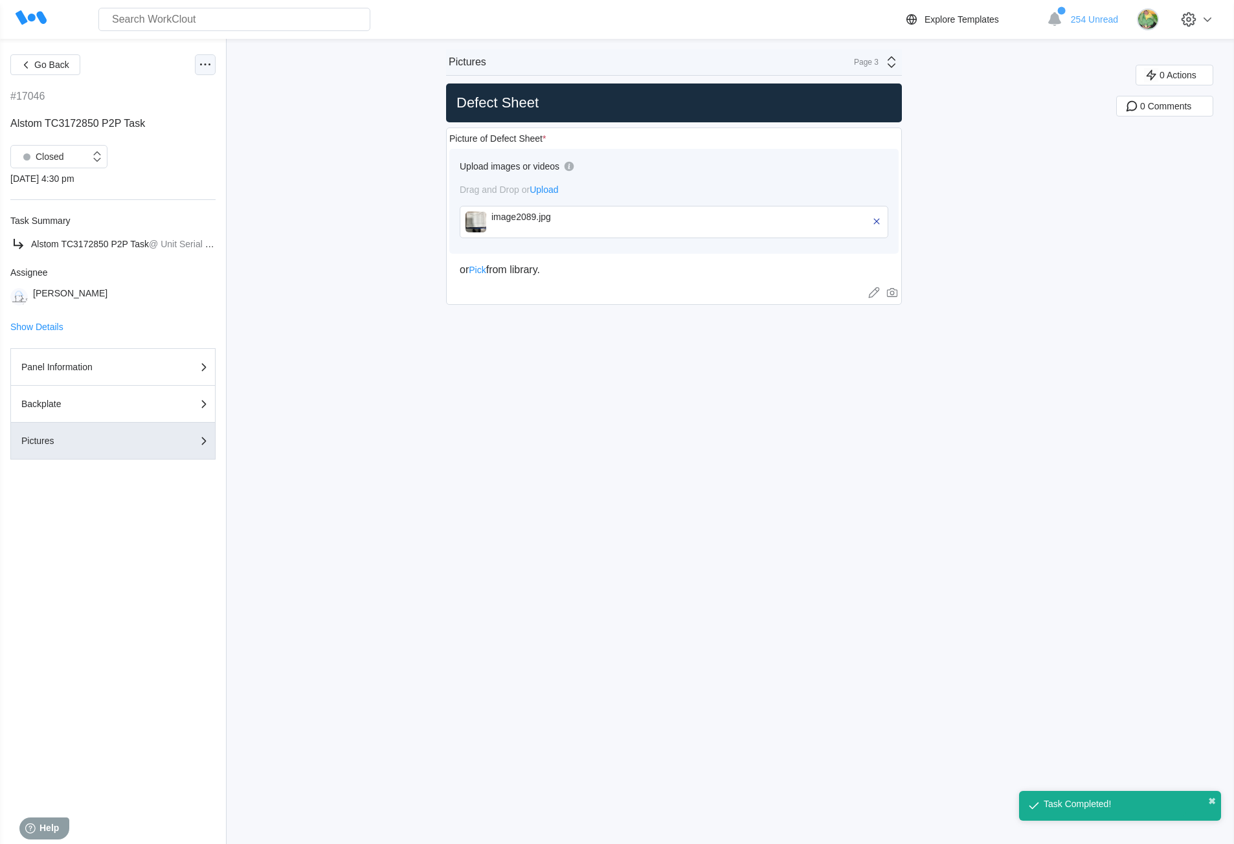
click at [202, 60] on icon at bounding box center [205, 65] width 16 height 16
click at [140, 157] on div "Export XLS" at bounding box center [136, 158] width 46 height 10
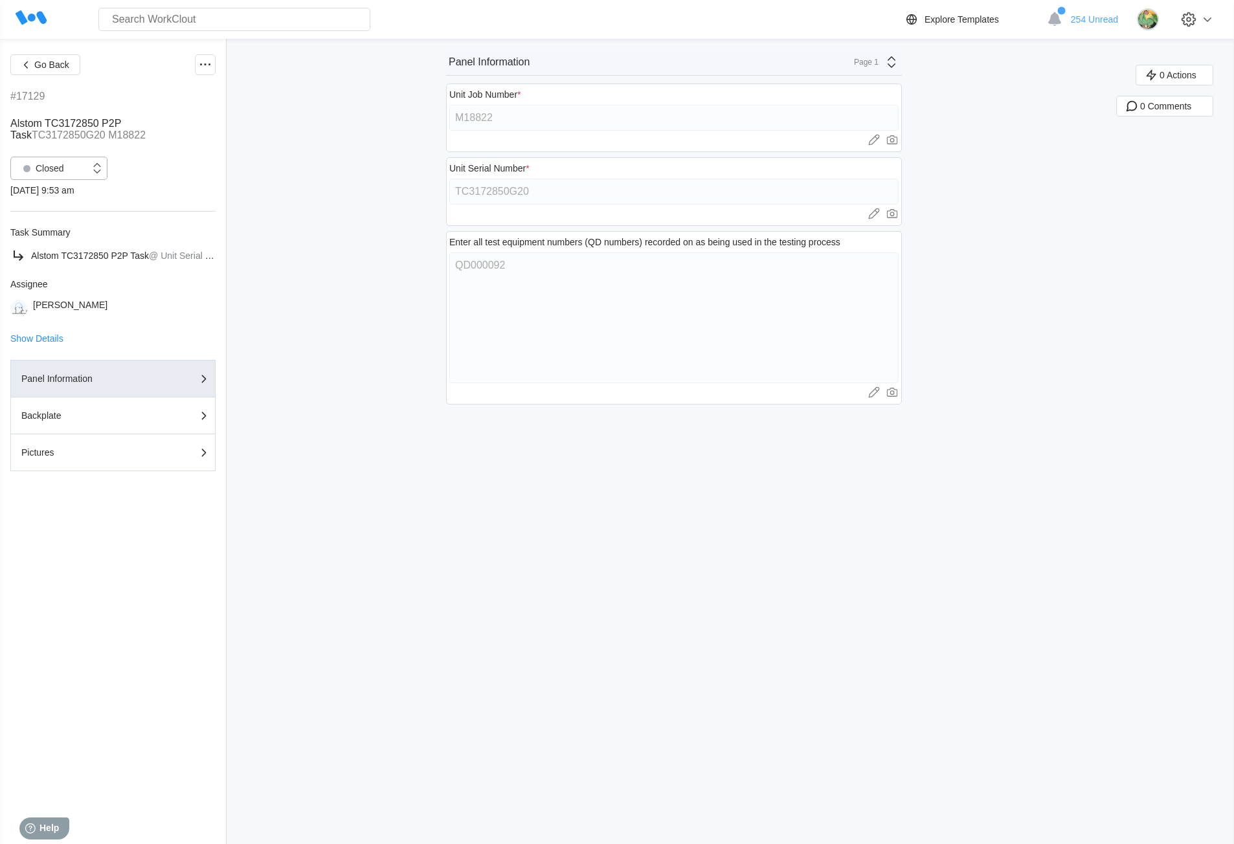
click at [70, 165] on div "Closed" at bounding box center [50, 168] width 79 height 13
click at [54, 203] on div "Open" at bounding box center [59, 202] width 82 height 18
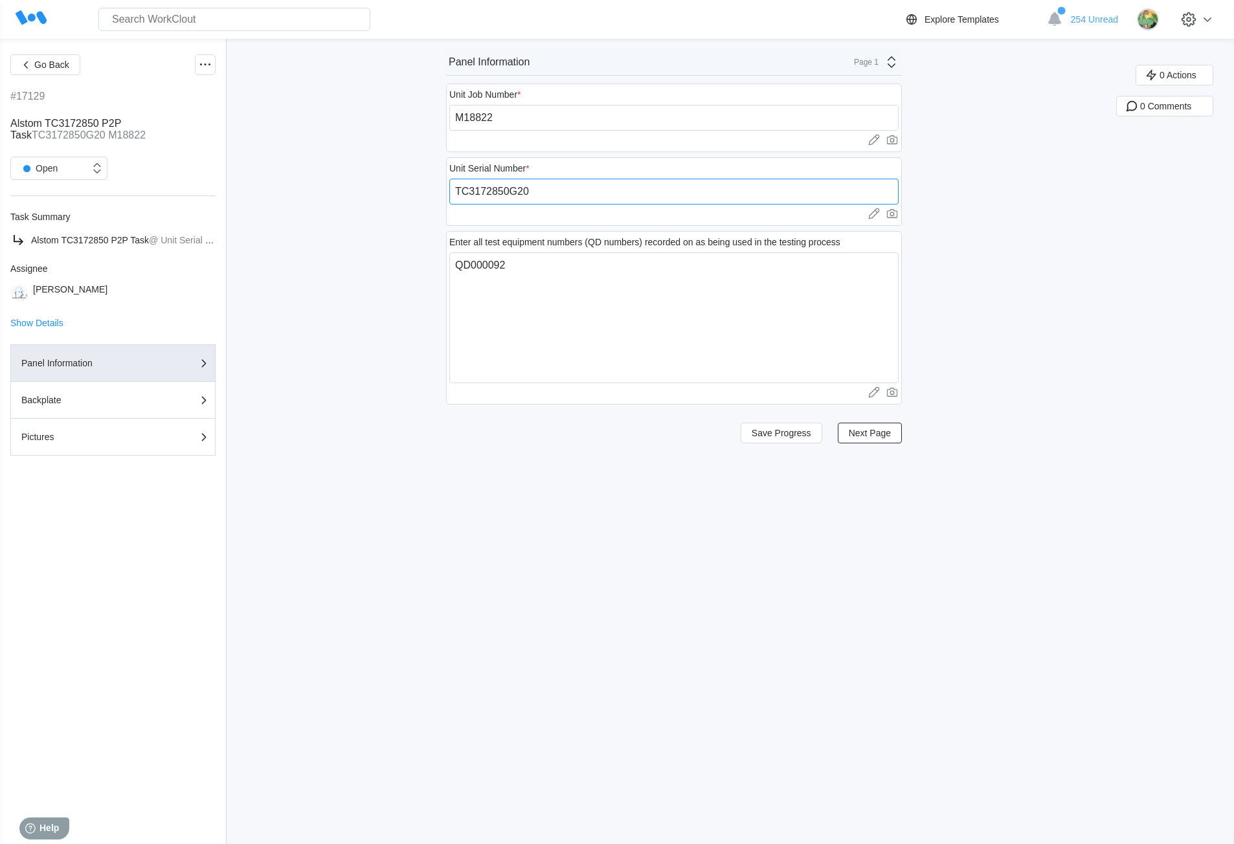
click at [583, 193] on input "TC3172850G20" at bounding box center [673, 192] width 449 height 26
paste input "251880020SM"
type input "251880020SM"
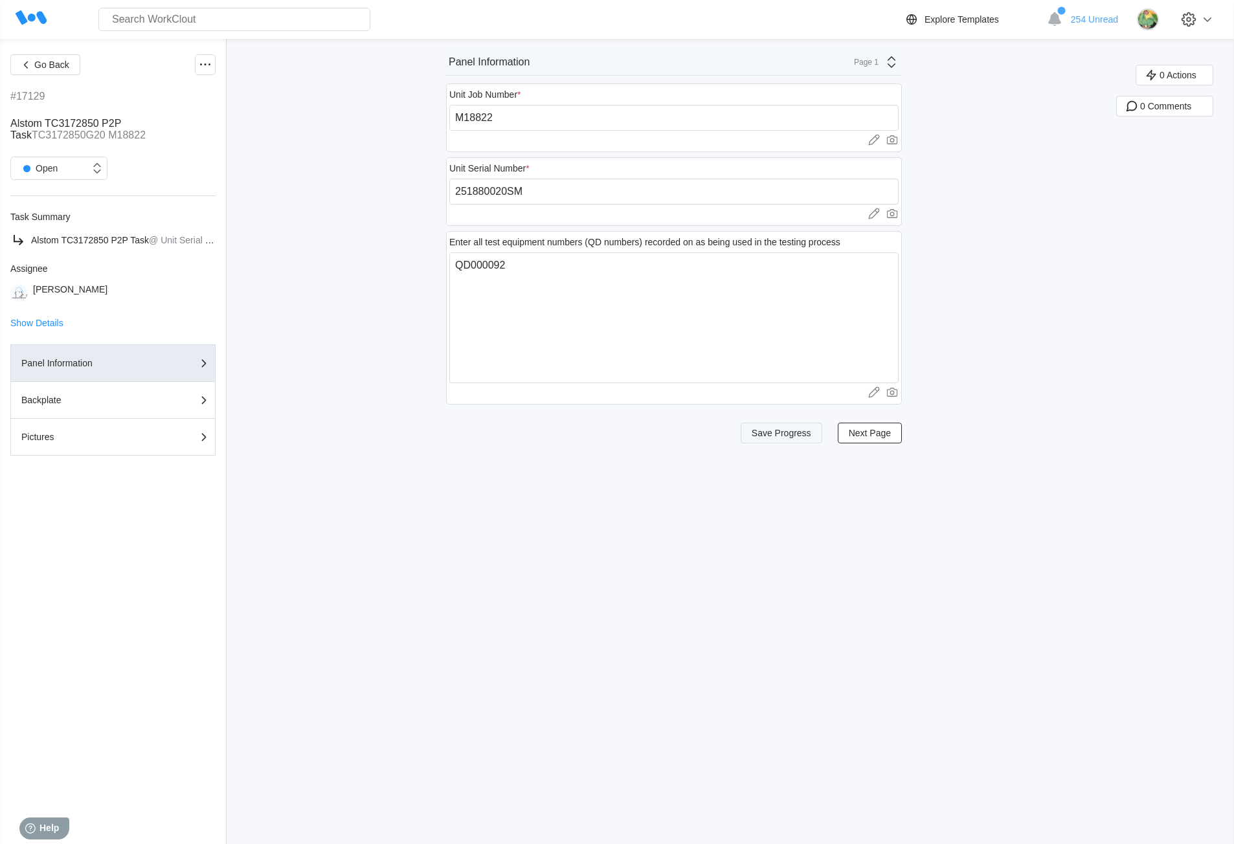
click at [801, 434] on span "Save Progress" at bounding box center [781, 432] width 60 height 9
click at [122, 432] on div "Pictures" at bounding box center [85, 436] width 129 height 9
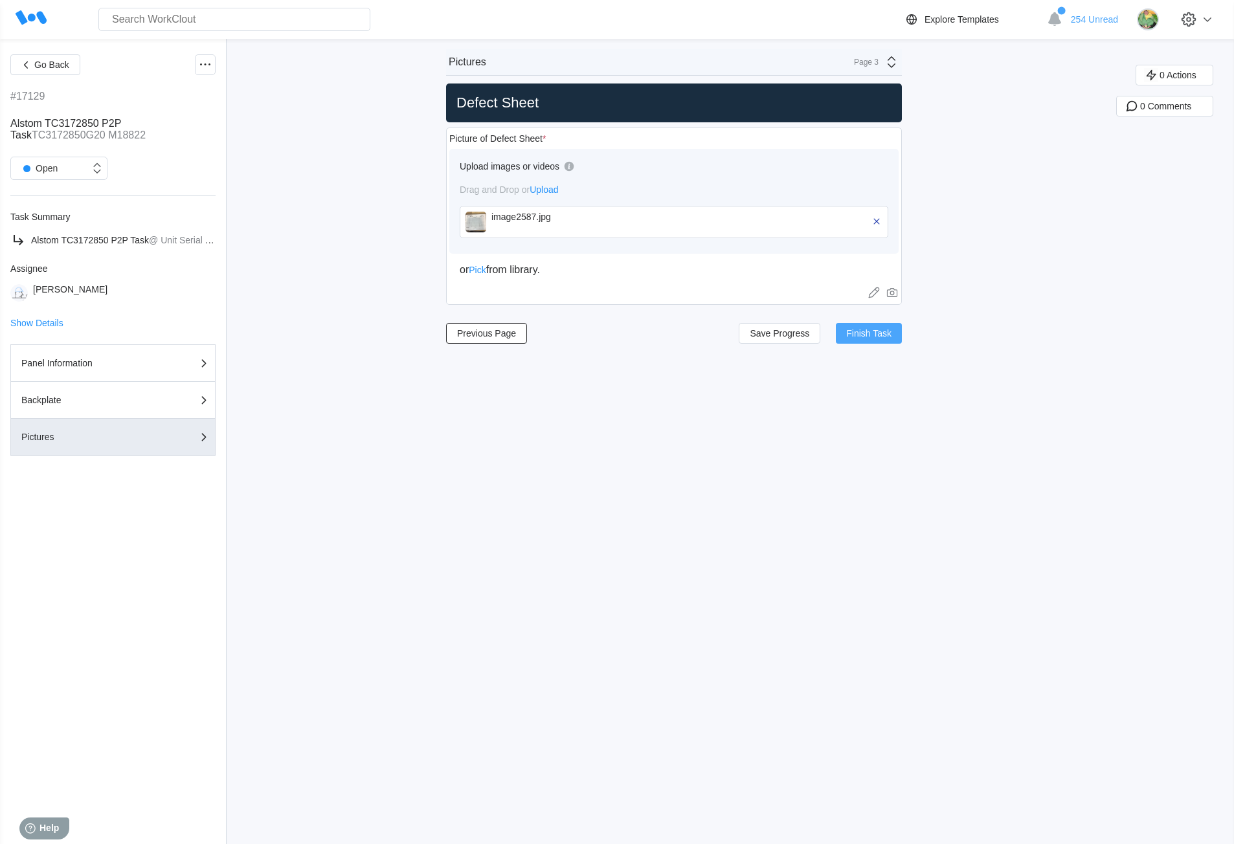
click at [857, 338] on button "Finish Task" at bounding box center [869, 333] width 66 height 21
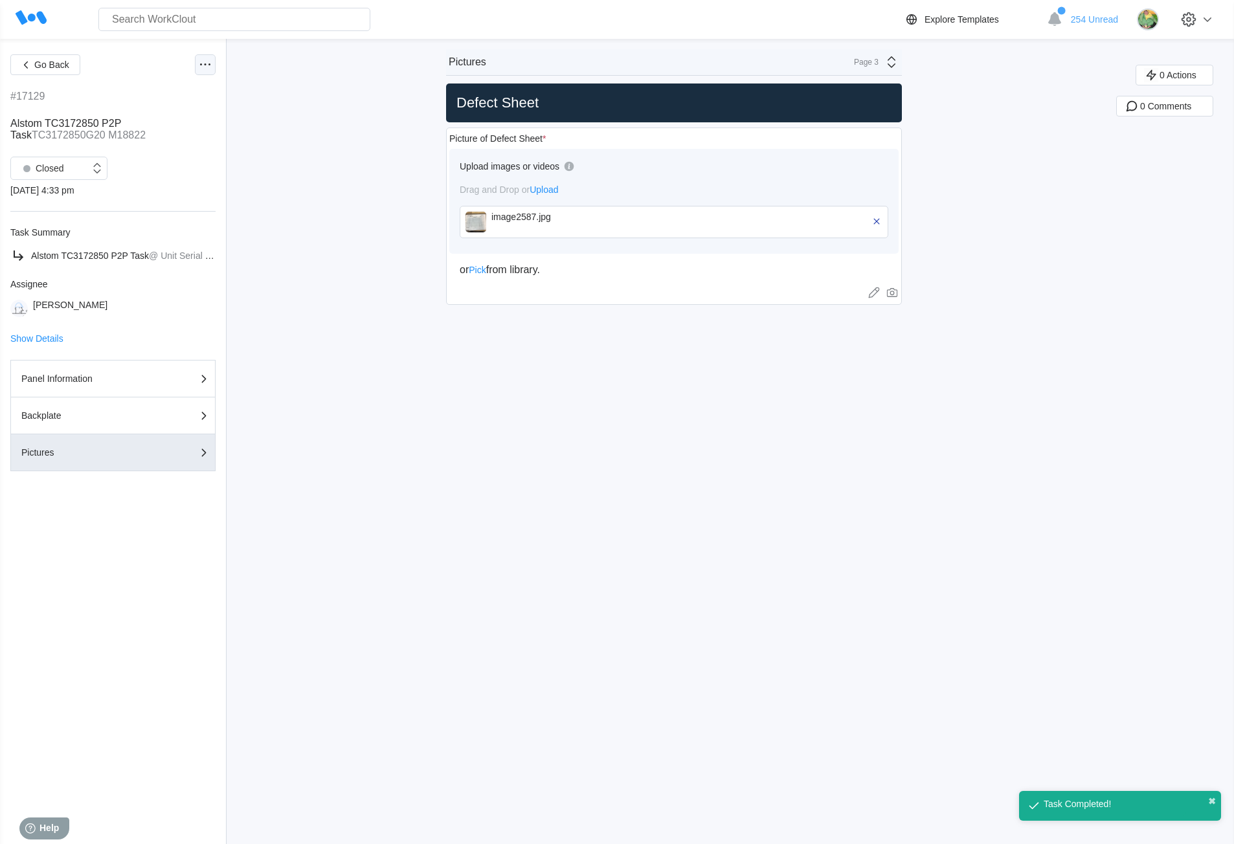
click at [203, 65] on icon at bounding box center [205, 65] width 16 height 16
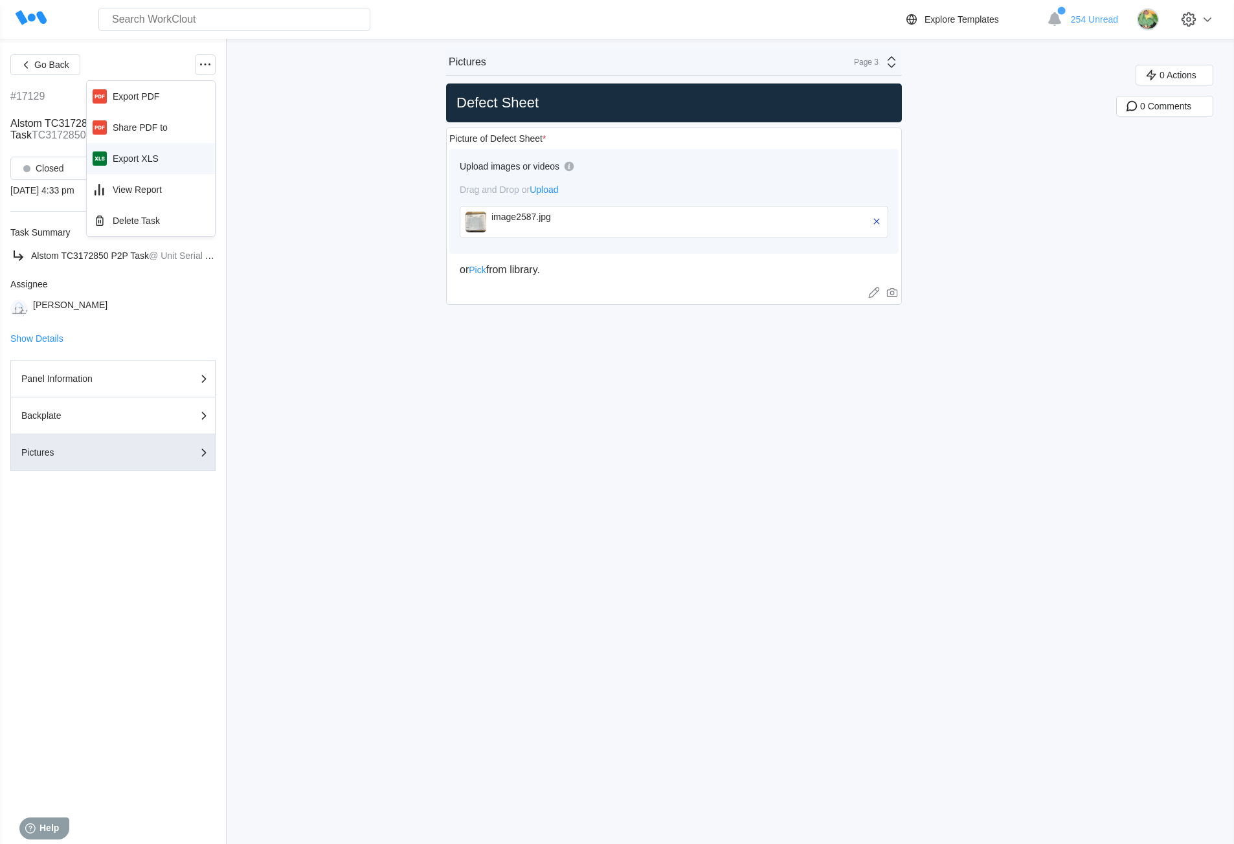
click at [159, 158] on div "Export XLS" at bounding box center [151, 158] width 118 height 21
